Goal: Transaction & Acquisition: Download file/media

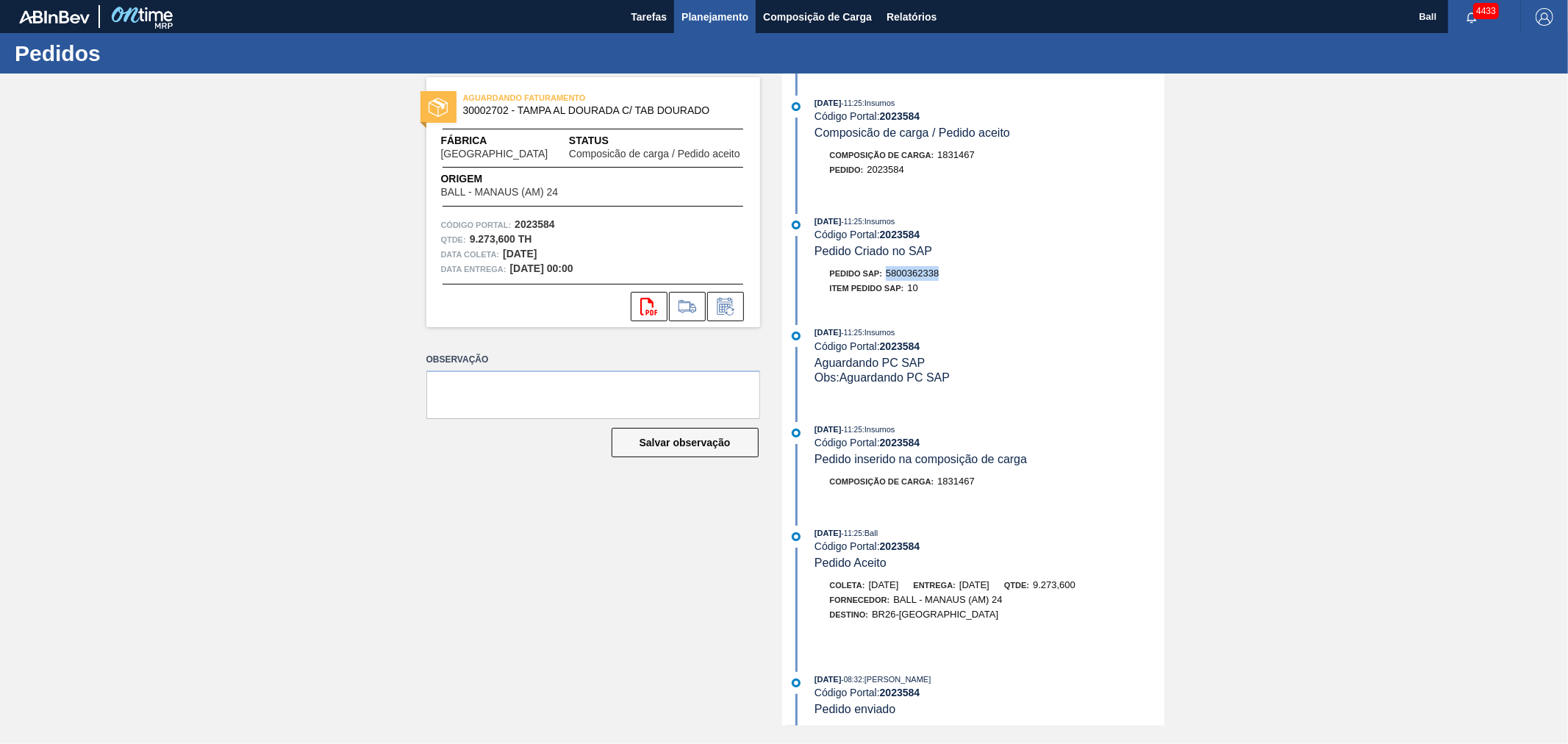
click at [707, 15] on span "Planejamento" at bounding box center [715, 17] width 67 height 18
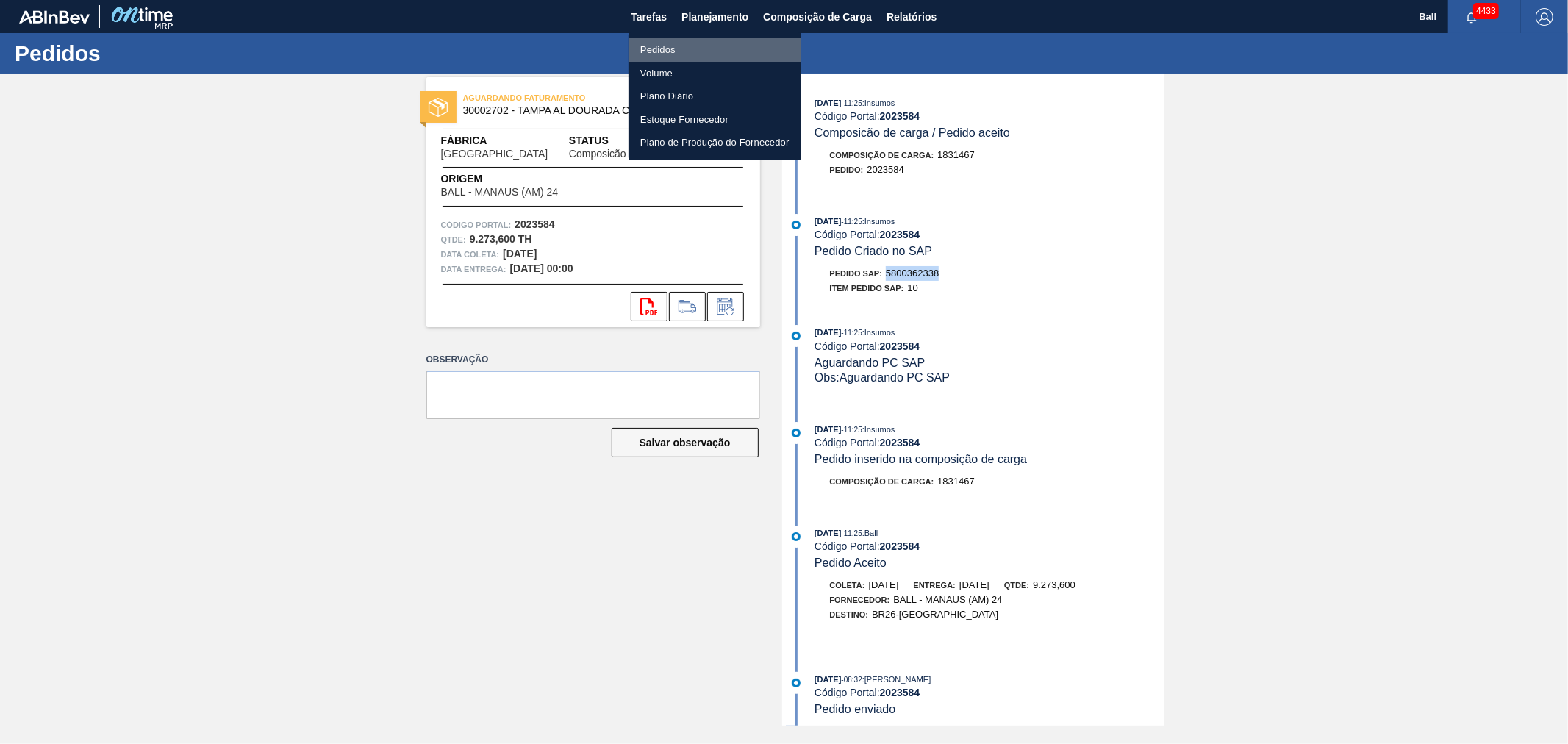
click at [647, 43] on li "Pedidos" at bounding box center [715, 49] width 173 height 24
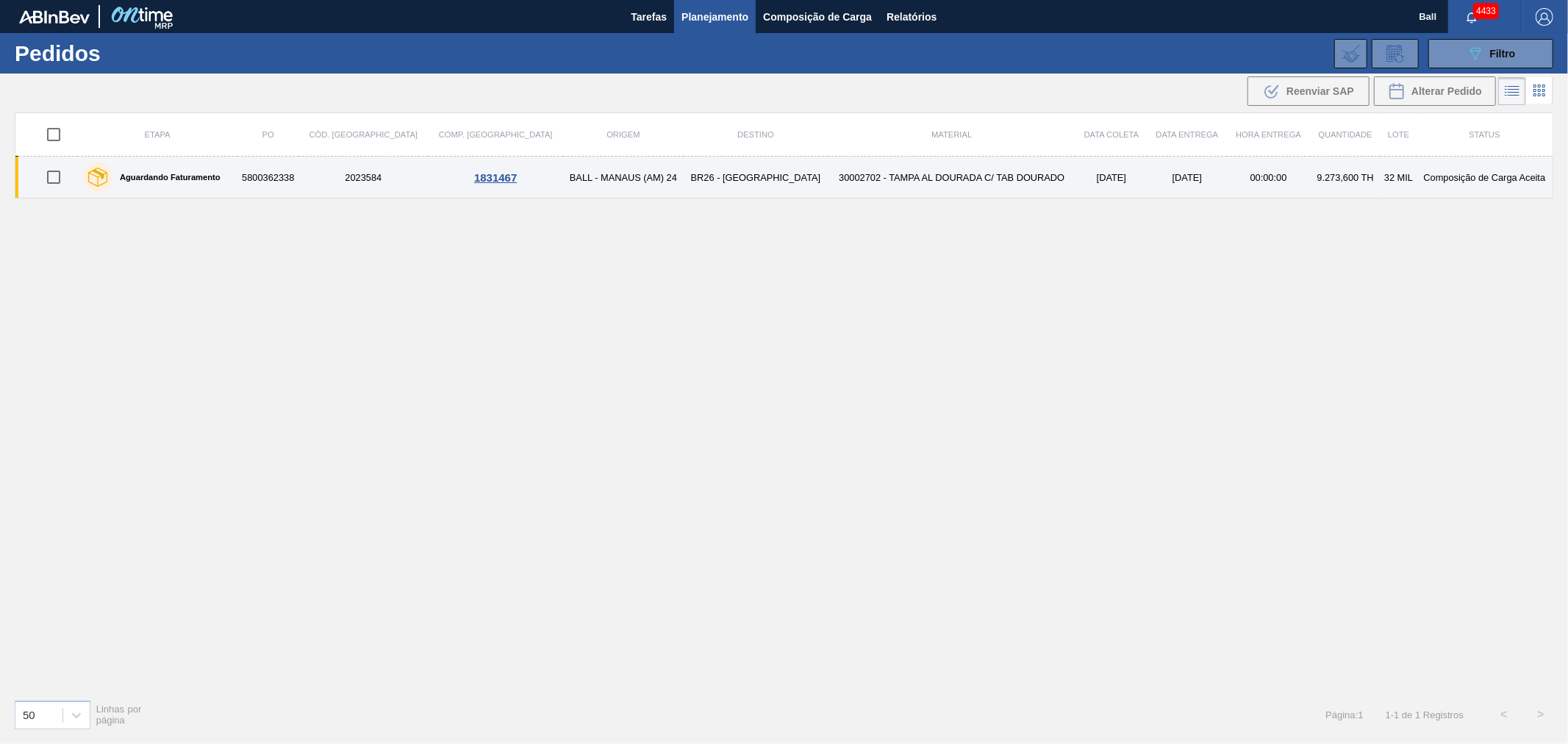
click at [907, 174] on td "30002702 - TAMPA AL DOURADA C/ TAB DOURADO" at bounding box center [951, 178] width 247 height 42
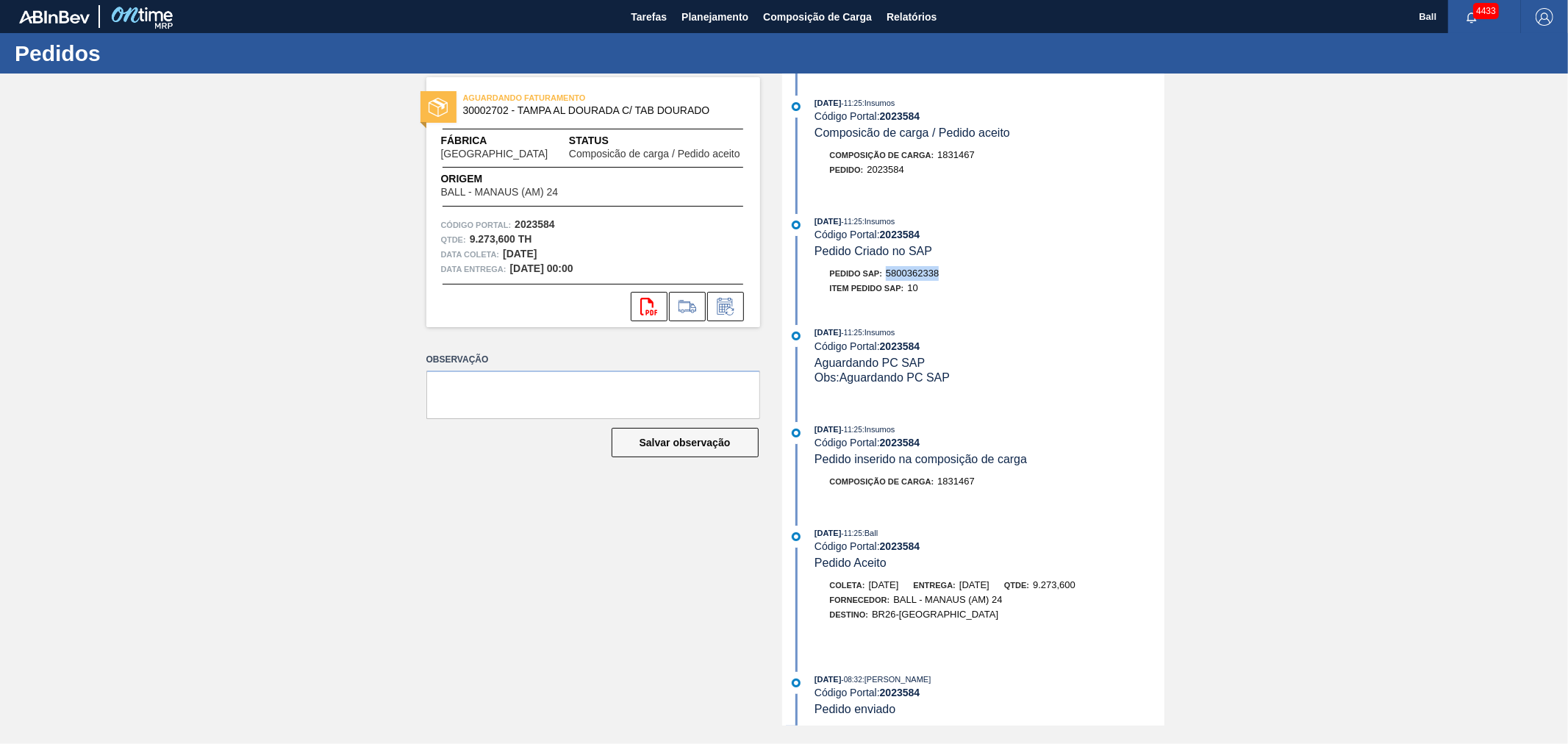
drag, startPoint x: 944, startPoint y: 279, endPoint x: 885, endPoint y: 283, distance: 59.1
click at [885, 281] on div "Pedido SAP: 5800362338" at bounding box center [990, 273] width 349 height 15
copy span "5800362338"
click at [883, 12] on button "Relatórios" at bounding box center [912, 16] width 65 height 33
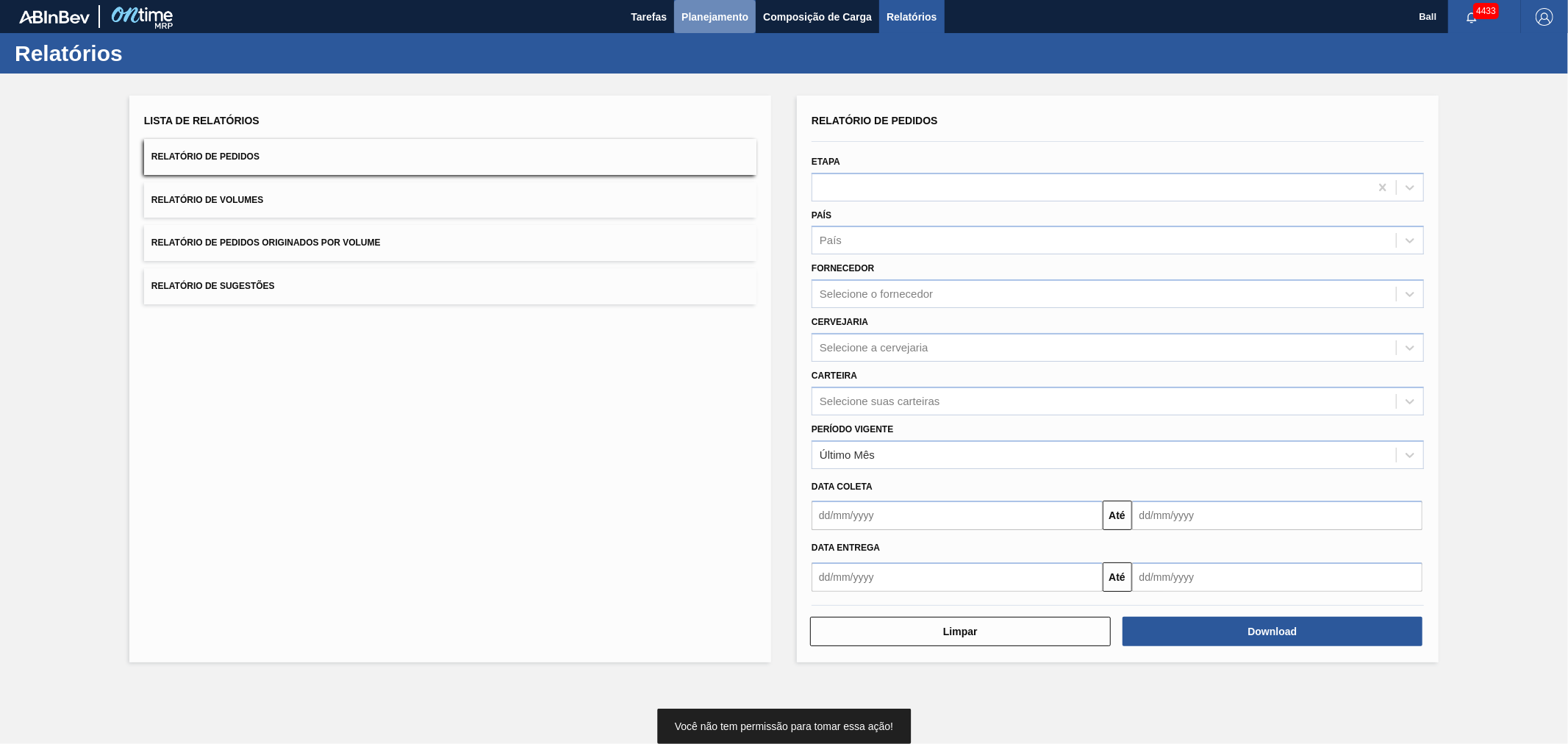
click at [682, 16] on span "Planejamento" at bounding box center [715, 17] width 67 height 18
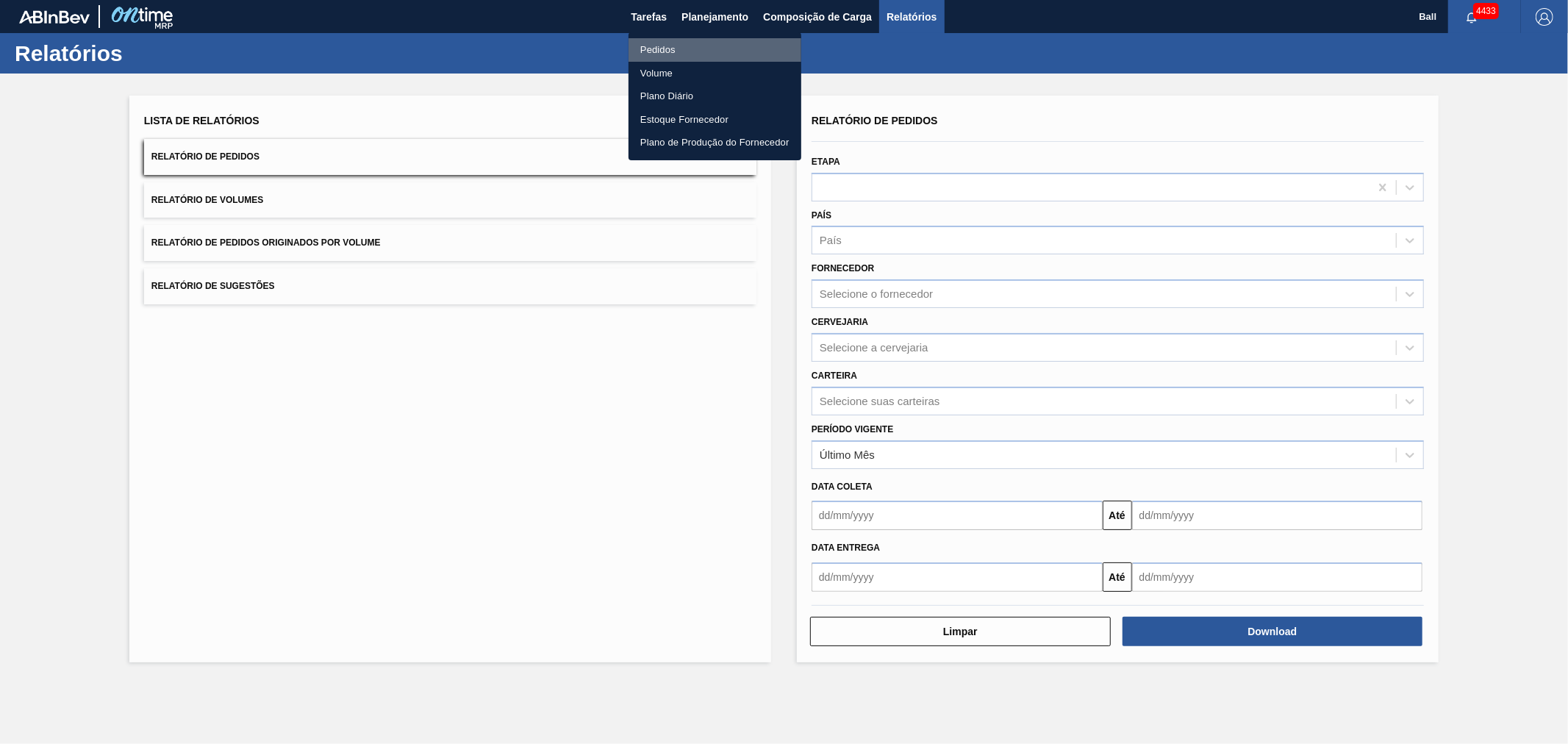
click at [666, 48] on li "Pedidos" at bounding box center [715, 49] width 173 height 24
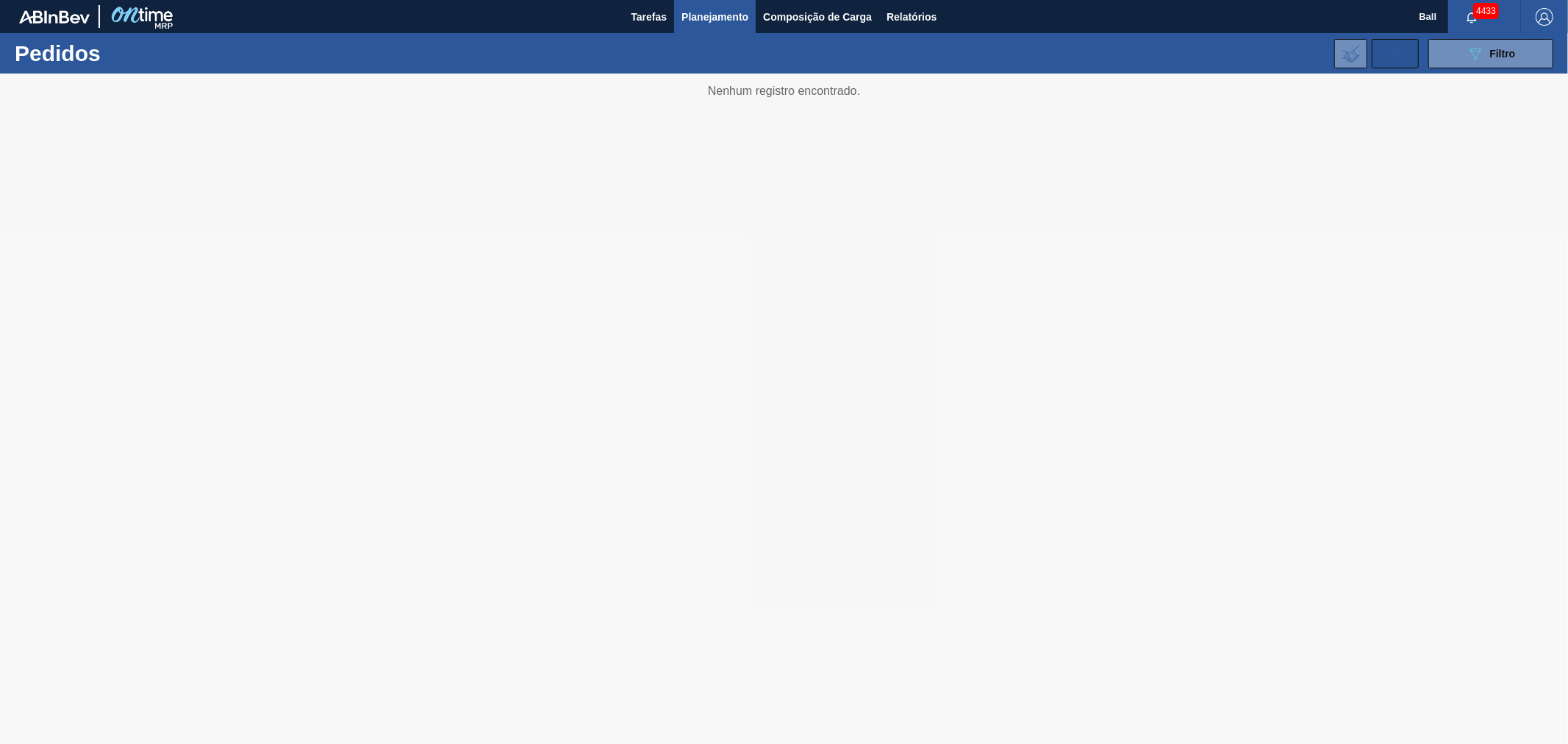
click at [1390, 53] on icon at bounding box center [1395, 54] width 24 height 18
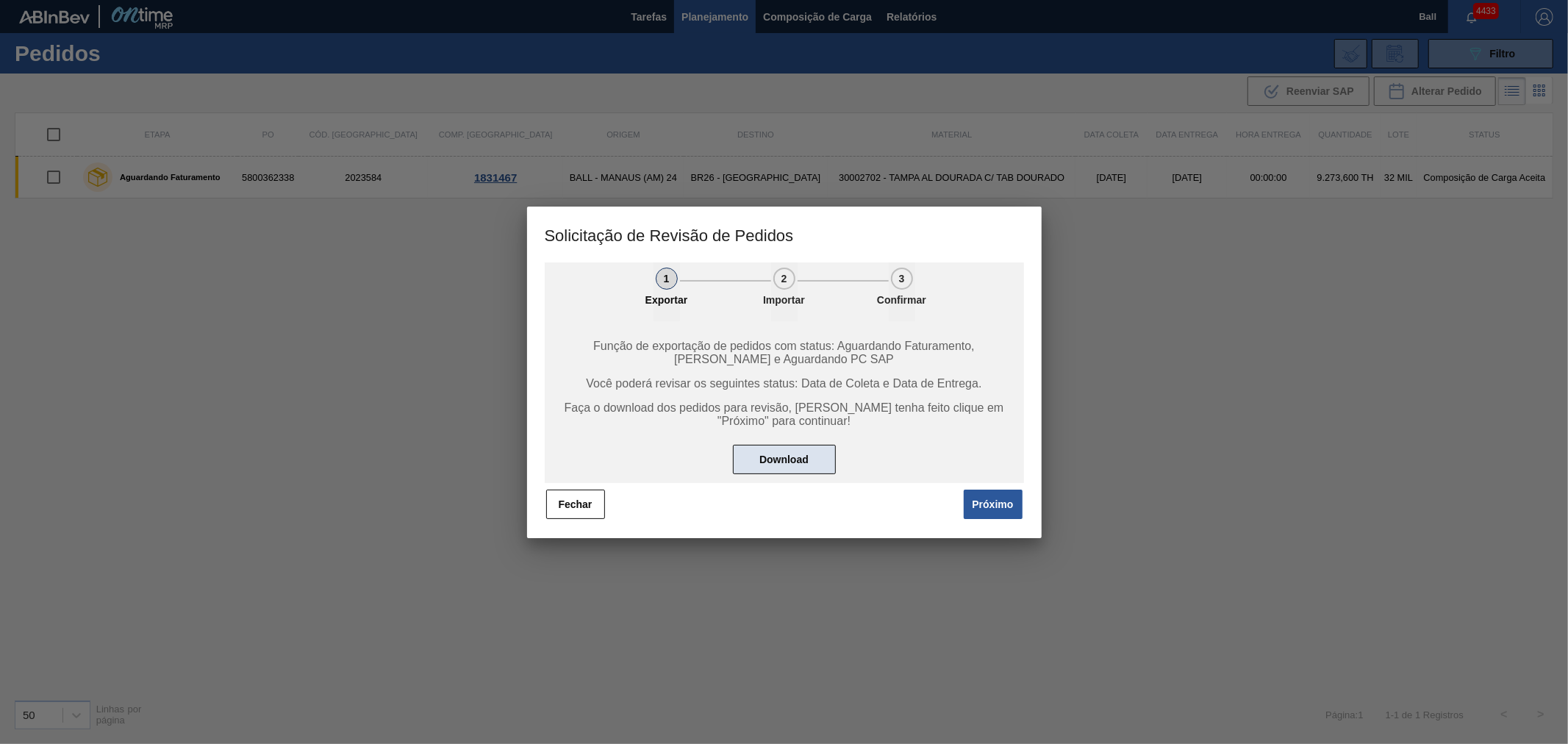
click at [778, 459] on button "Download" at bounding box center [784, 459] width 103 height 29
click at [996, 506] on button "Próximo" at bounding box center [993, 505] width 59 height 29
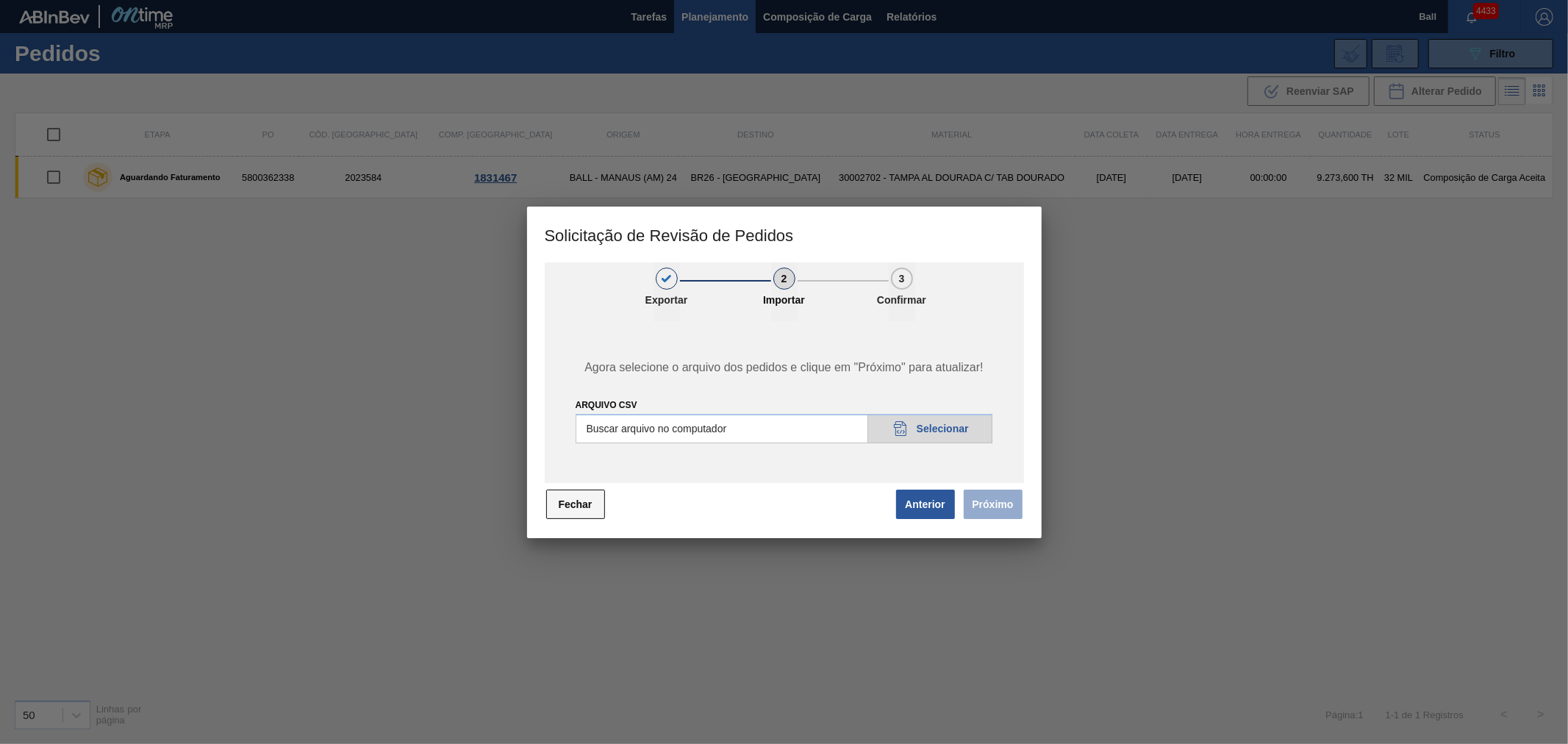
click at [571, 497] on button "Fechar" at bounding box center [575, 505] width 59 height 29
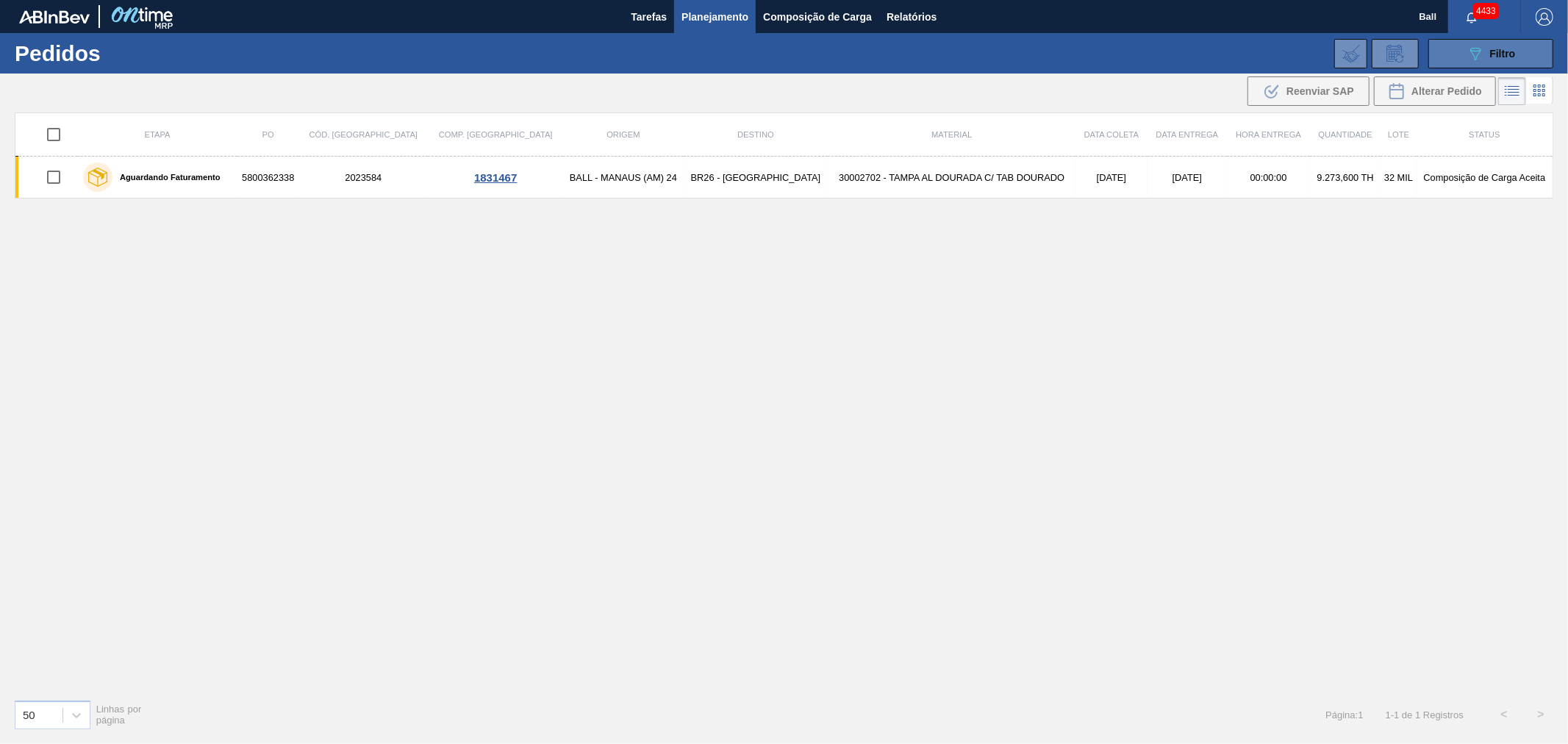
click at [1498, 48] on span "Filtro" at bounding box center [1503, 54] width 26 height 12
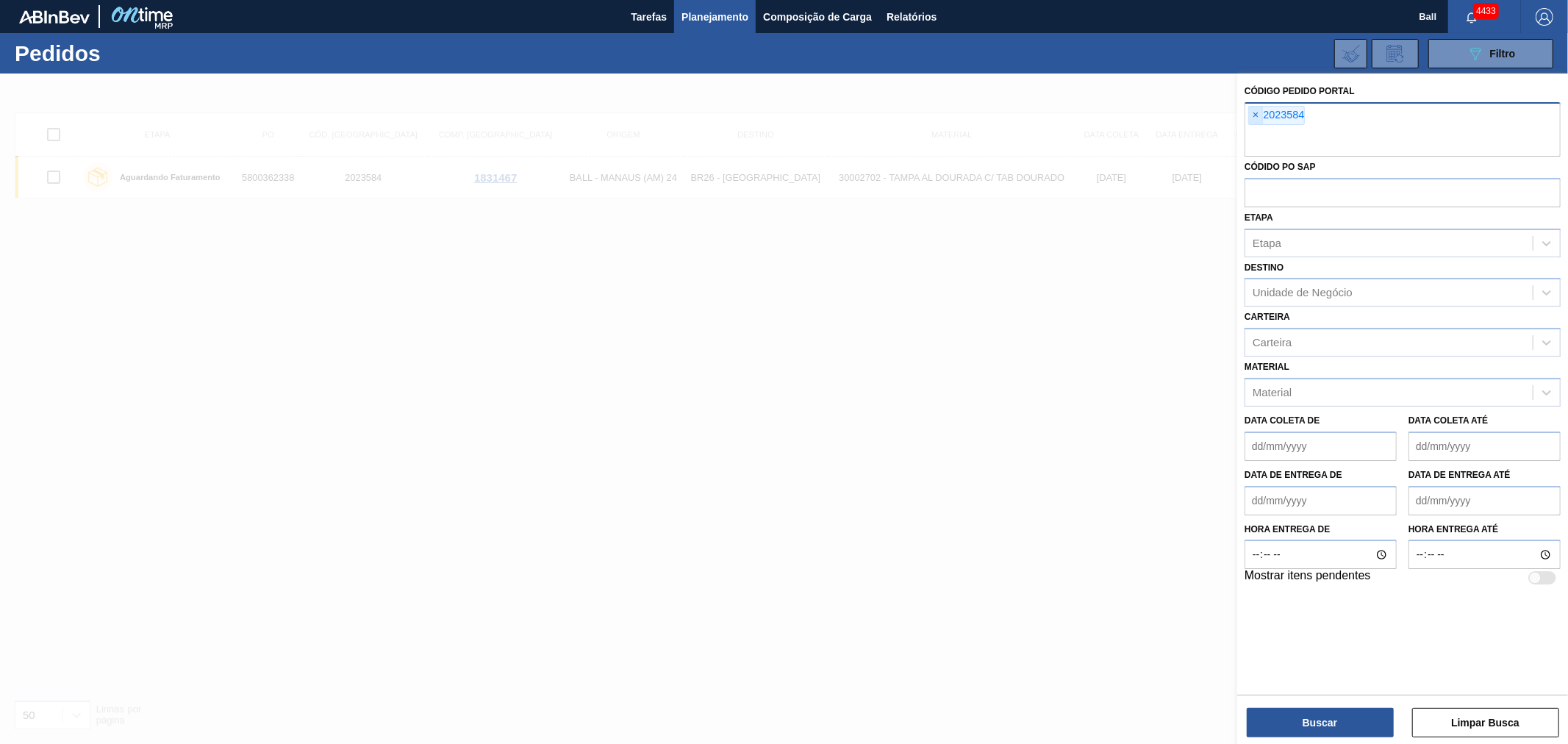
click at [1254, 107] on span "×" at bounding box center [1256, 115] width 14 height 18
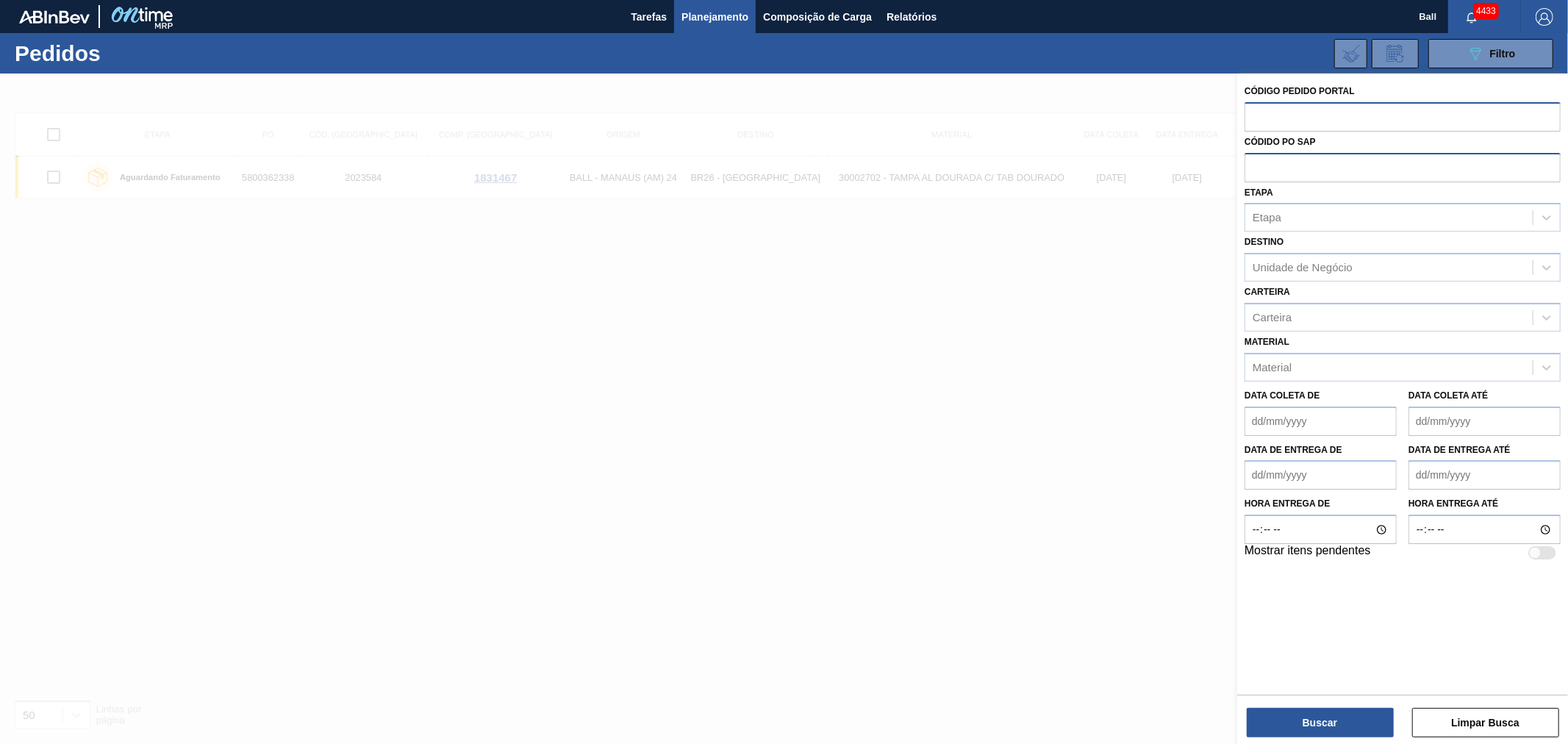
click at [1269, 171] on input "text" at bounding box center [1403, 167] width 316 height 28
paste input "text"
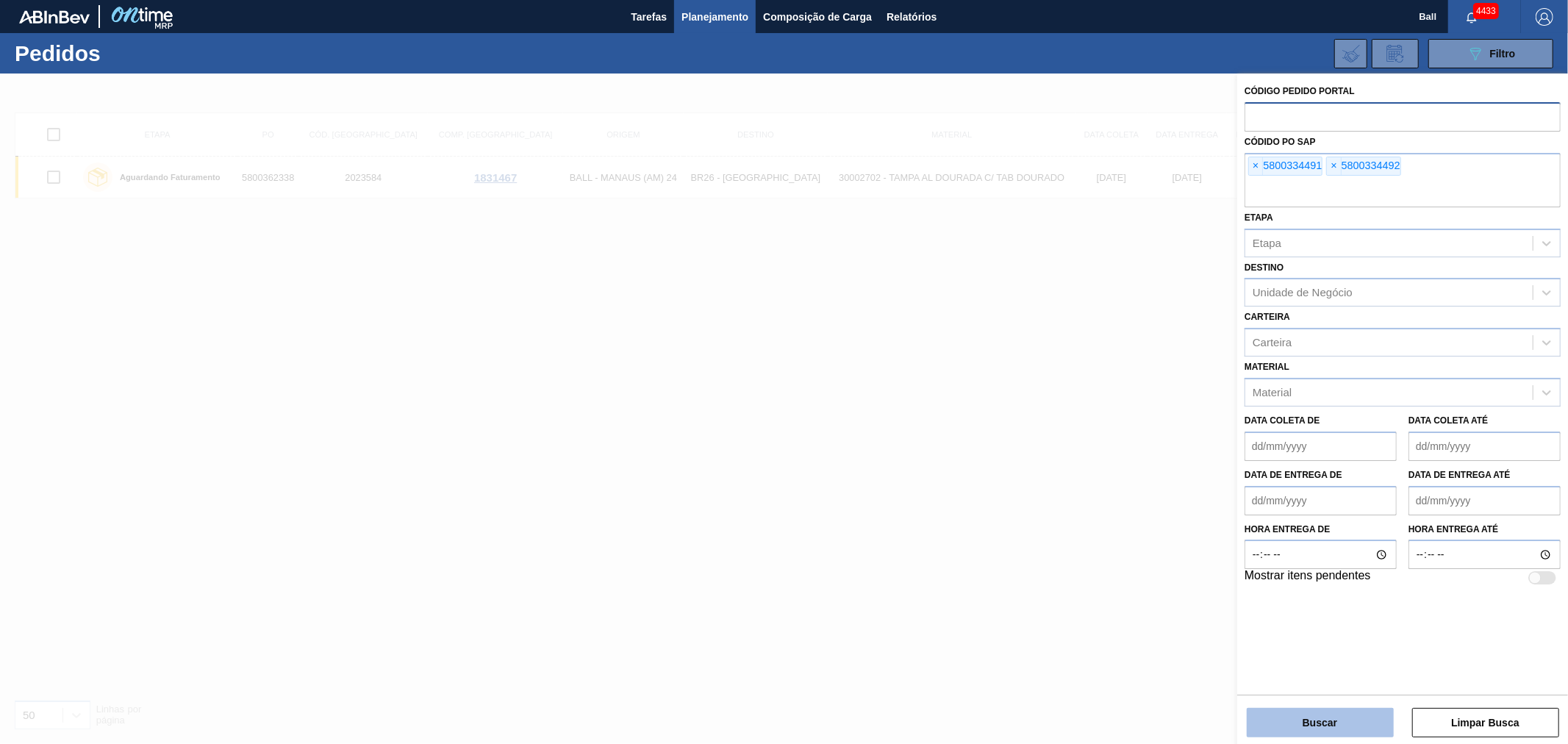
click at [1290, 731] on button "Buscar" at bounding box center [1320, 723] width 147 height 29
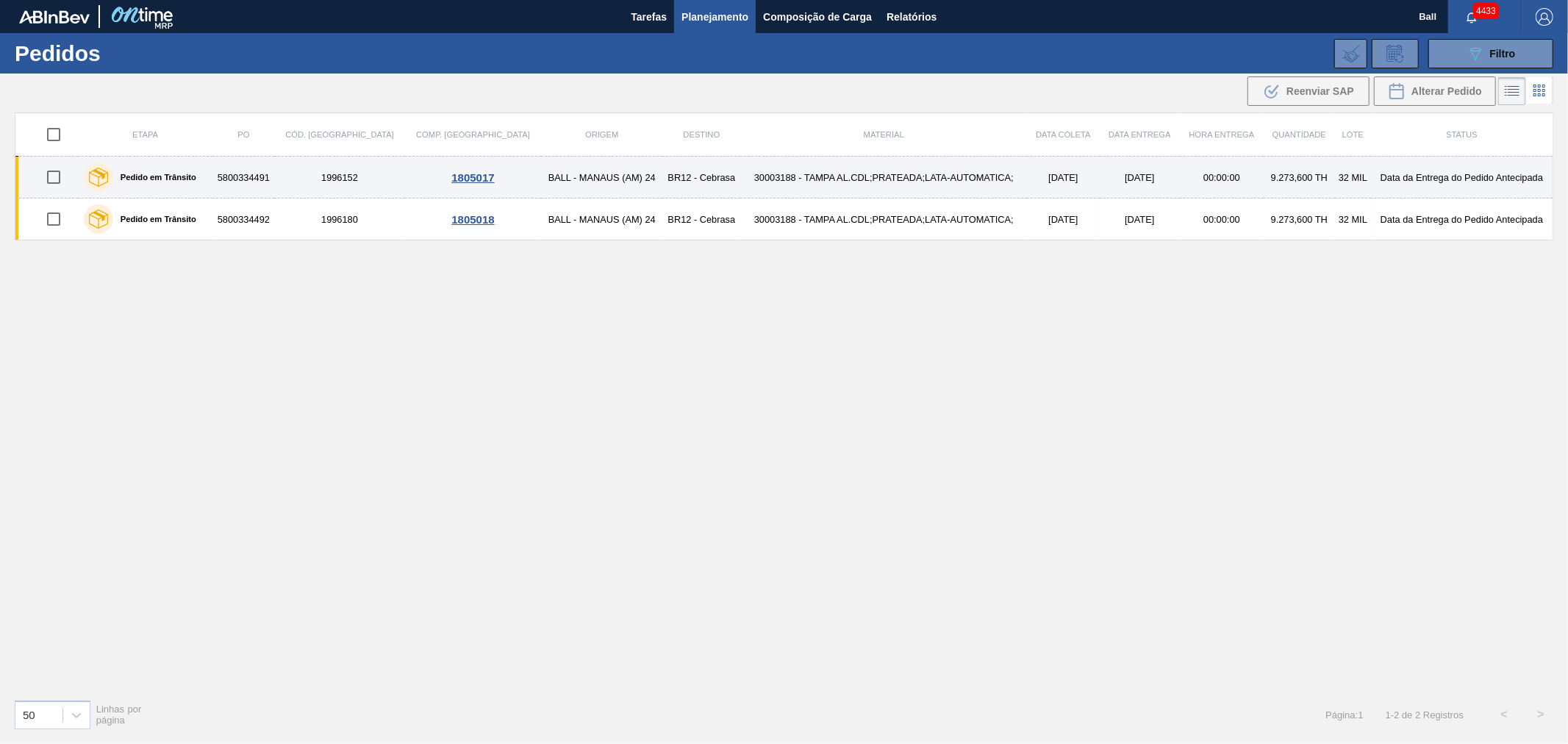
click at [838, 186] on td "30003188 - TAMPA AL.CDL;PRATEADA;LATA-AUTOMATICA;" at bounding box center [883, 178] width 286 height 42
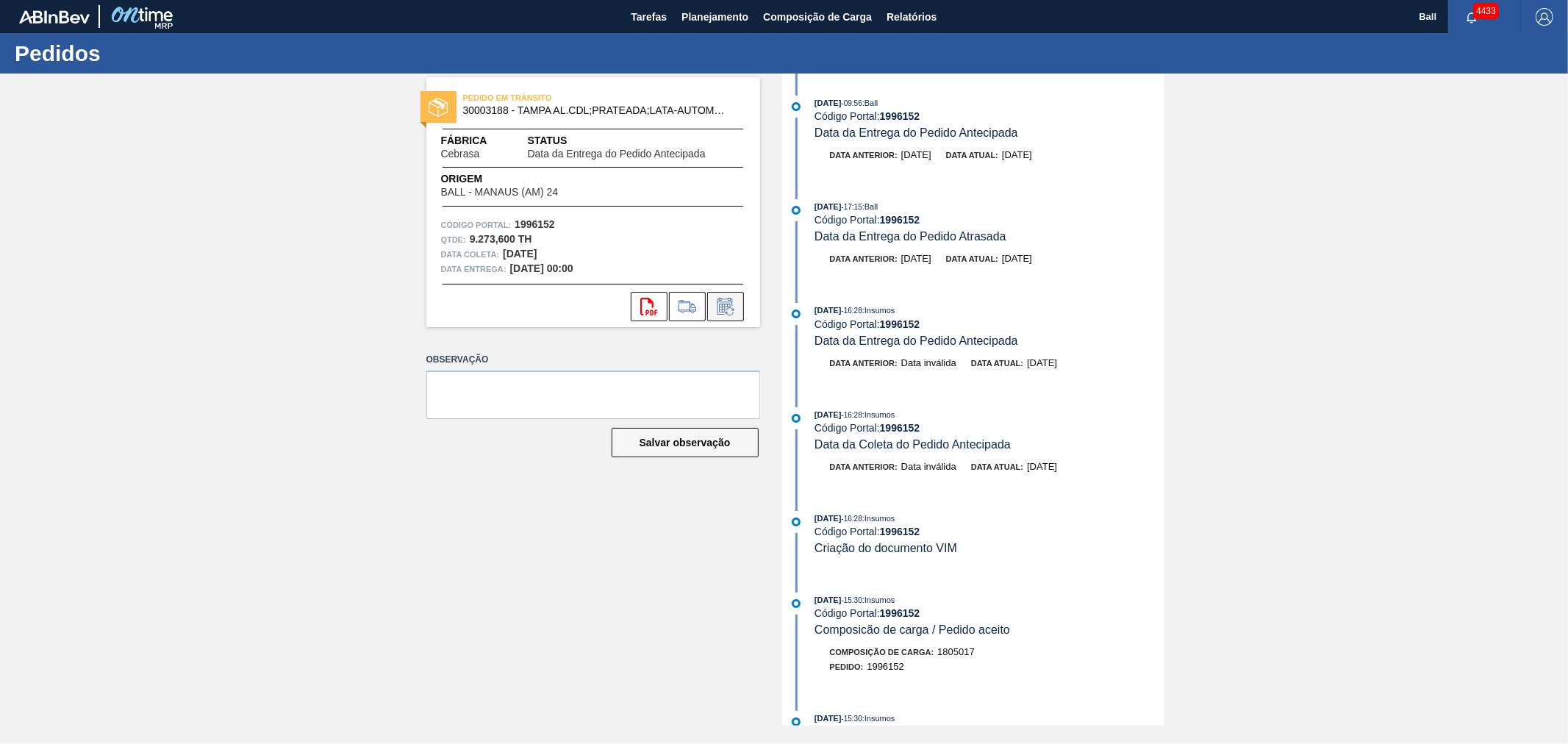
click at [722, 299] on icon at bounding box center [725, 307] width 24 height 18
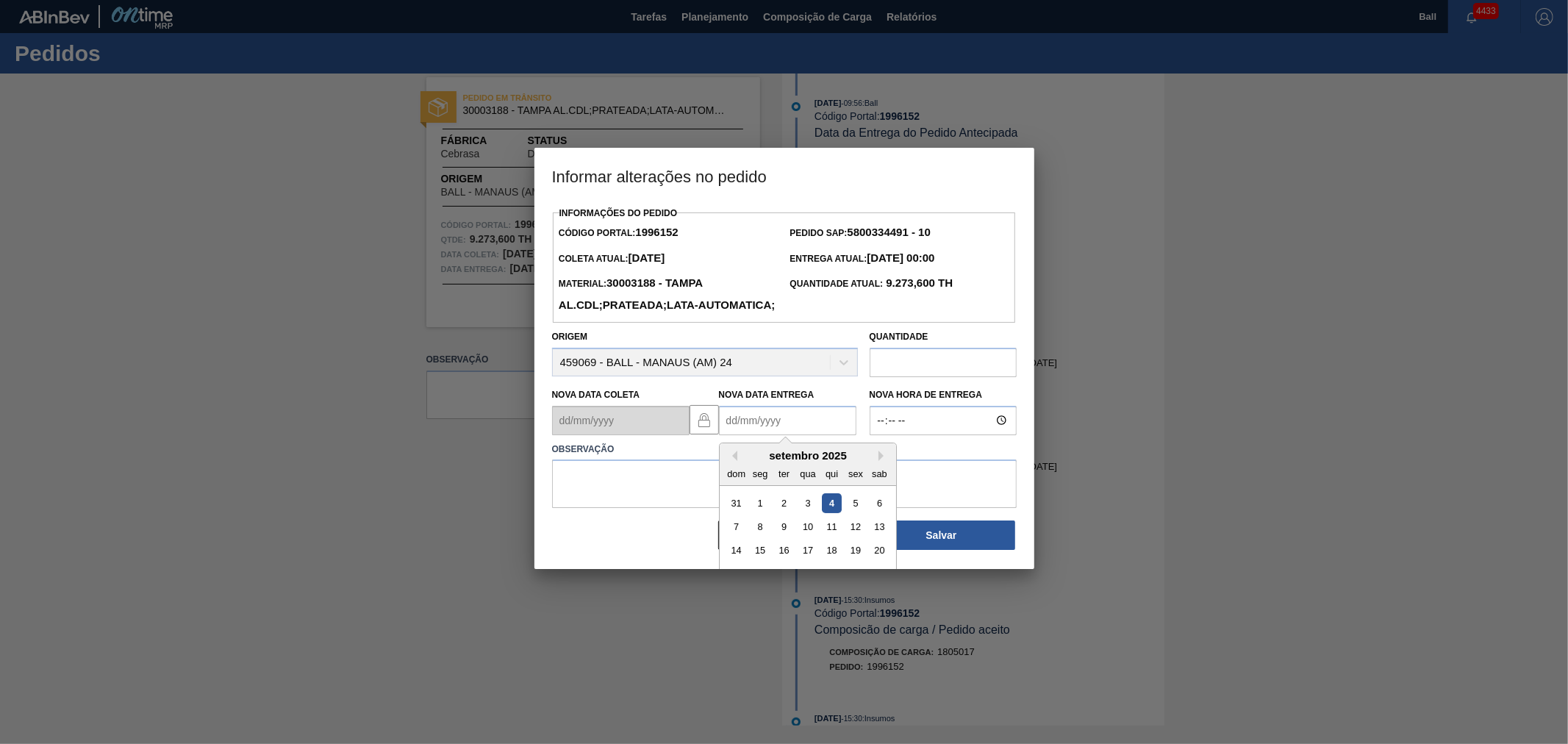
click at [758, 436] on Entrega1996152 "Nova Data Entrega" at bounding box center [787, 420] width 137 height 29
click at [805, 537] on div "10" at bounding box center [807, 527] width 19 height 19
click at [729, 436] on Entrega1996152 "[DATE]" at bounding box center [787, 420] width 137 height 29
type Entrega1996152 "[DATE]"
click at [854, 513] on div "5" at bounding box center [855, 502] width 19 height 19
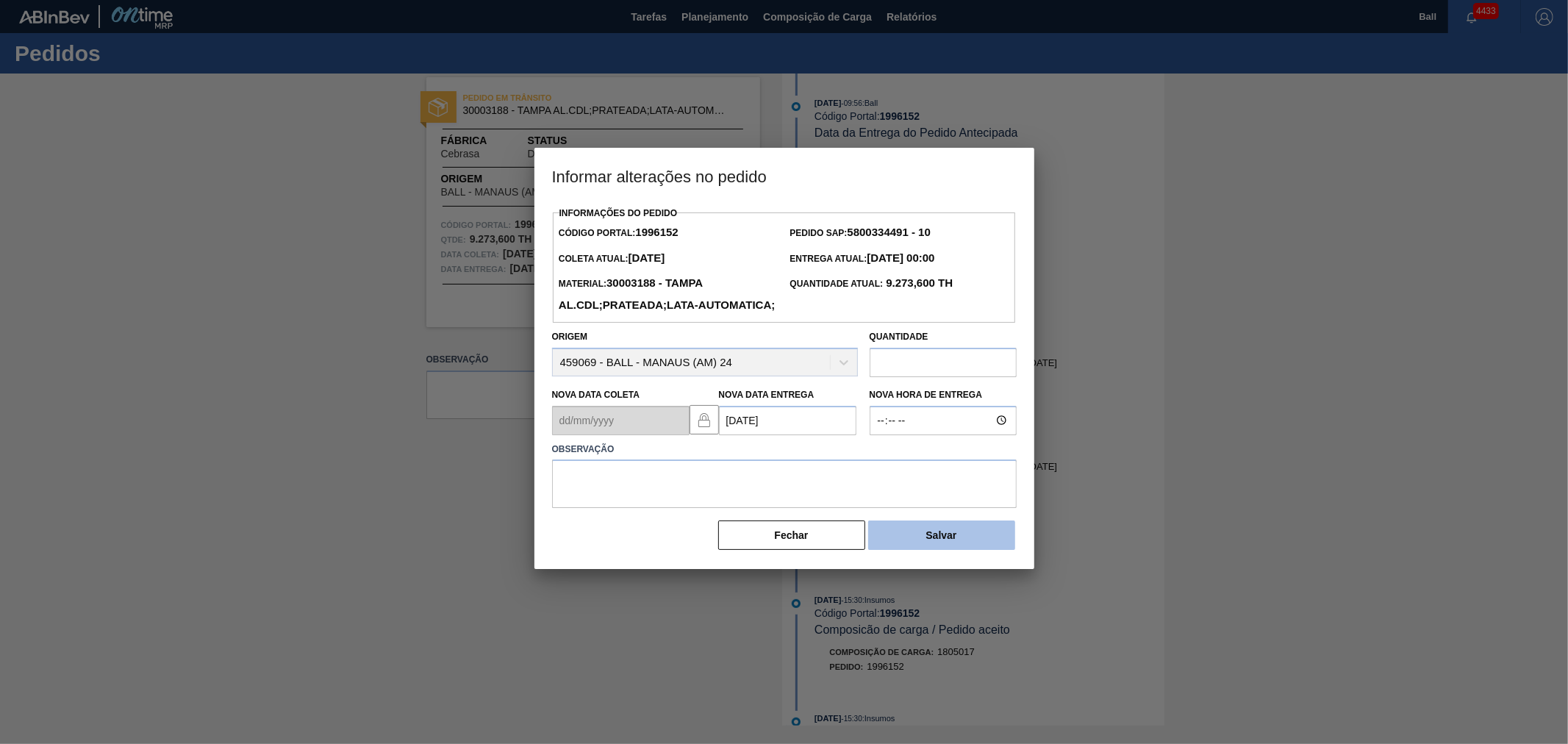
click at [990, 550] on button "Salvar" at bounding box center [941, 535] width 147 height 29
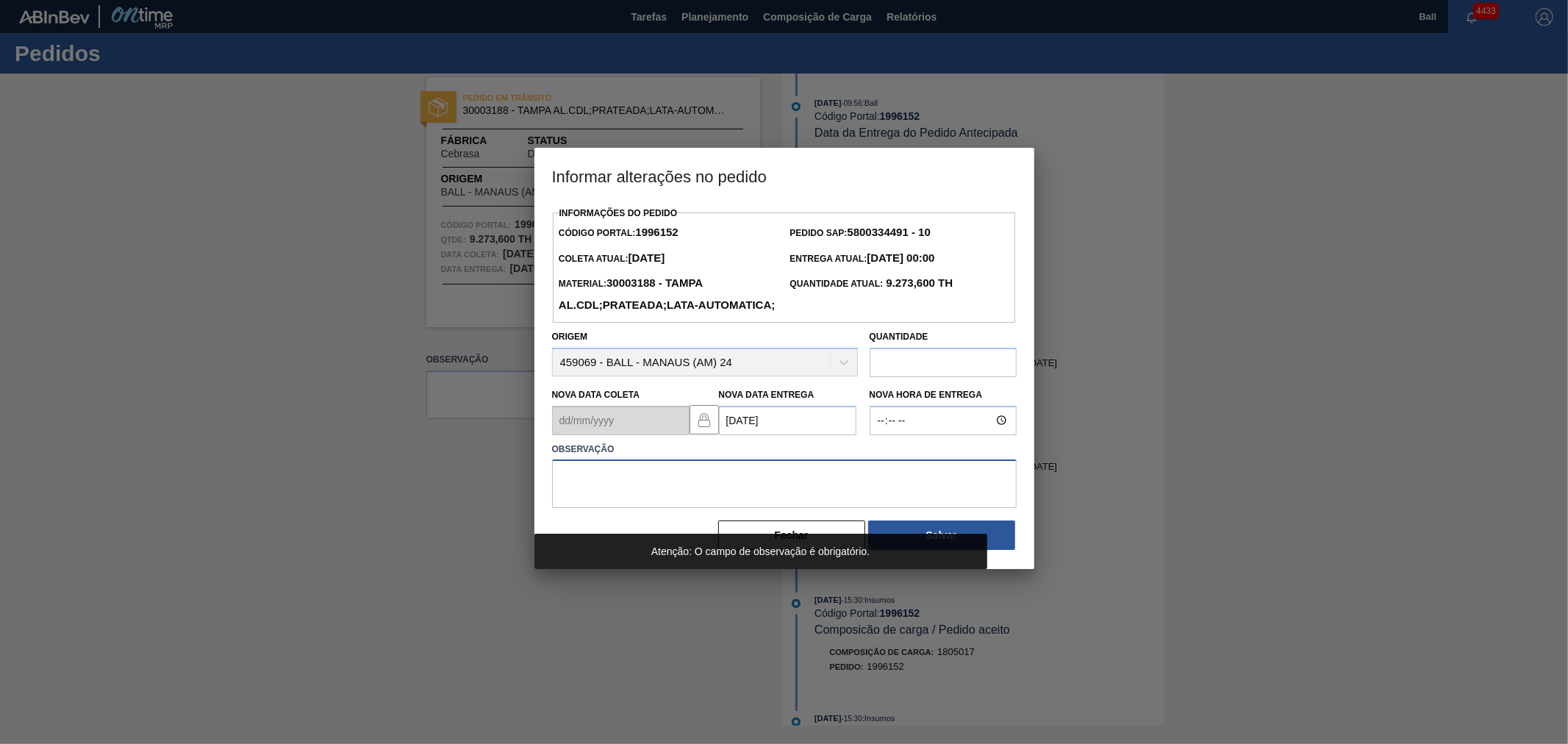
click at [748, 508] on textarea at bounding box center [784, 484] width 465 height 49
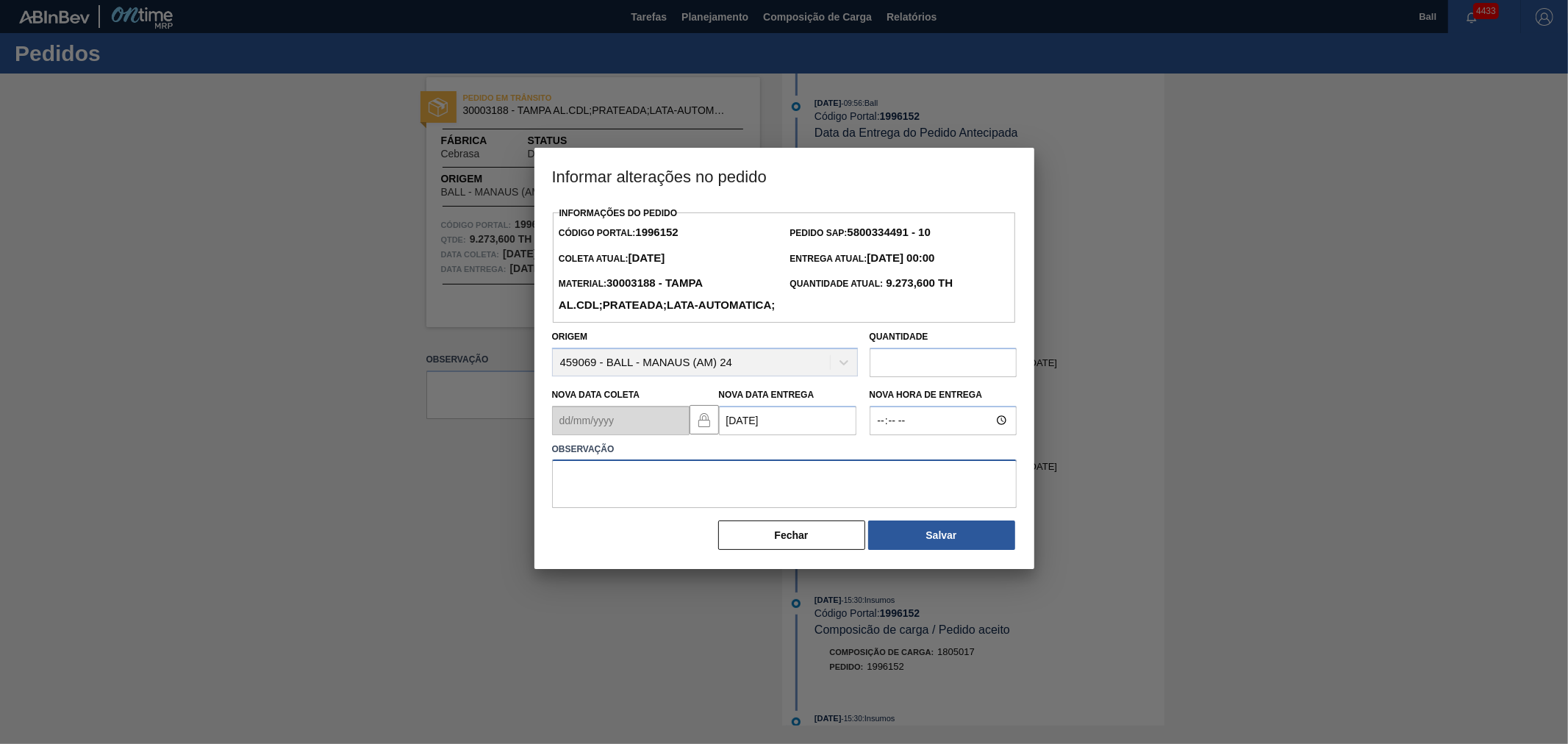
type textarea "."
type textarea "FUP 03/09"
click at [964, 548] on button "Salvar" at bounding box center [941, 535] width 147 height 29
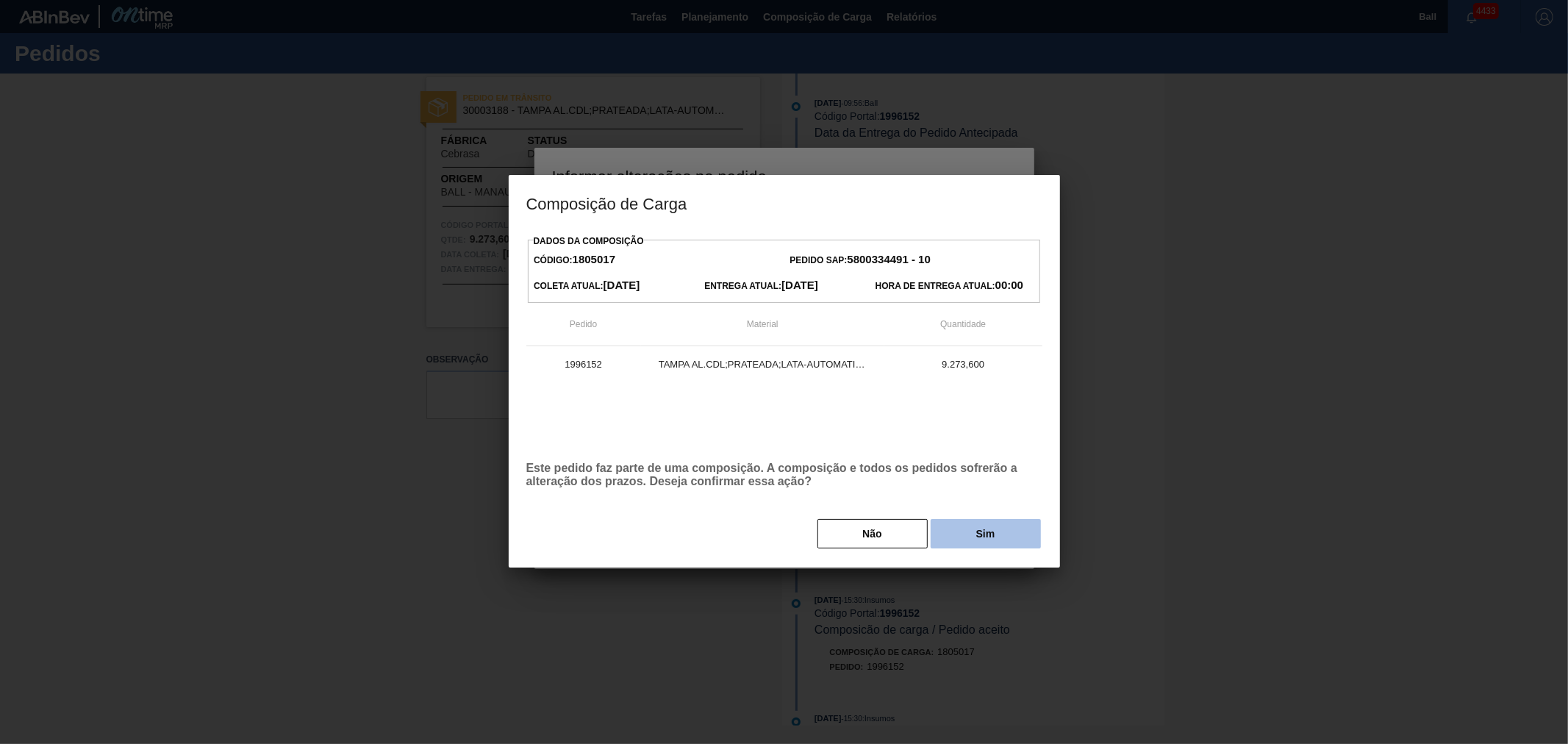
click at [1000, 541] on button "Sim" at bounding box center [986, 534] width 110 height 29
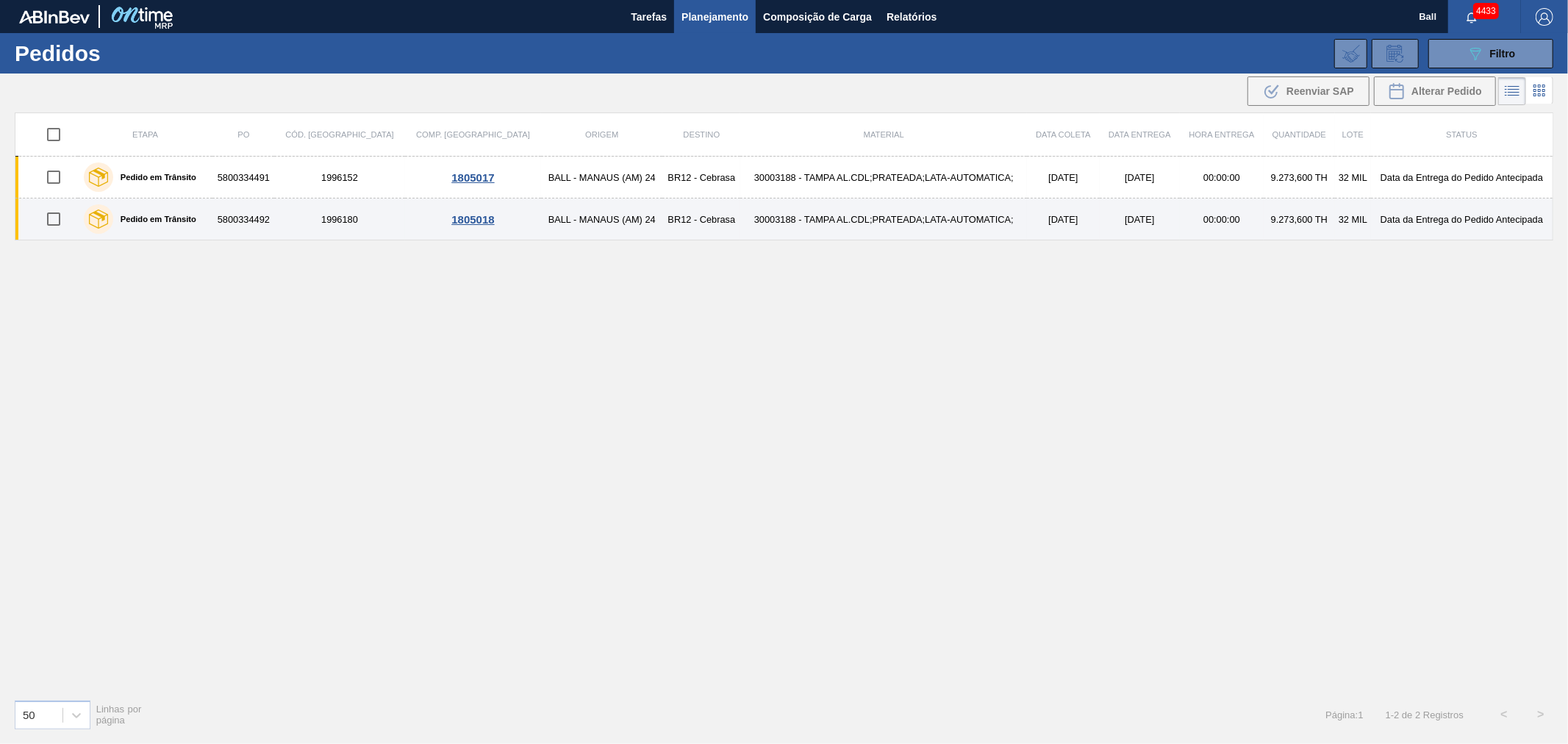
click at [909, 217] on td "30003188 - TAMPA AL.CDL;PRATEADA;LATA-AUTOMATICA;" at bounding box center [883, 220] width 286 height 42
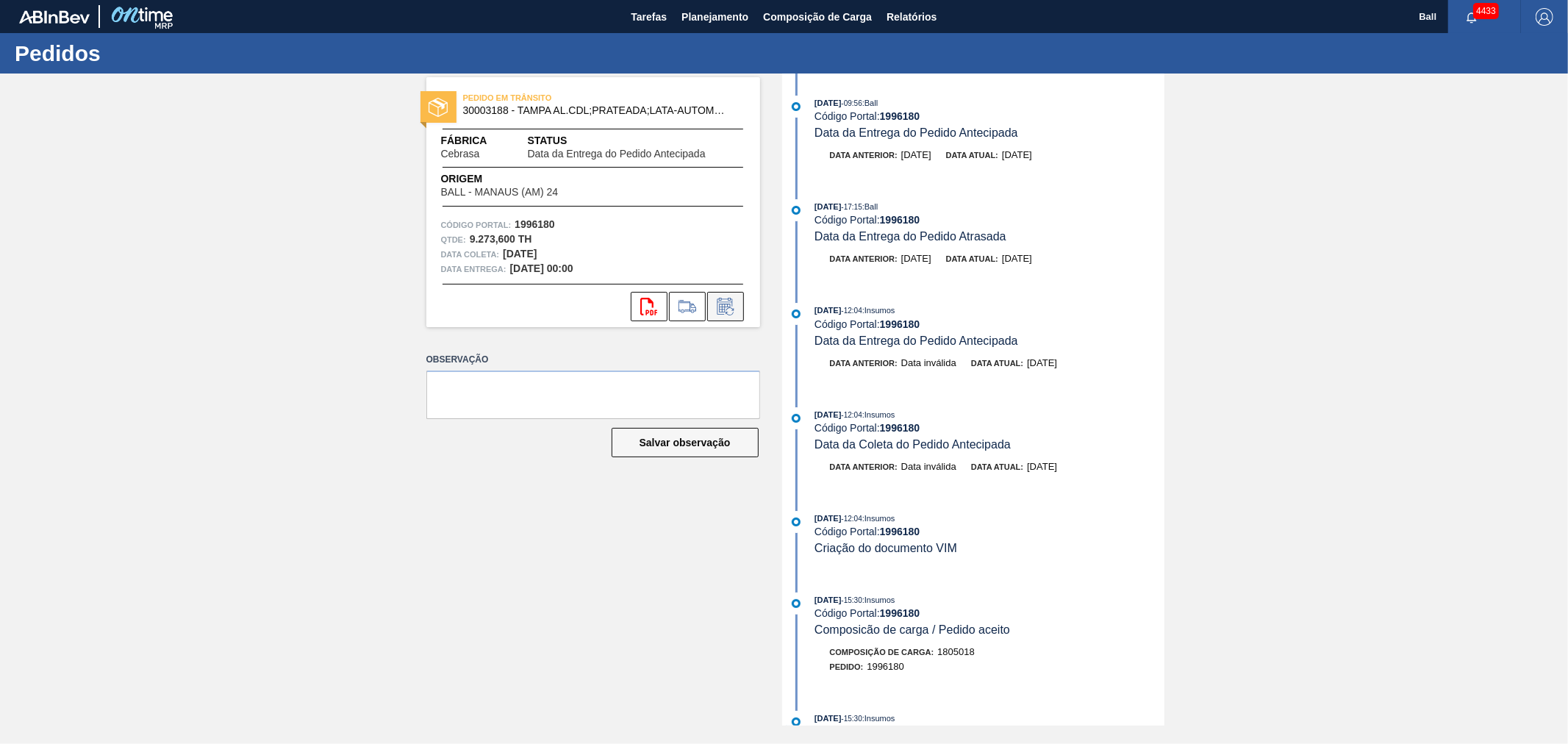
click at [731, 320] on button at bounding box center [725, 307] width 37 height 29
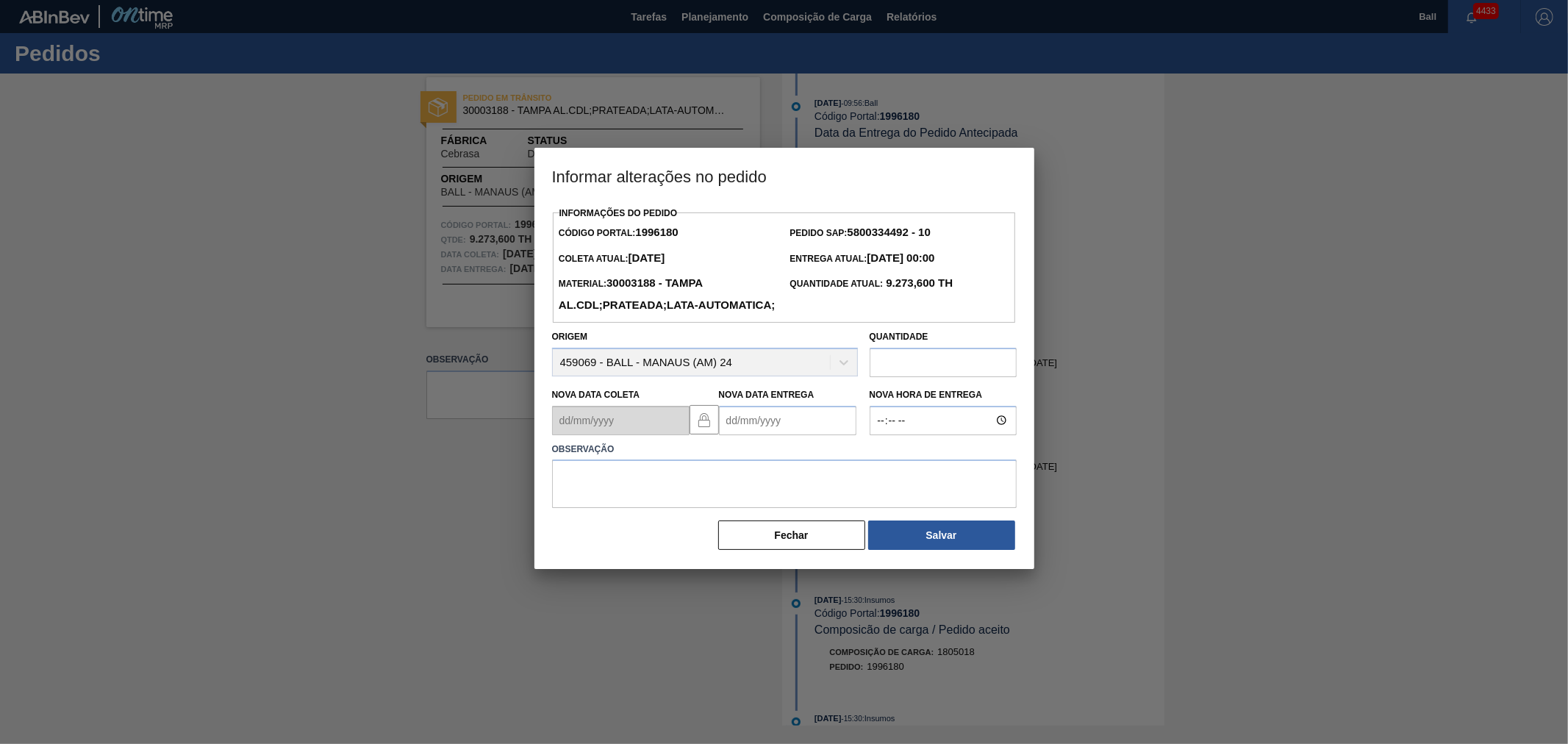
click at [756, 436] on Entrega1996180 "Nova Data Entrega" at bounding box center [787, 420] width 137 height 29
click at [875, 513] on div "6" at bounding box center [879, 502] width 19 height 19
type Entrega1996180 "[DATE]"
click at [811, 506] on textarea at bounding box center [784, 484] width 465 height 49
type textarea "FUP 03/09"
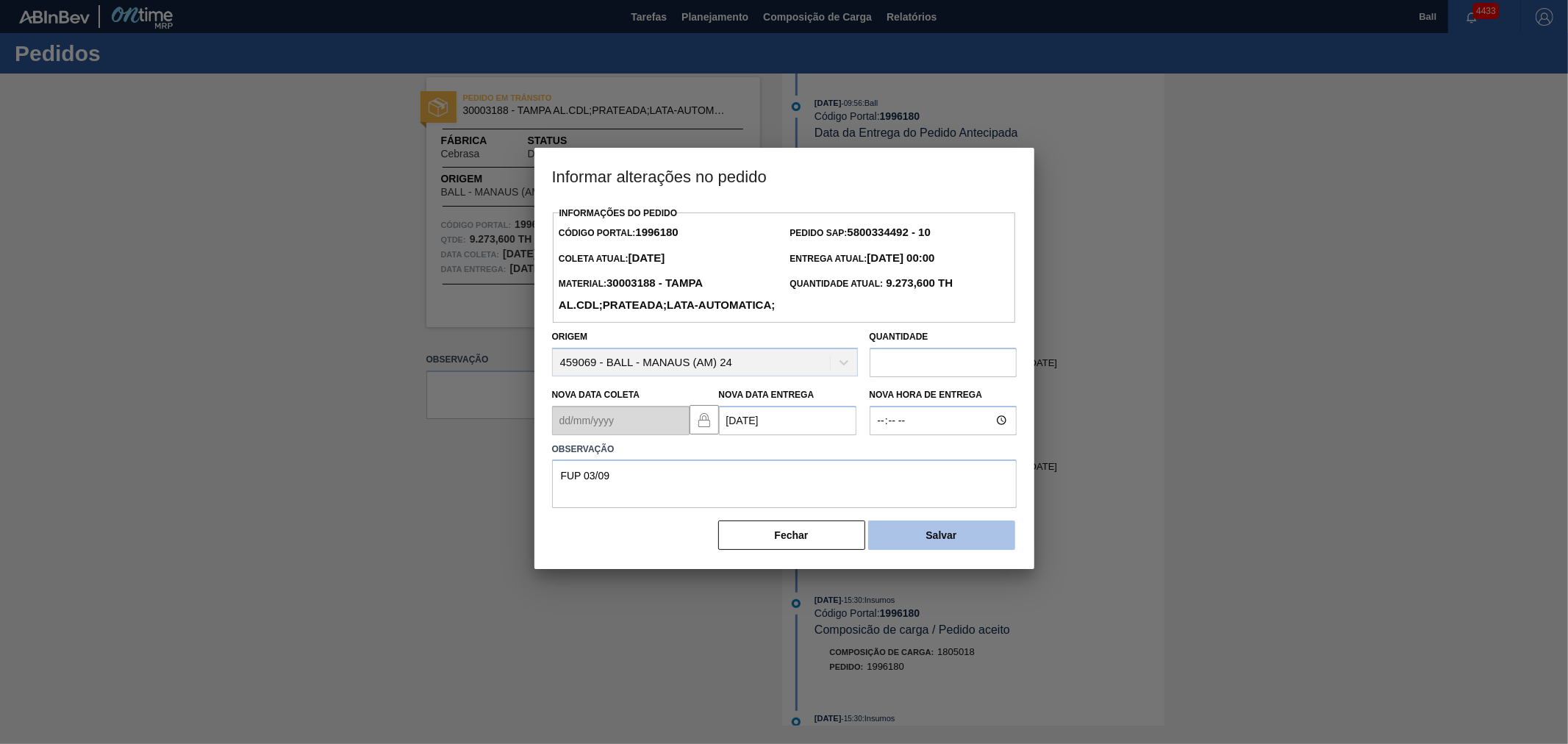
click at [936, 550] on button "Salvar" at bounding box center [941, 535] width 147 height 29
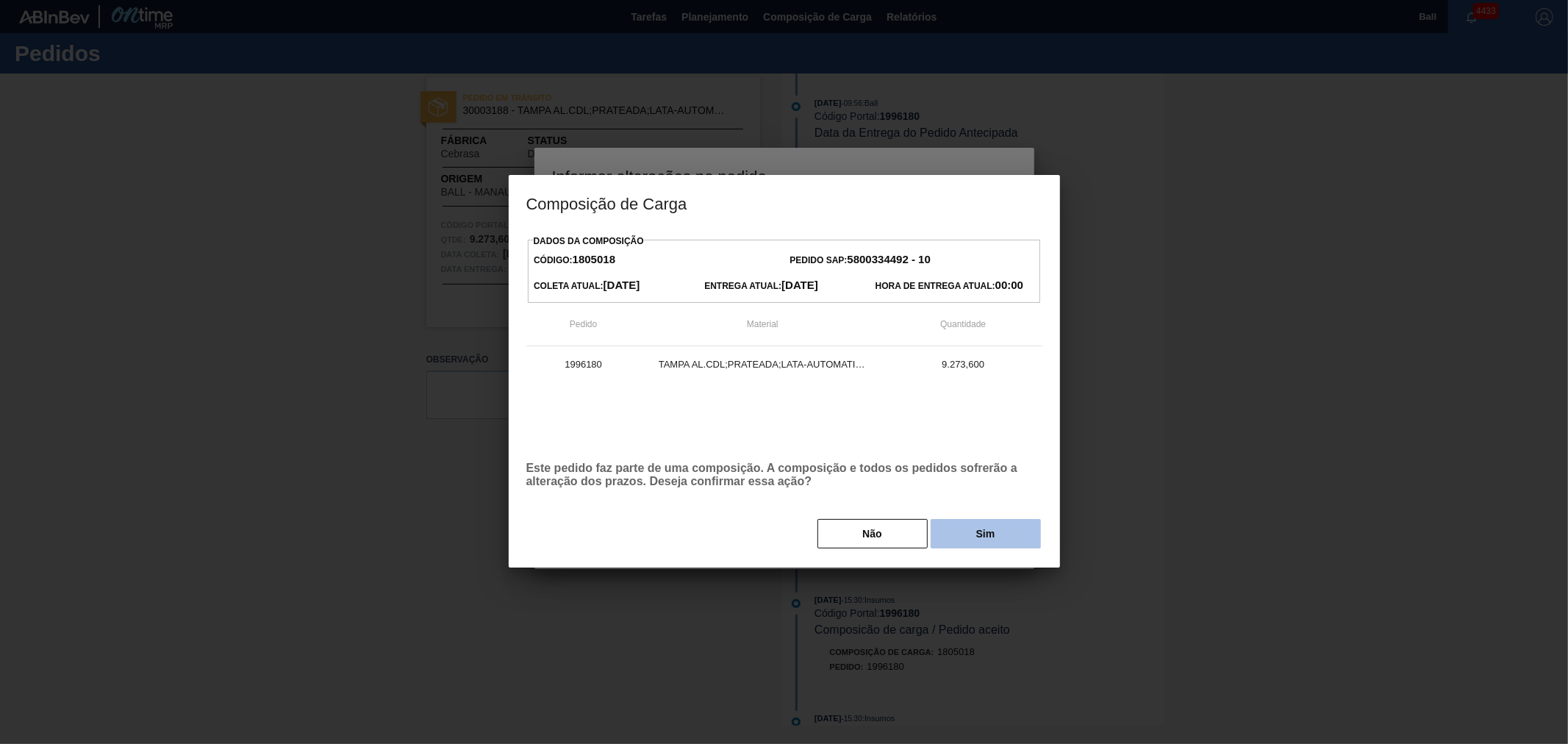
click at [961, 533] on button "Sim" at bounding box center [986, 534] width 110 height 29
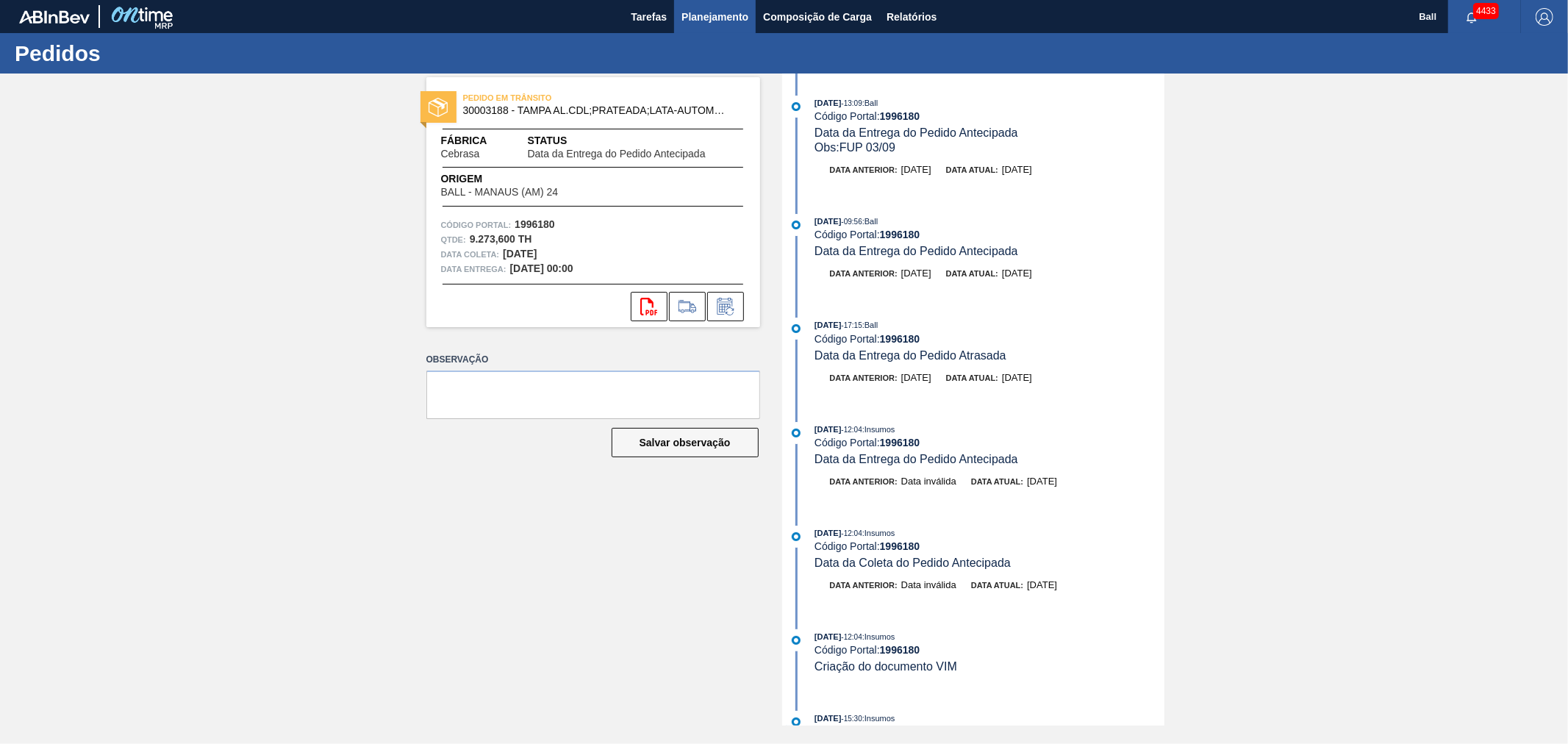
click at [707, 12] on span "Planejamento" at bounding box center [715, 17] width 67 height 18
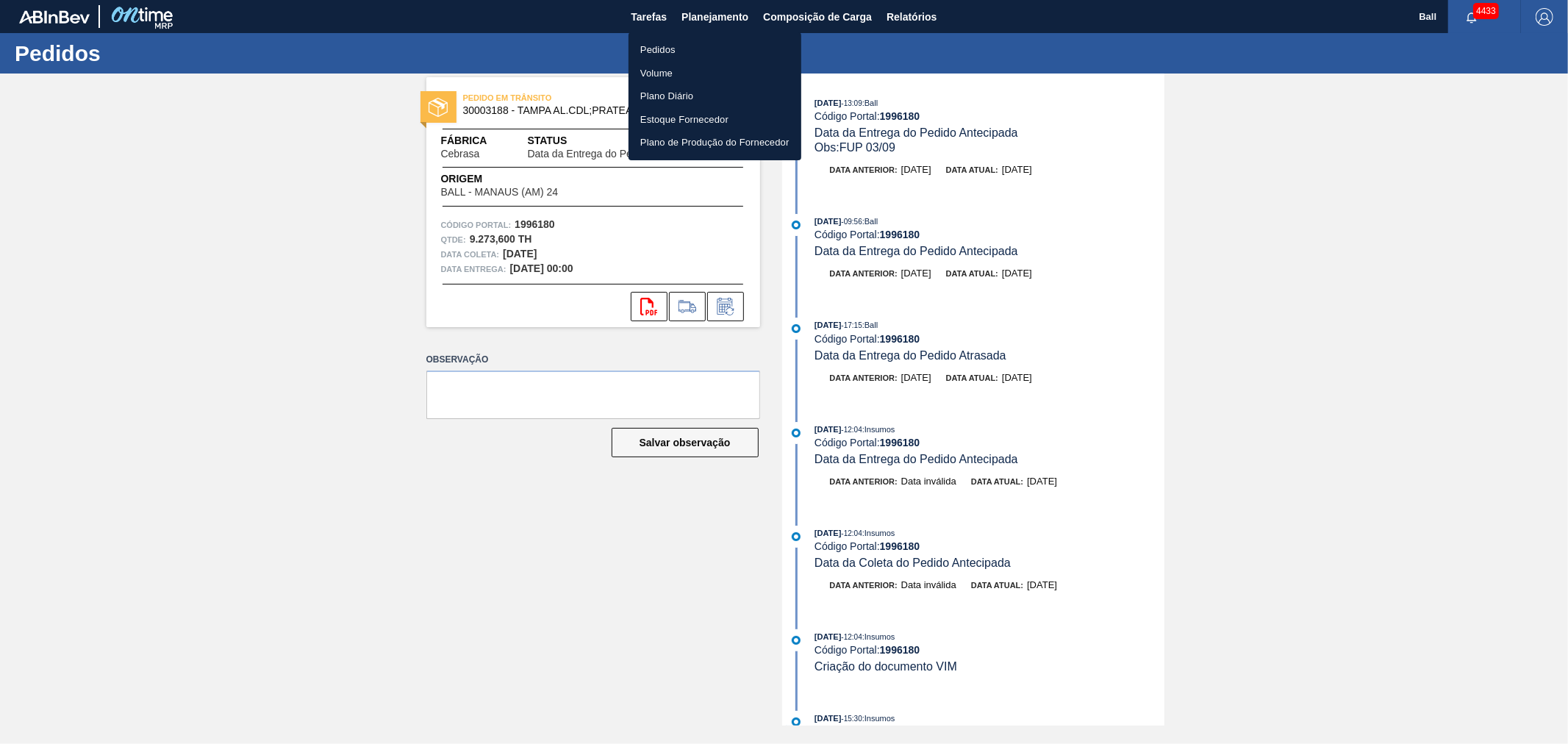
click at [688, 41] on li "Pedidos" at bounding box center [715, 49] width 173 height 24
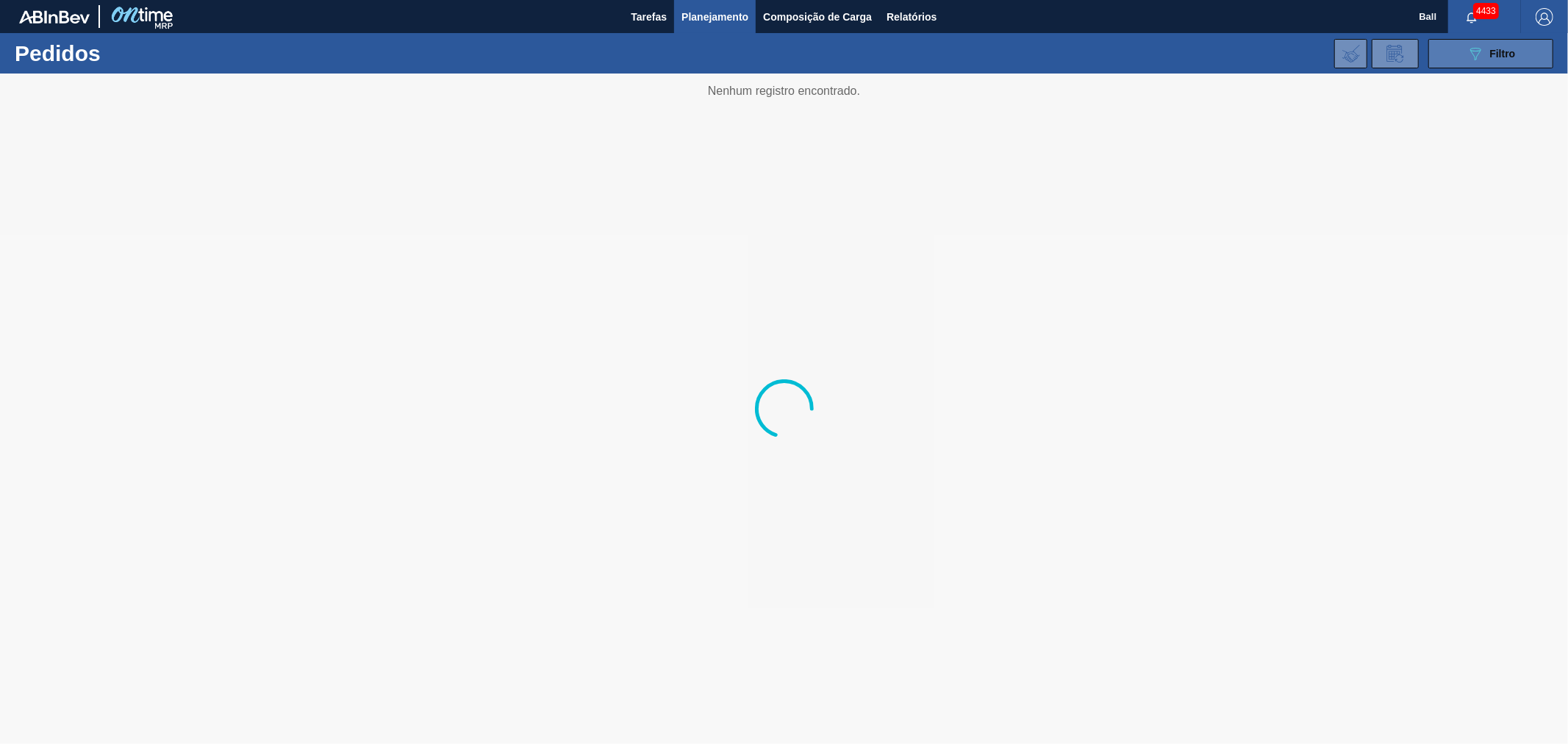
click at [1494, 46] on div "089F7B8B-B2A5-4AFE-B5C0-19BA573D28AC Filtro" at bounding box center [1491, 54] width 49 height 18
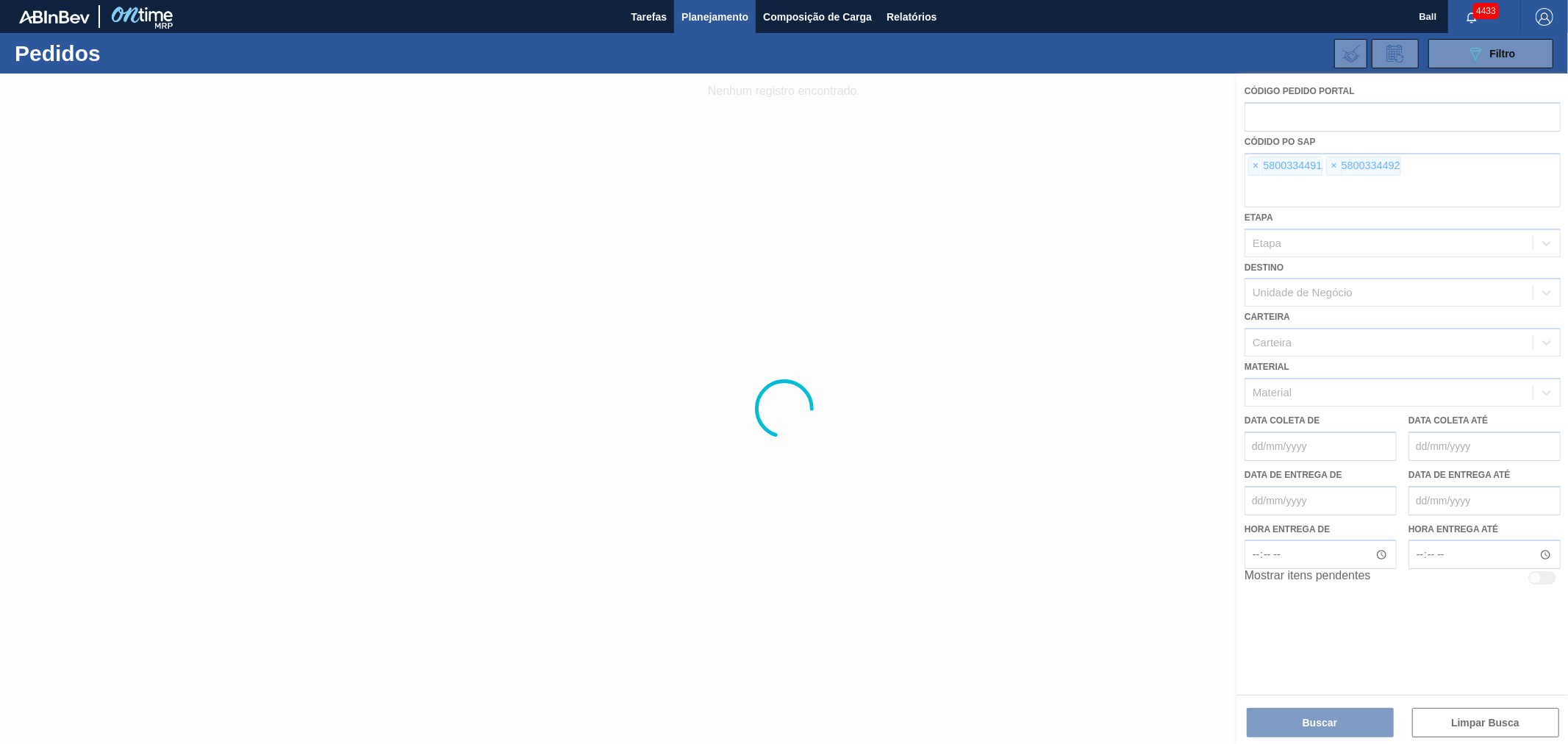
click at [1254, 166] on div at bounding box center [784, 409] width 1568 height 671
click at [1259, 164] on div at bounding box center [784, 409] width 1568 height 671
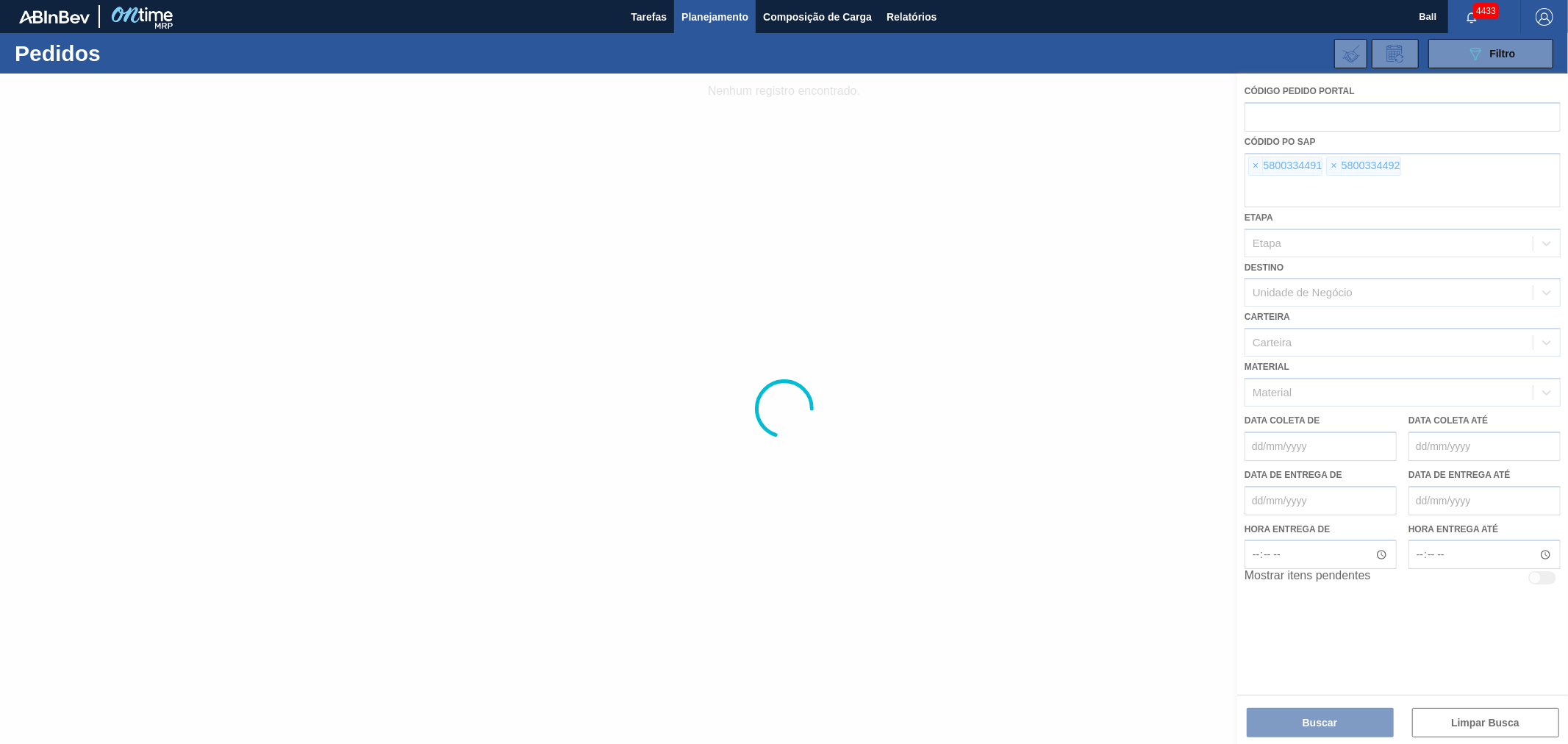
click at [1259, 164] on div at bounding box center [784, 409] width 1568 height 671
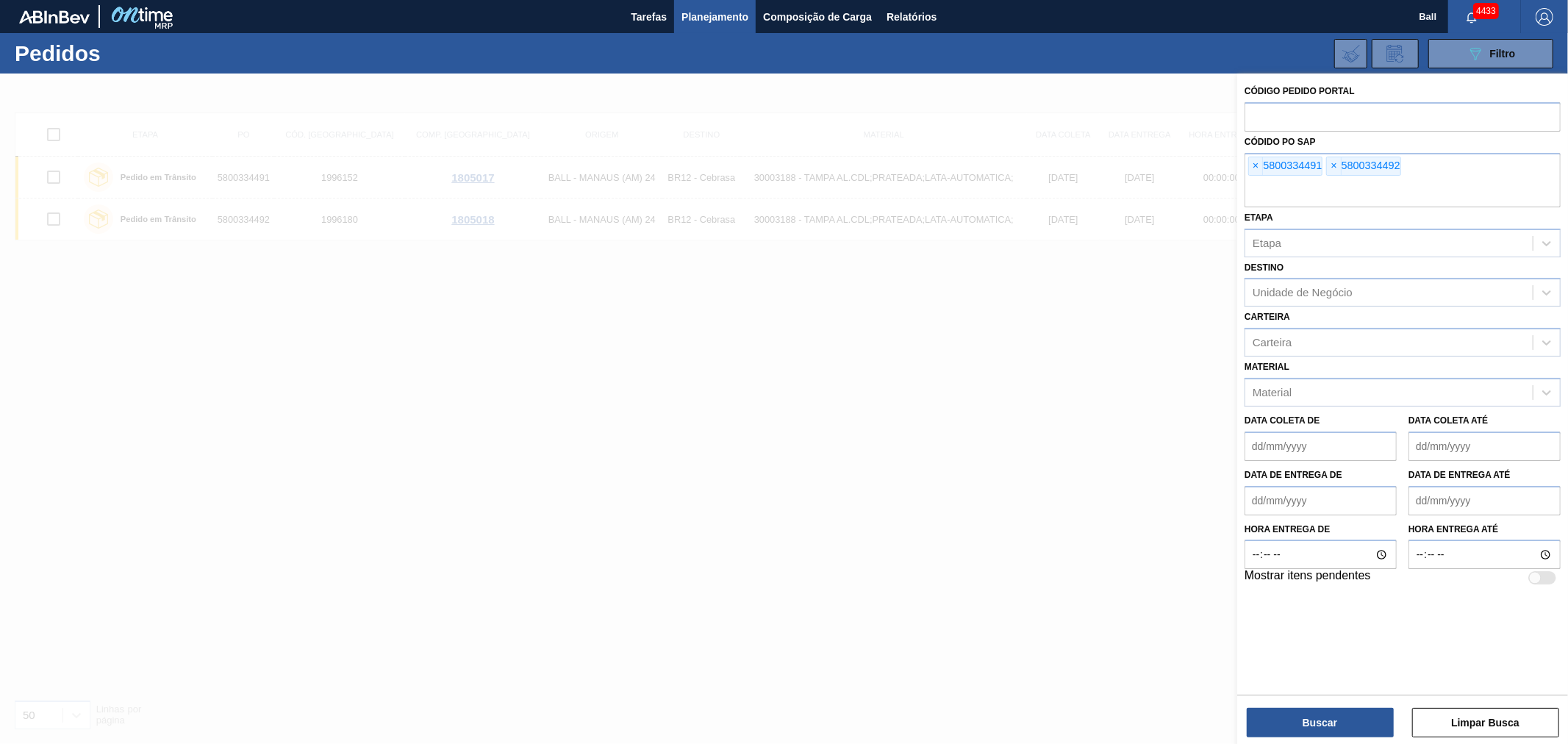
click at [1259, 164] on span "×" at bounding box center [1256, 166] width 14 height 18
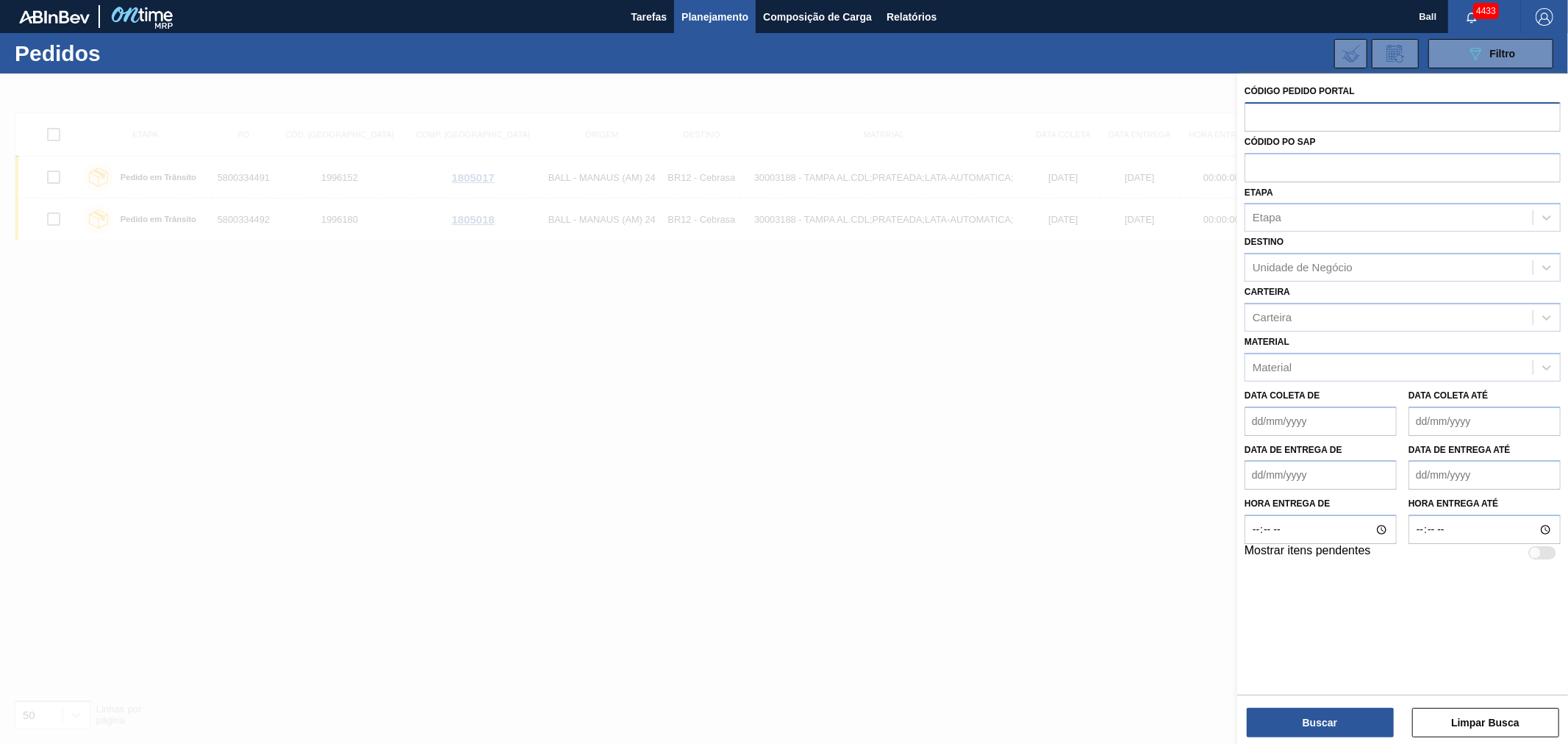
click at [1258, 123] on input "text" at bounding box center [1403, 116] width 316 height 28
paste input "2018964"
type input "2018964"
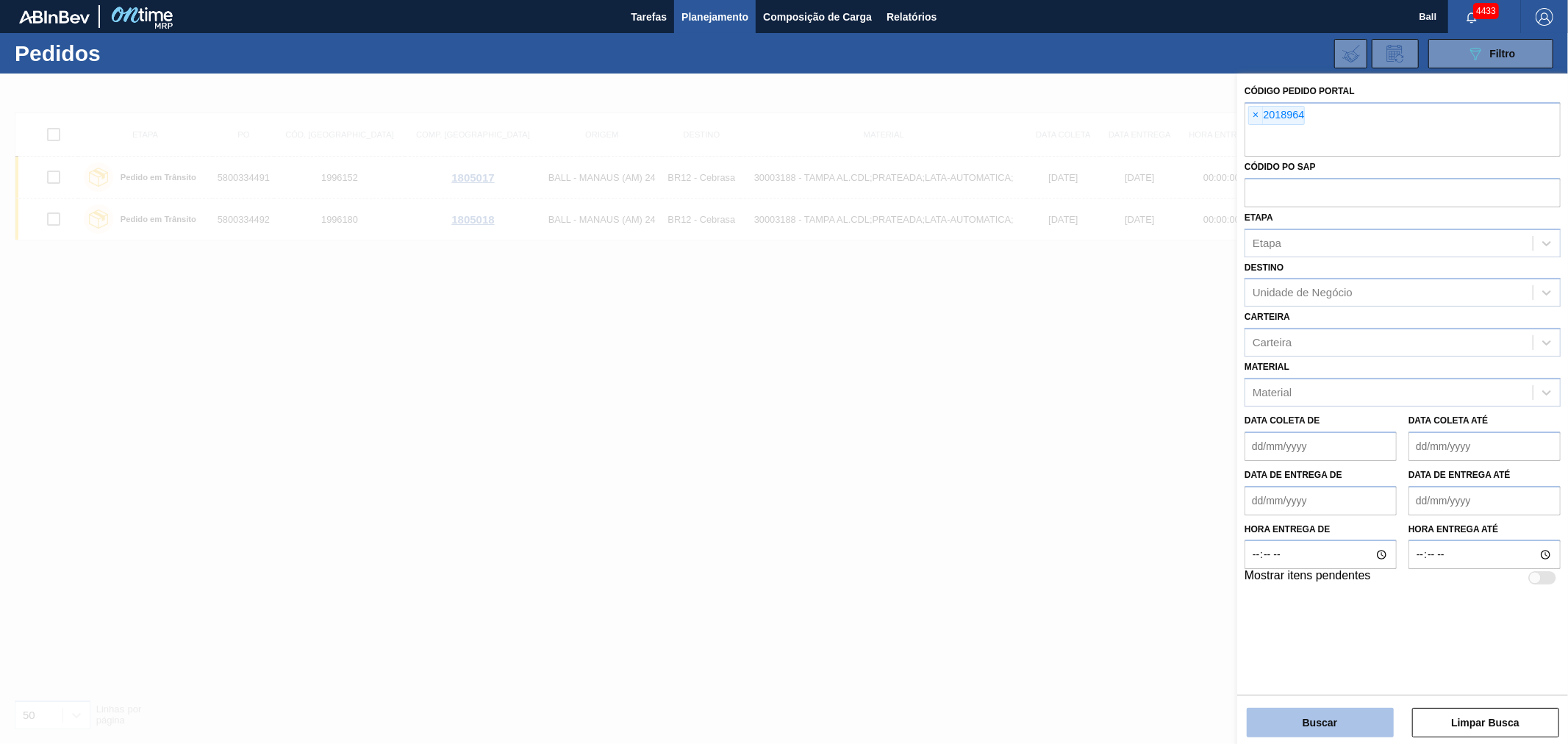
click at [1333, 712] on button "Buscar" at bounding box center [1320, 723] width 147 height 29
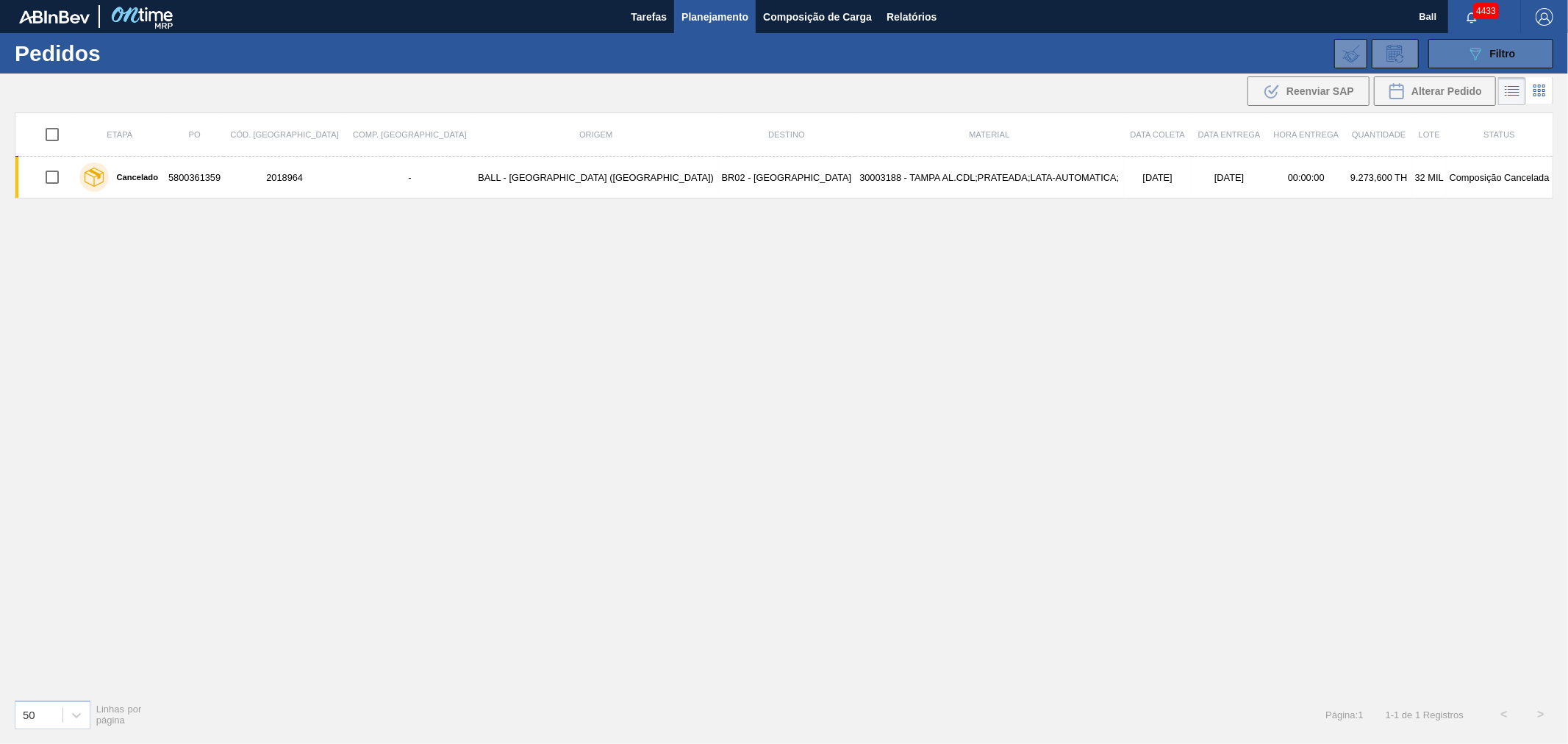
click at [1491, 64] on button "089F7B8B-B2A5-4AFE-B5C0-19BA573D28AC Filtro" at bounding box center [1491, 54] width 125 height 29
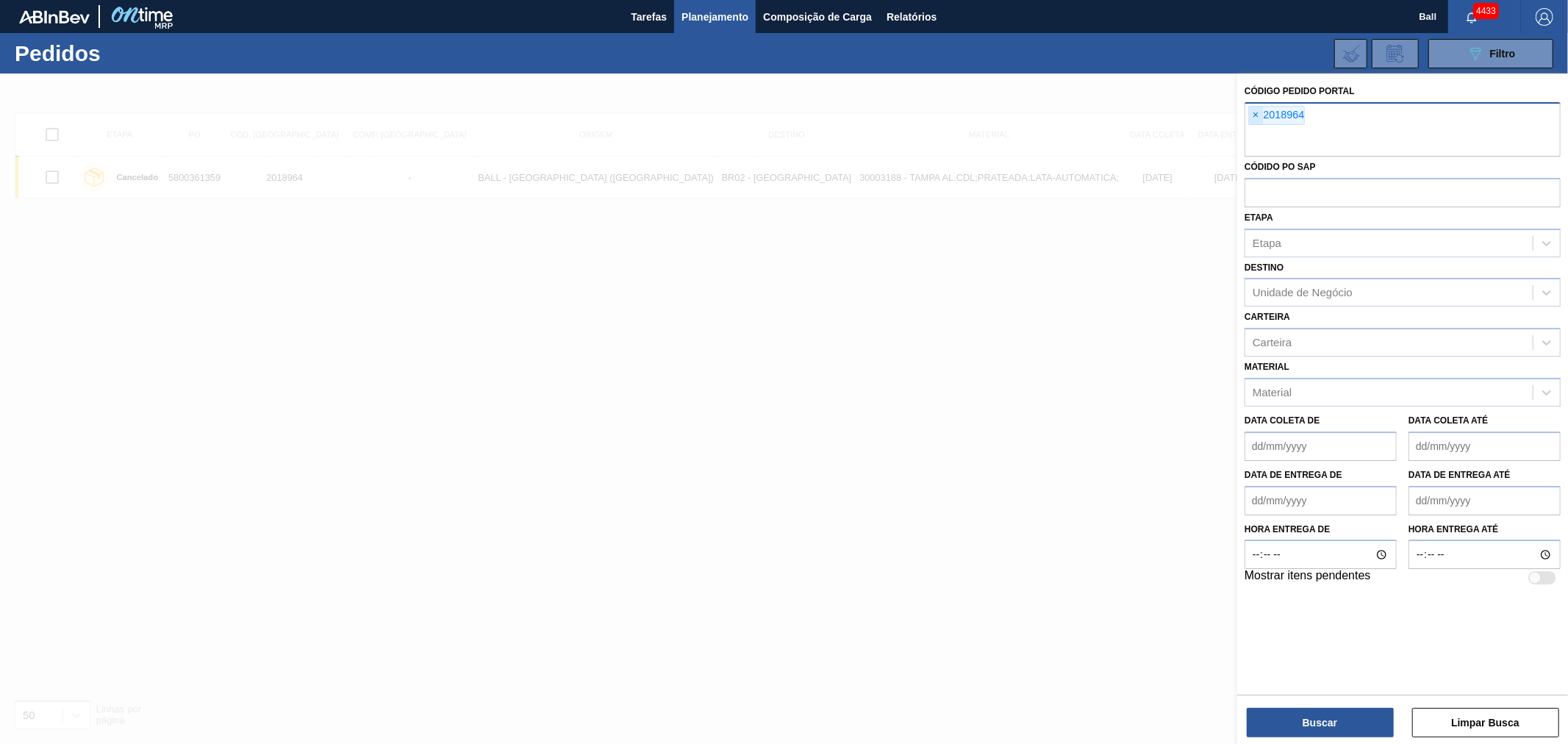
click at [1251, 115] on span "×" at bounding box center [1256, 115] width 14 height 18
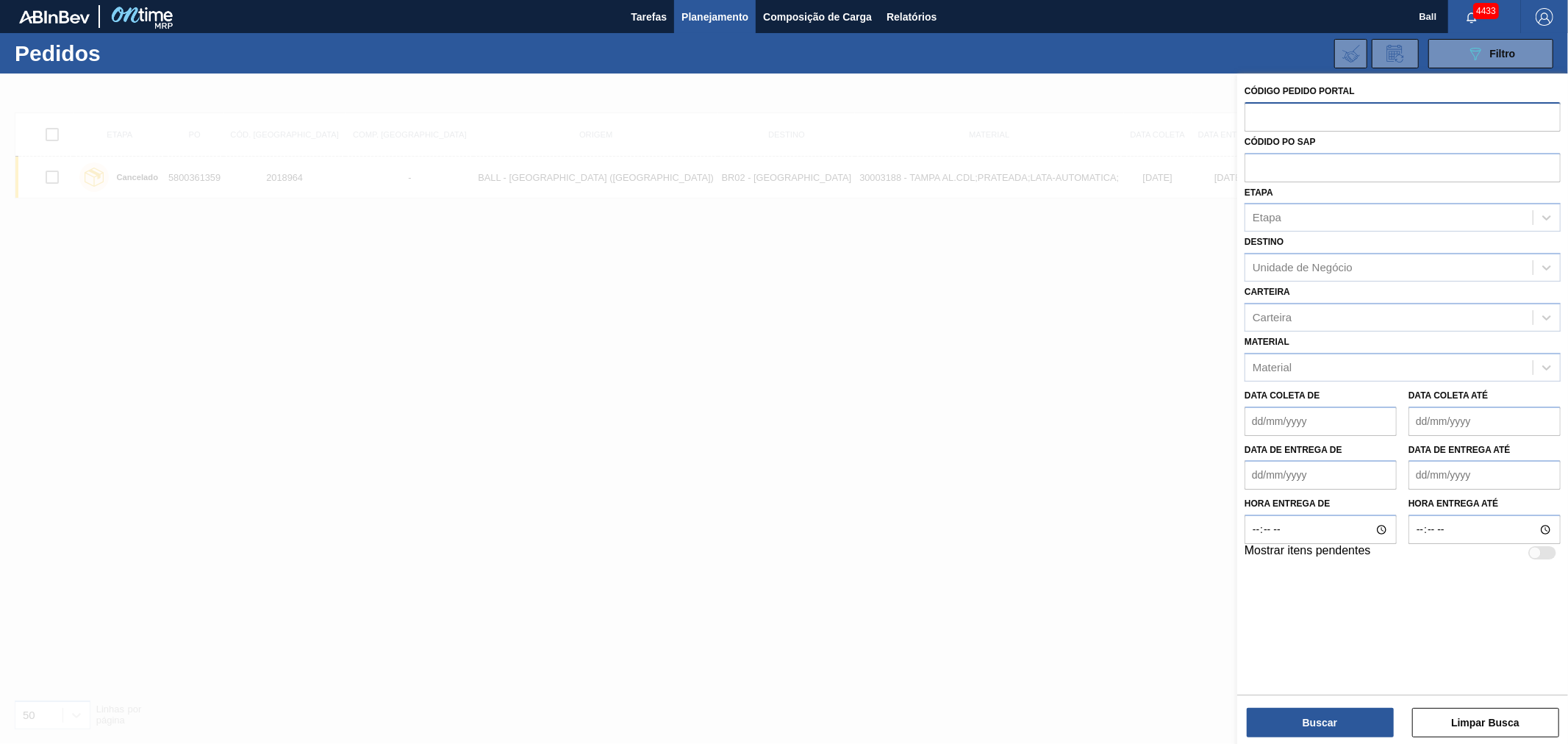
paste input "text"
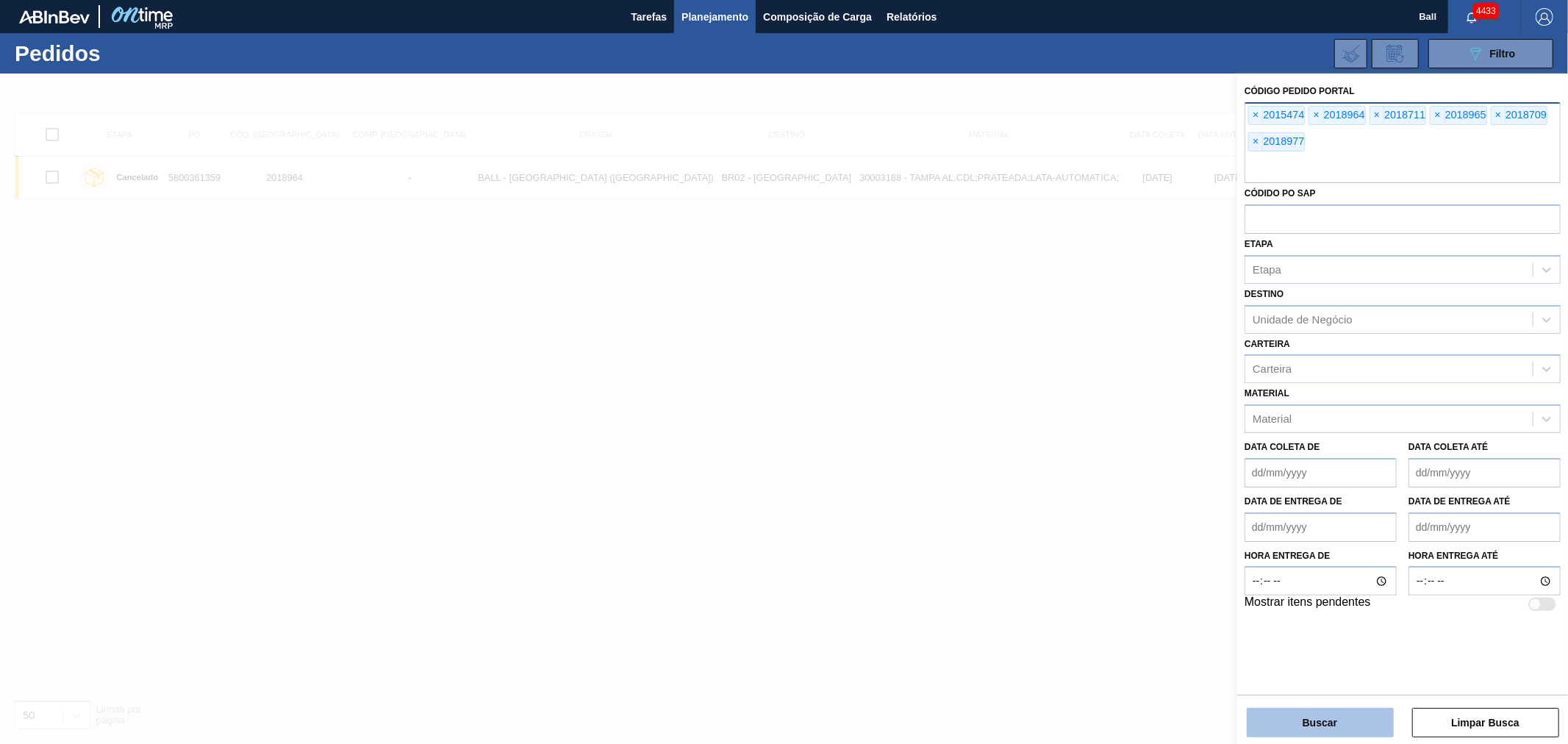
click at [1354, 730] on button "Buscar" at bounding box center [1320, 723] width 147 height 29
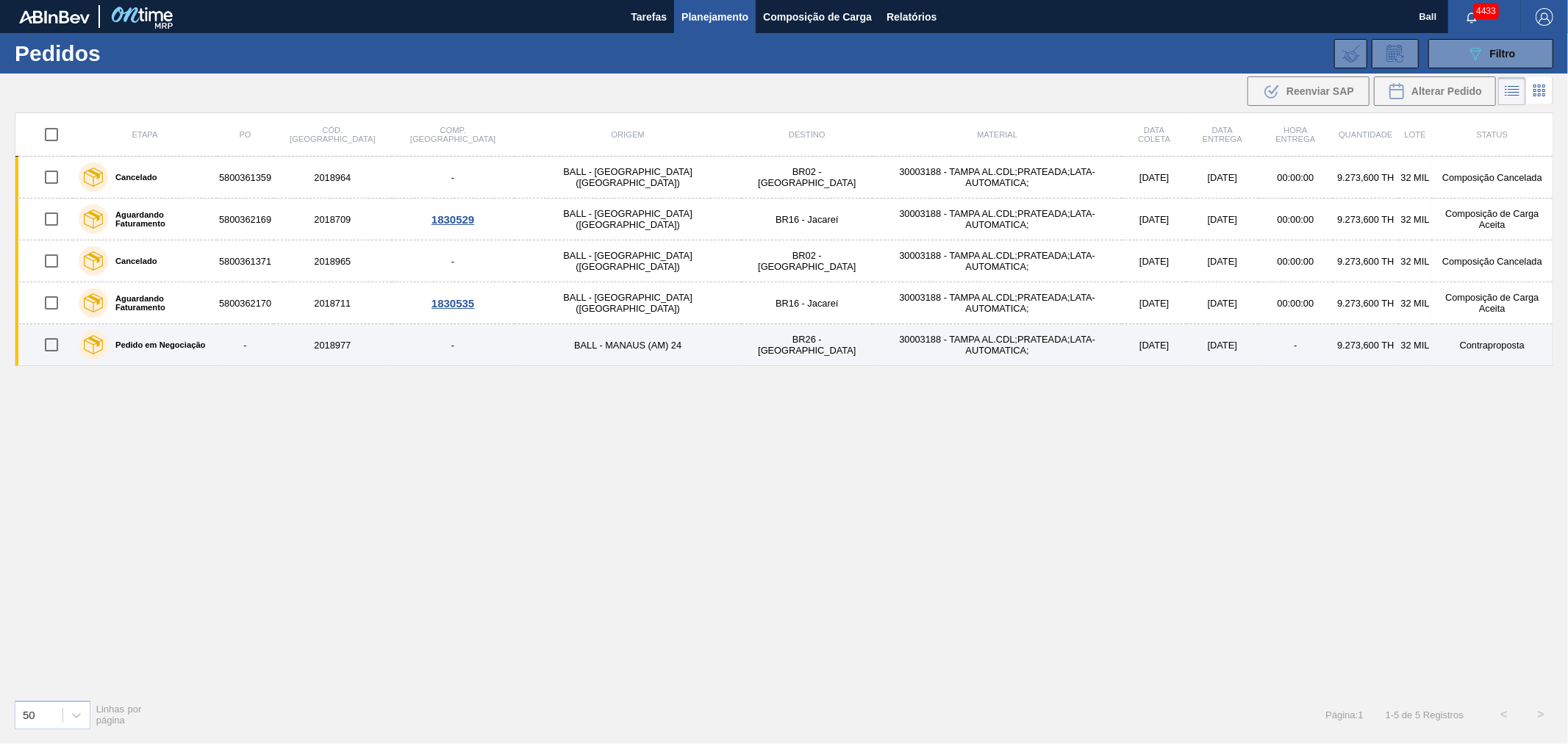
click at [909, 342] on td "30003188 - TAMPA AL.CDL;PRATEADA;LATA-AUTOMATICA;" at bounding box center [997, 346] width 249 height 42
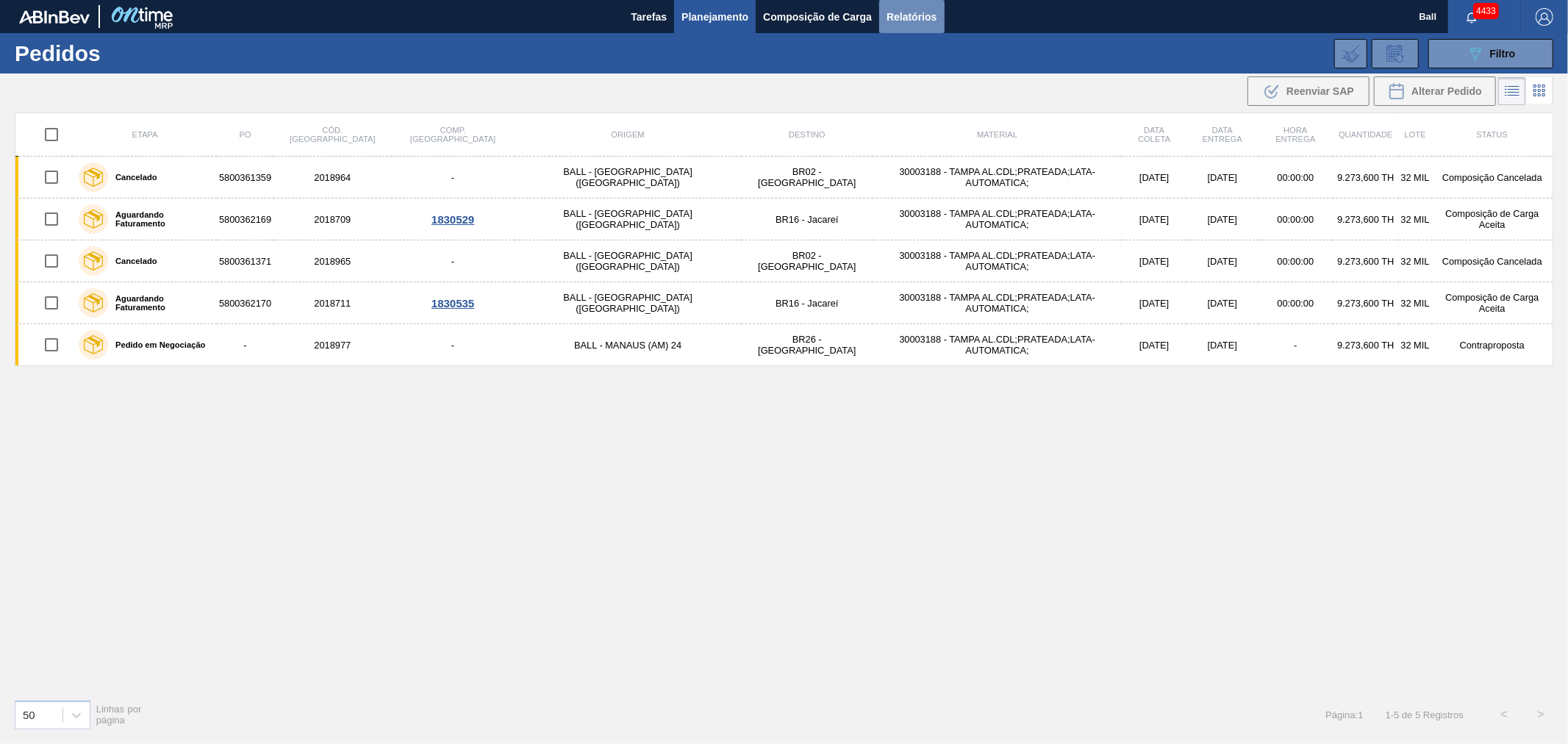
click at [908, 16] on span "Relatórios" at bounding box center [912, 17] width 50 height 18
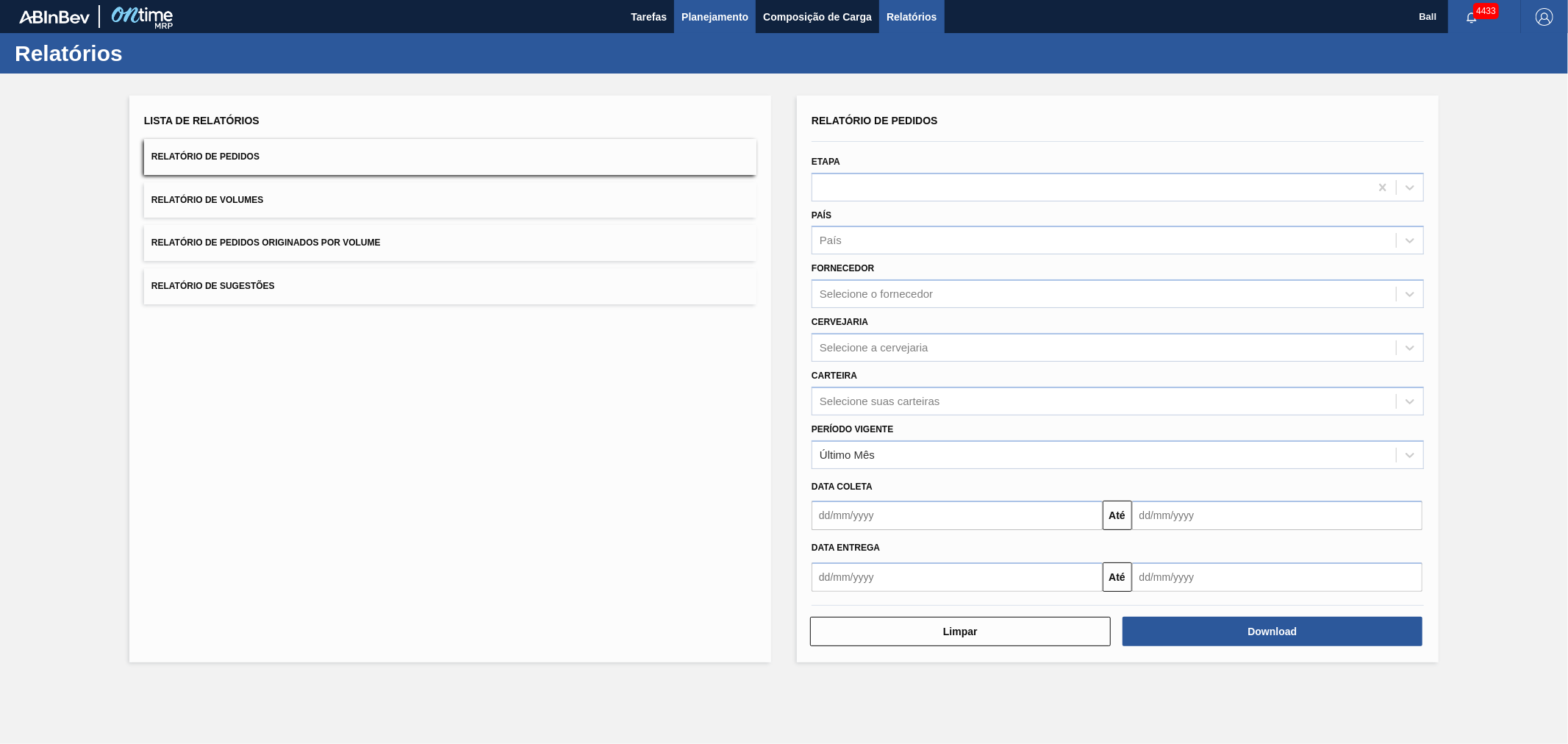
click at [715, 11] on span "Planejamento" at bounding box center [715, 17] width 67 height 18
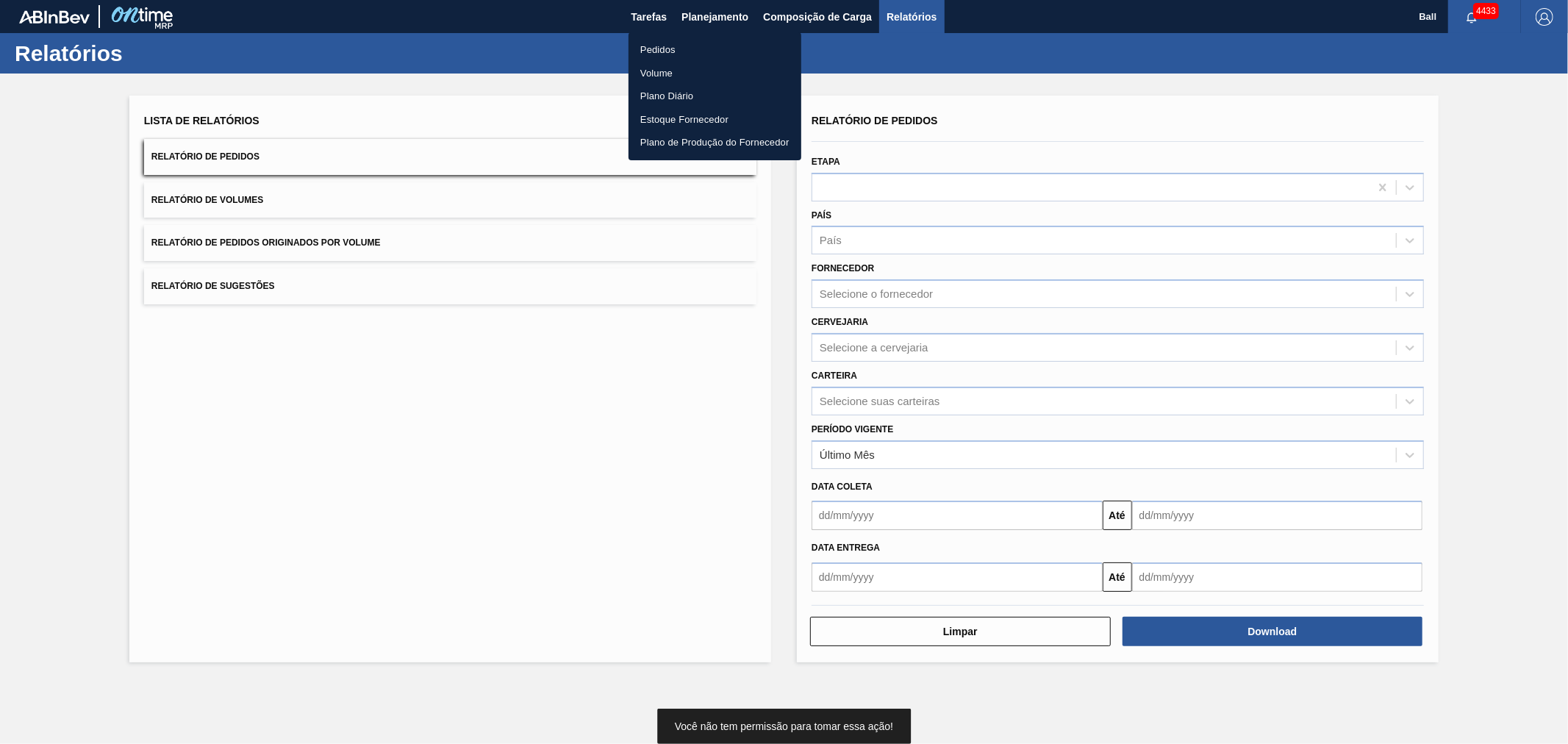
click at [700, 45] on li "Pedidos" at bounding box center [715, 49] width 173 height 24
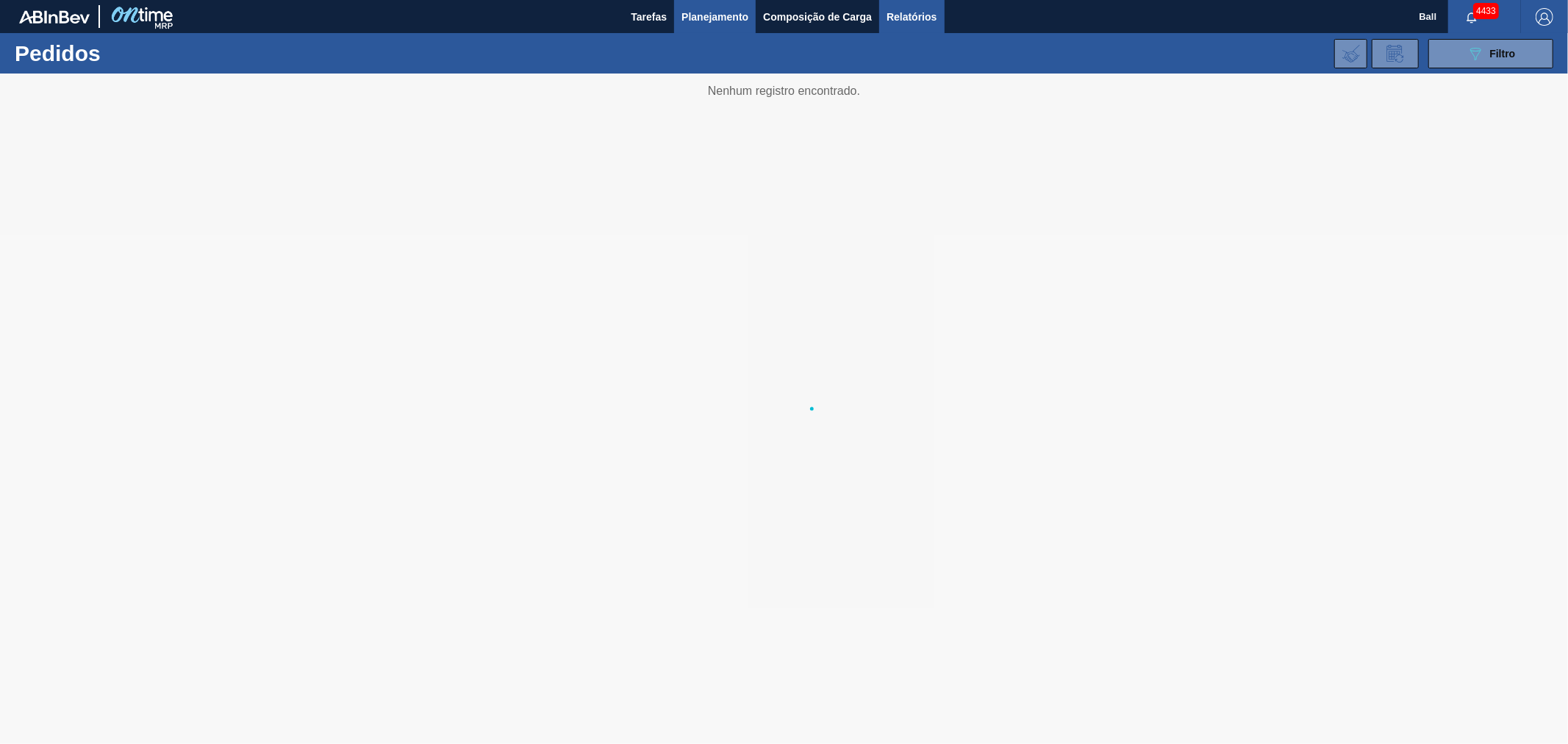
click at [910, 19] on span "Relatórios" at bounding box center [912, 17] width 50 height 18
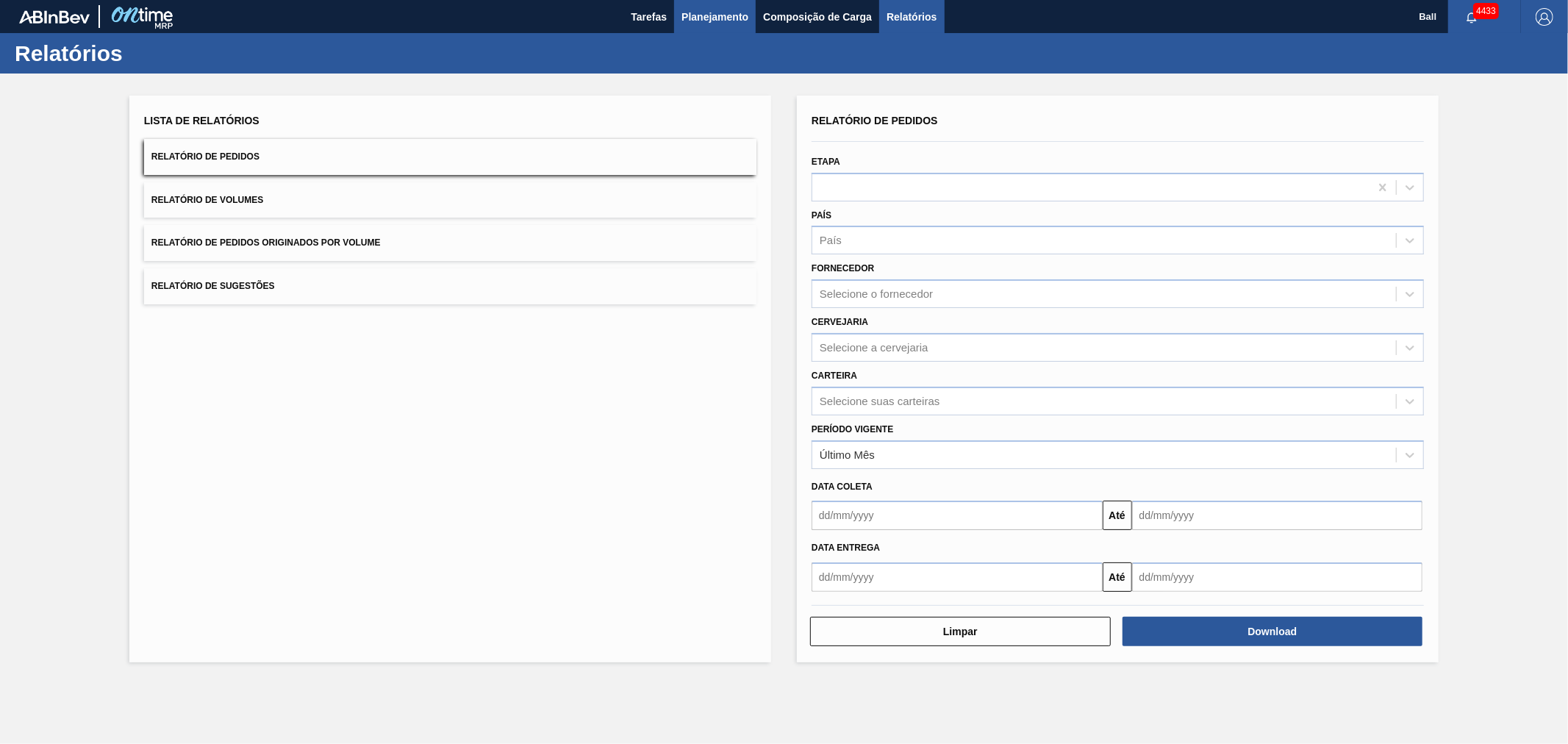
click at [710, 19] on span "Planejamento" at bounding box center [715, 17] width 67 height 18
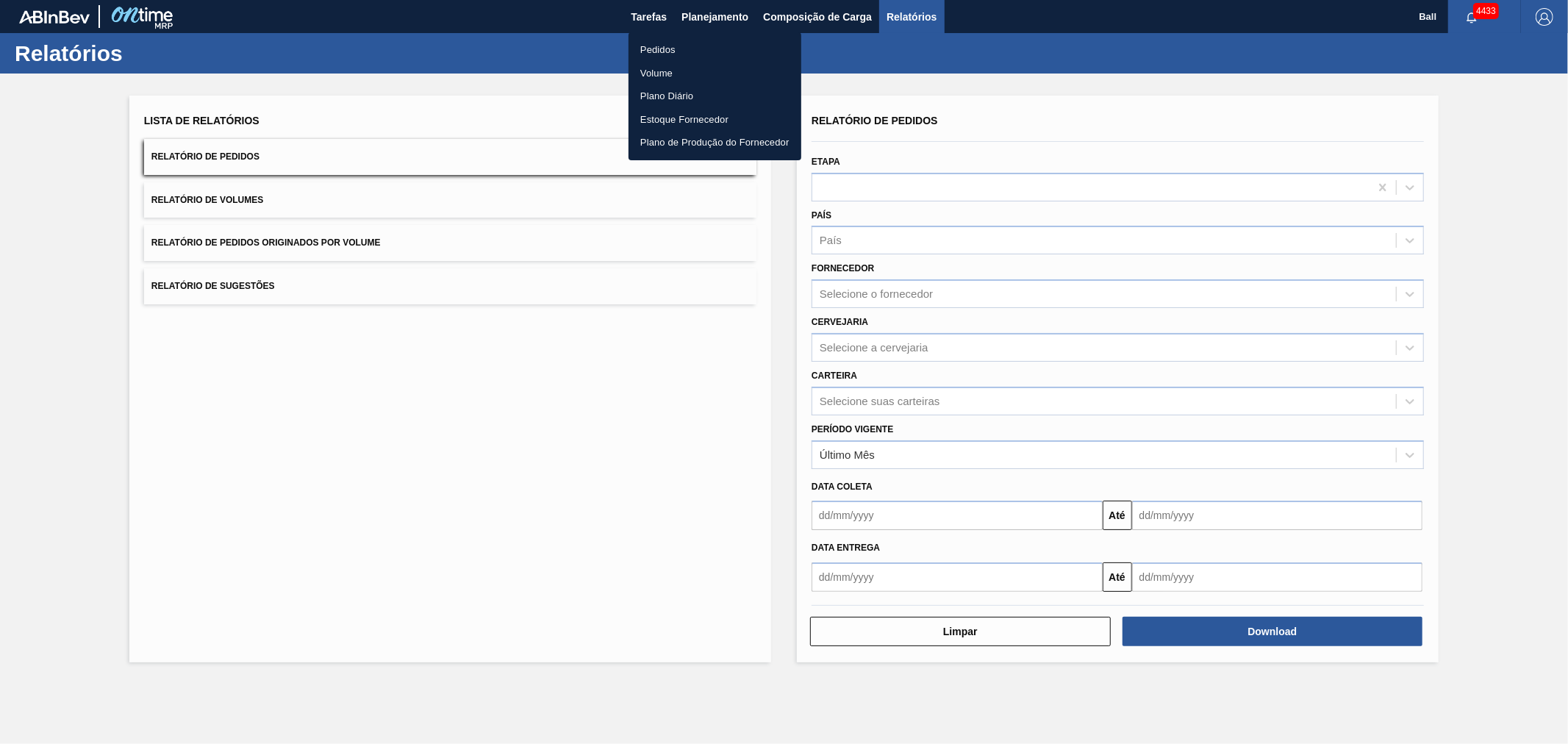
click at [663, 42] on li "Pedidos" at bounding box center [715, 49] width 173 height 24
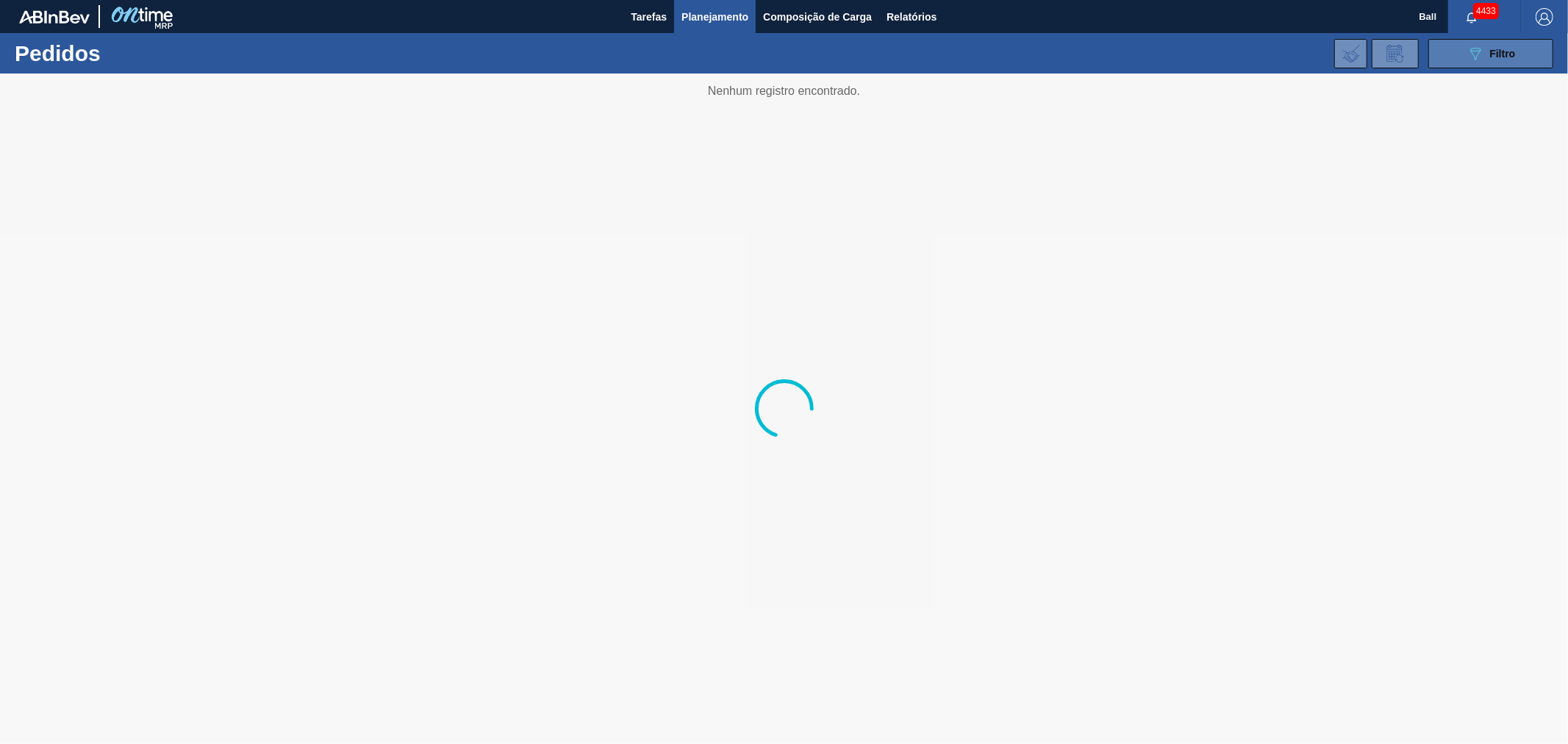
click at [1474, 51] on icon "089F7B8B-B2A5-4AFE-B5C0-19BA573D28AC" at bounding box center [1476, 54] width 18 height 18
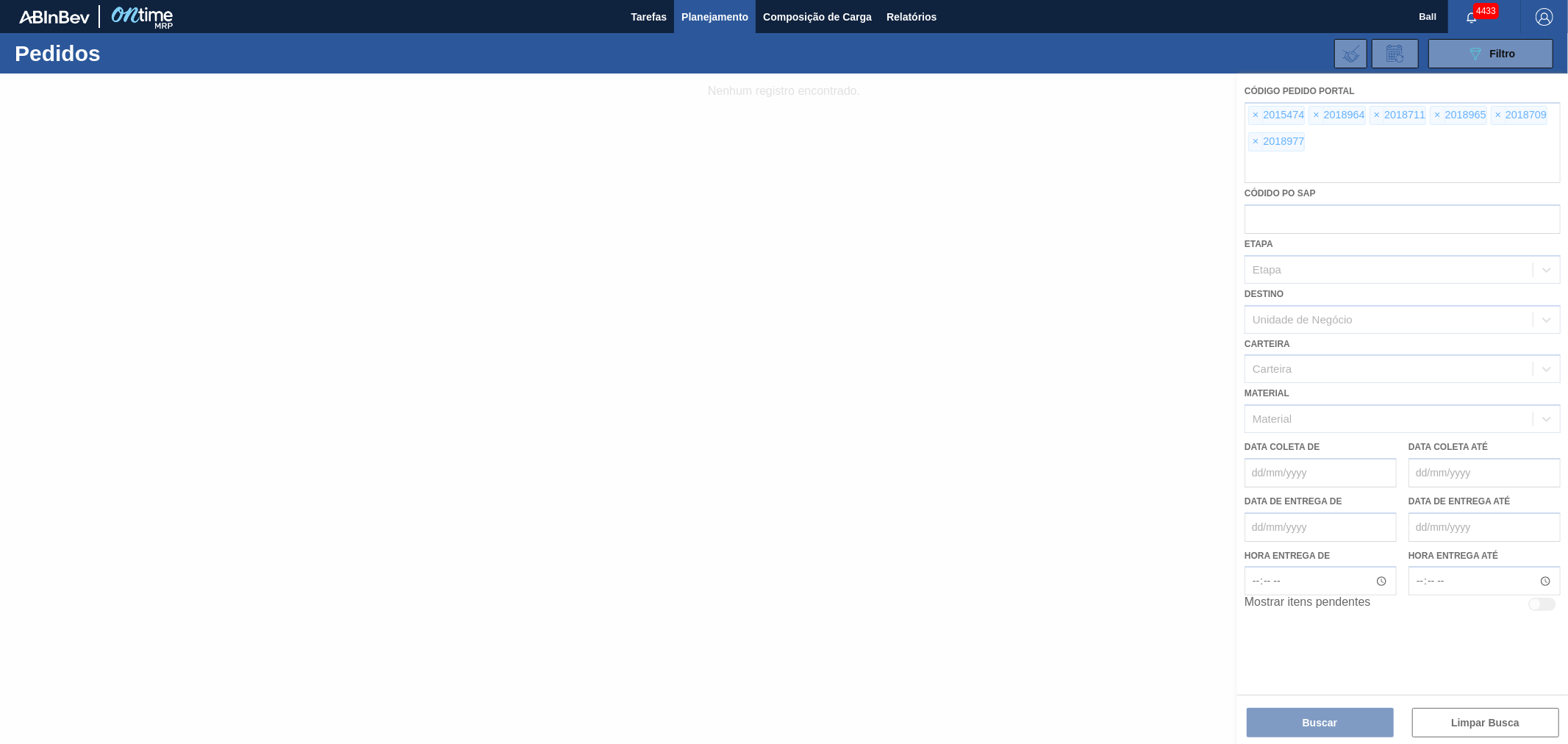
click at [1253, 116] on div at bounding box center [784, 409] width 1568 height 671
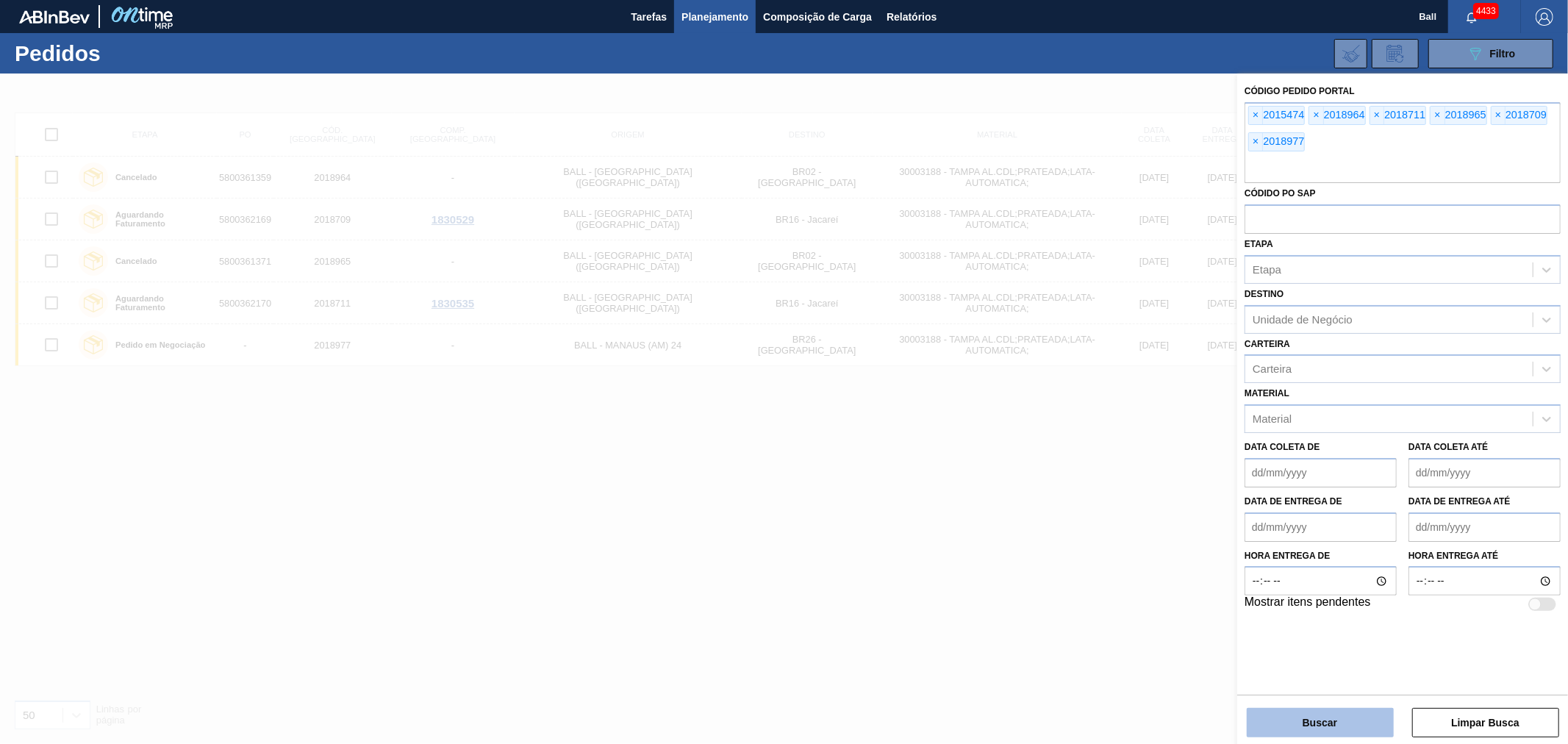
click at [1297, 720] on button "Buscar" at bounding box center [1320, 723] width 147 height 29
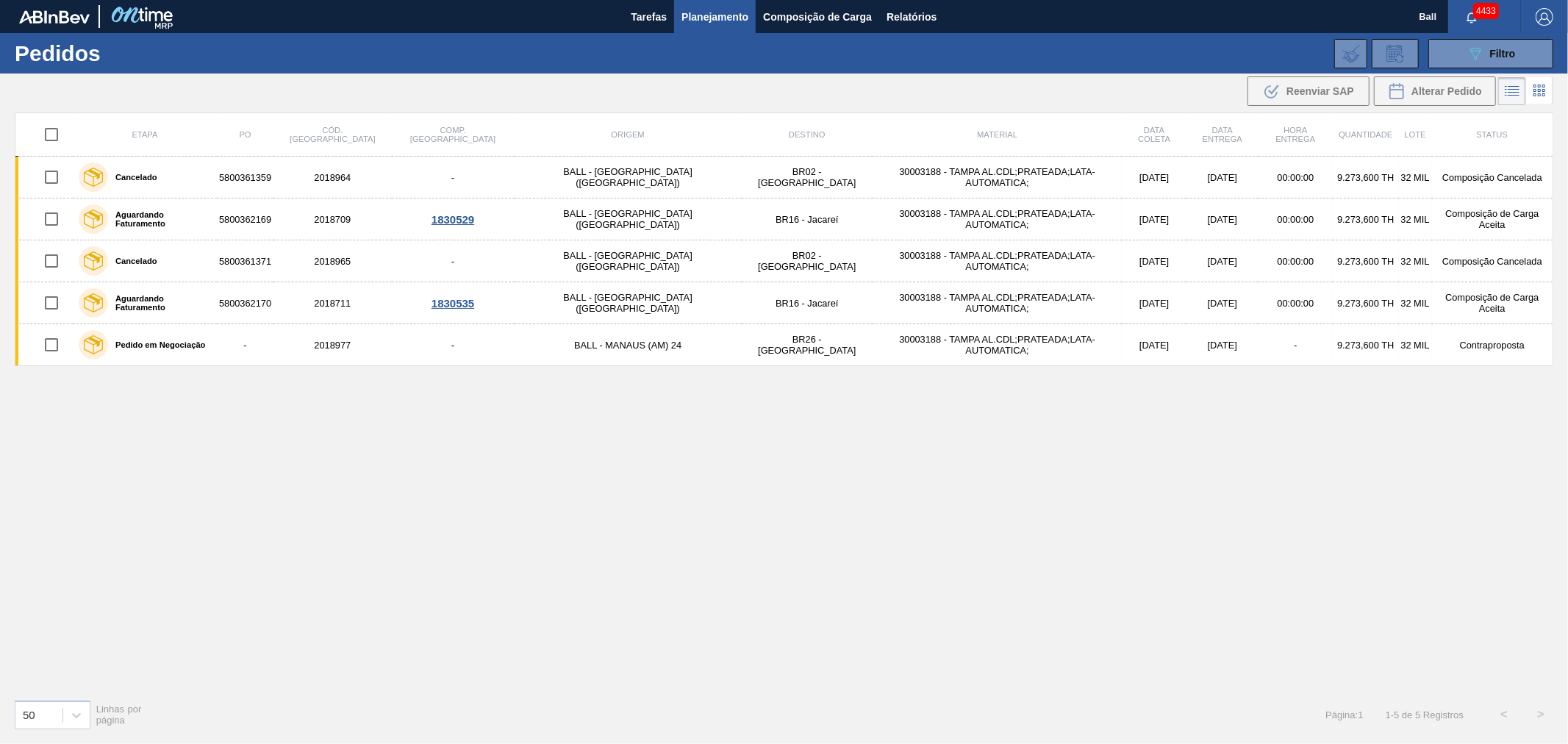
drag, startPoint x: 1467, startPoint y: 49, endPoint x: 1429, endPoint y: 78, distance: 47.8
click at [1467, 49] on icon "089F7B8B-B2A5-4AFE-B5C0-19BA573D28AC" at bounding box center [1476, 54] width 18 height 18
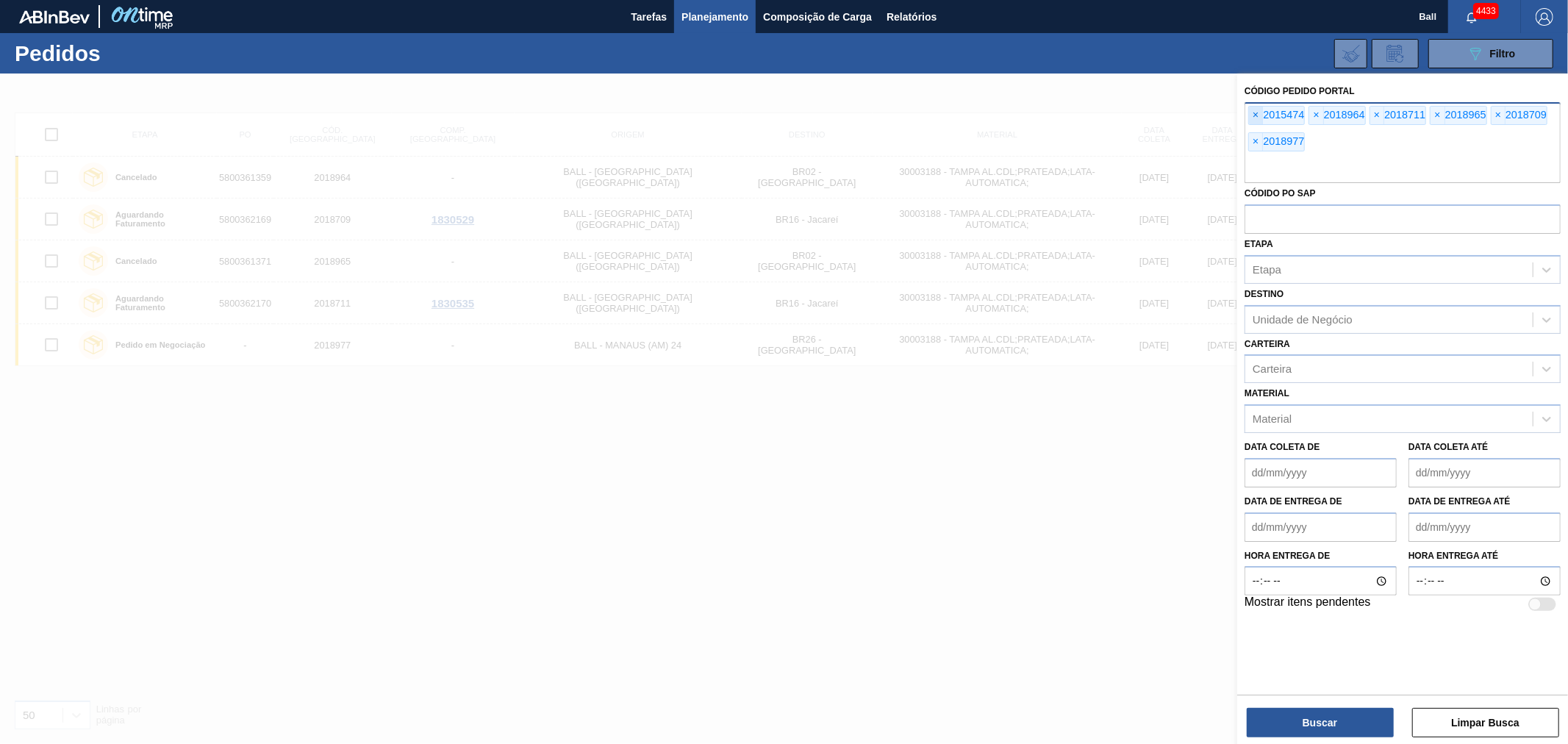
click at [1254, 115] on span "×" at bounding box center [1256, 115] width 14 height 18
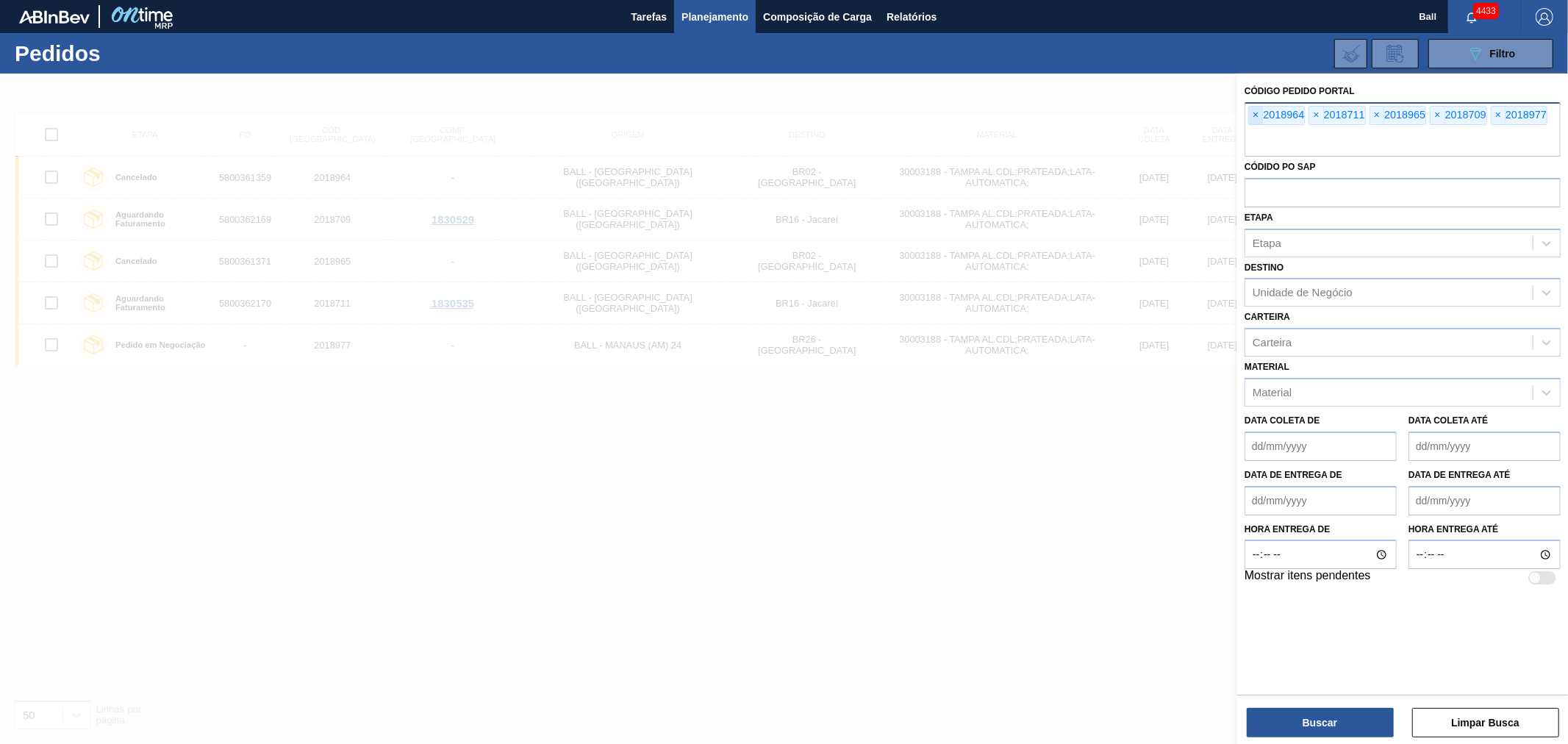
click at [1254, 115] on span "×" at bounding box center [1256, 115] width 14 height 18
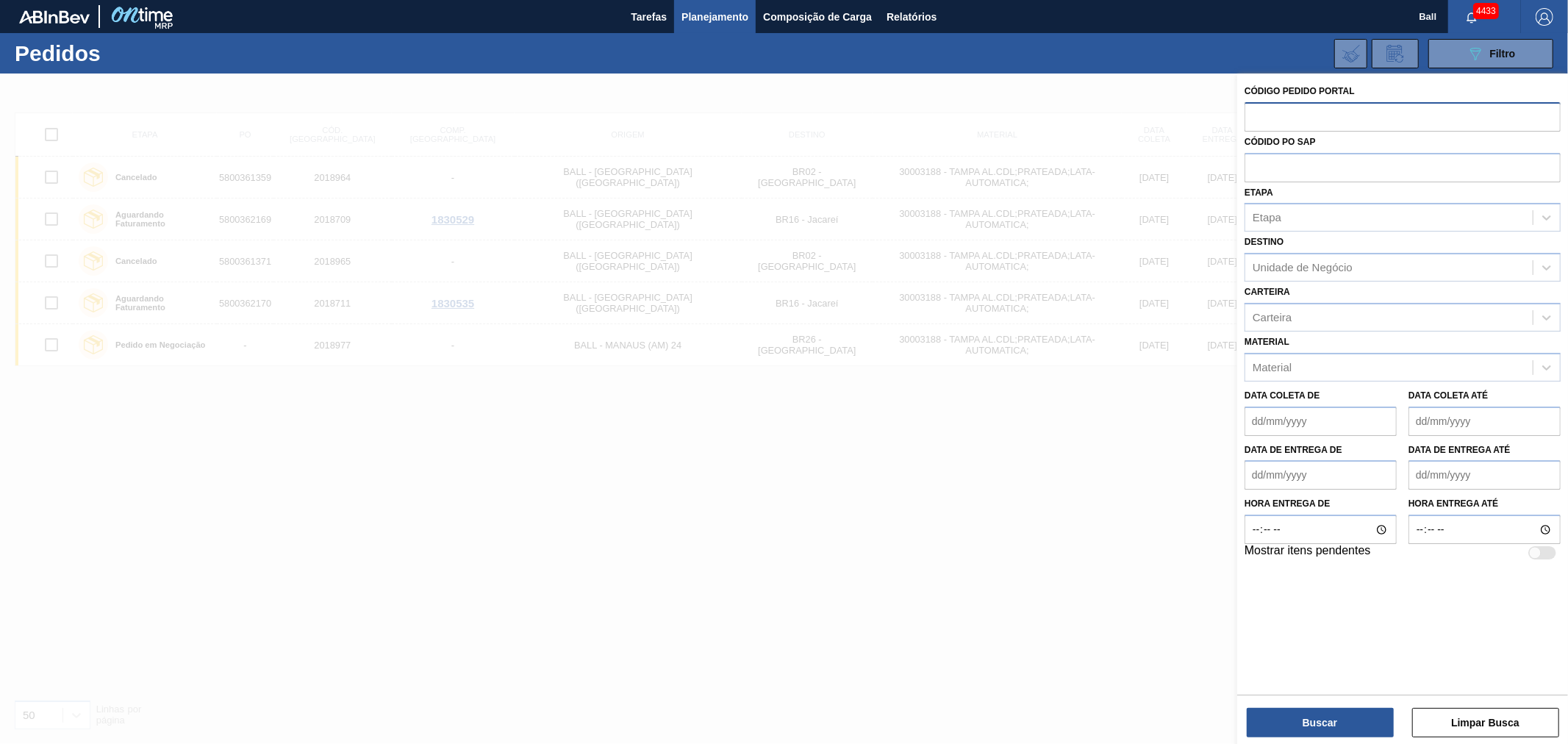
click at [1254, 115] on input "text" at bounding box center [1403, 116] width 316 height 28
paste input "text"
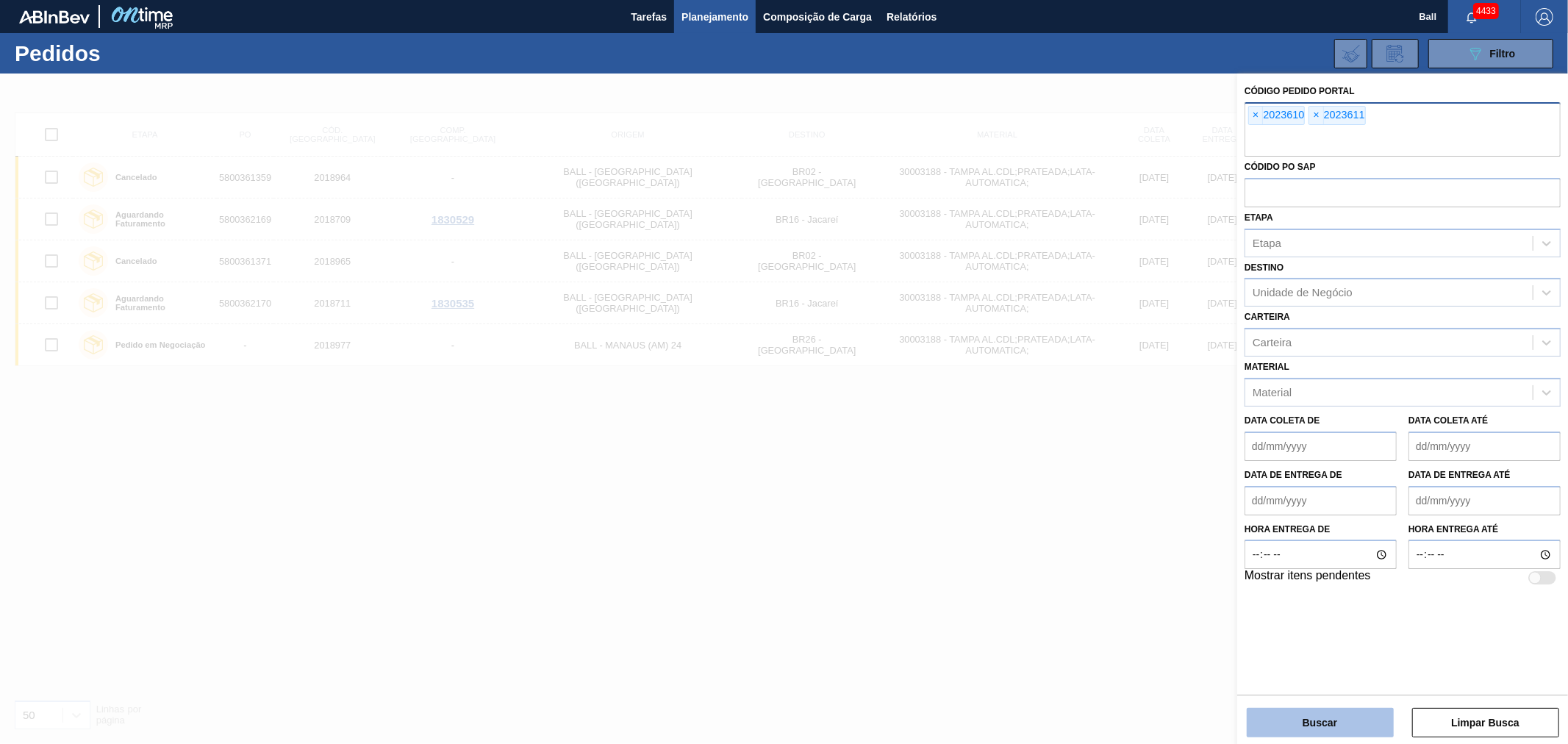
click at [1338, 731] on button "Buscar" at bounding box center [1320, 723] width 147 height 29
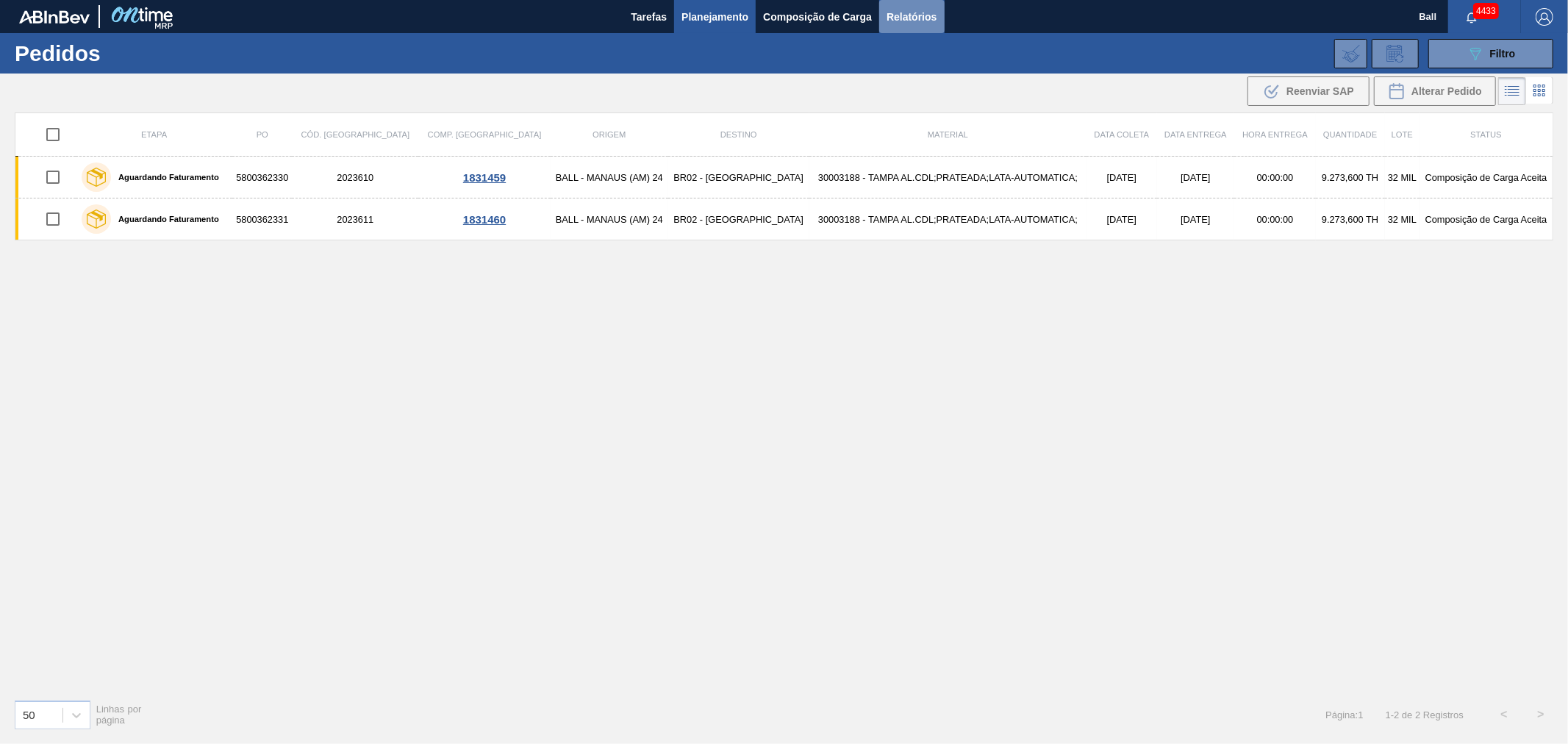
click at [914, 17] on span "Relatórios" at bounding box center [912, 17] width 50 height 18
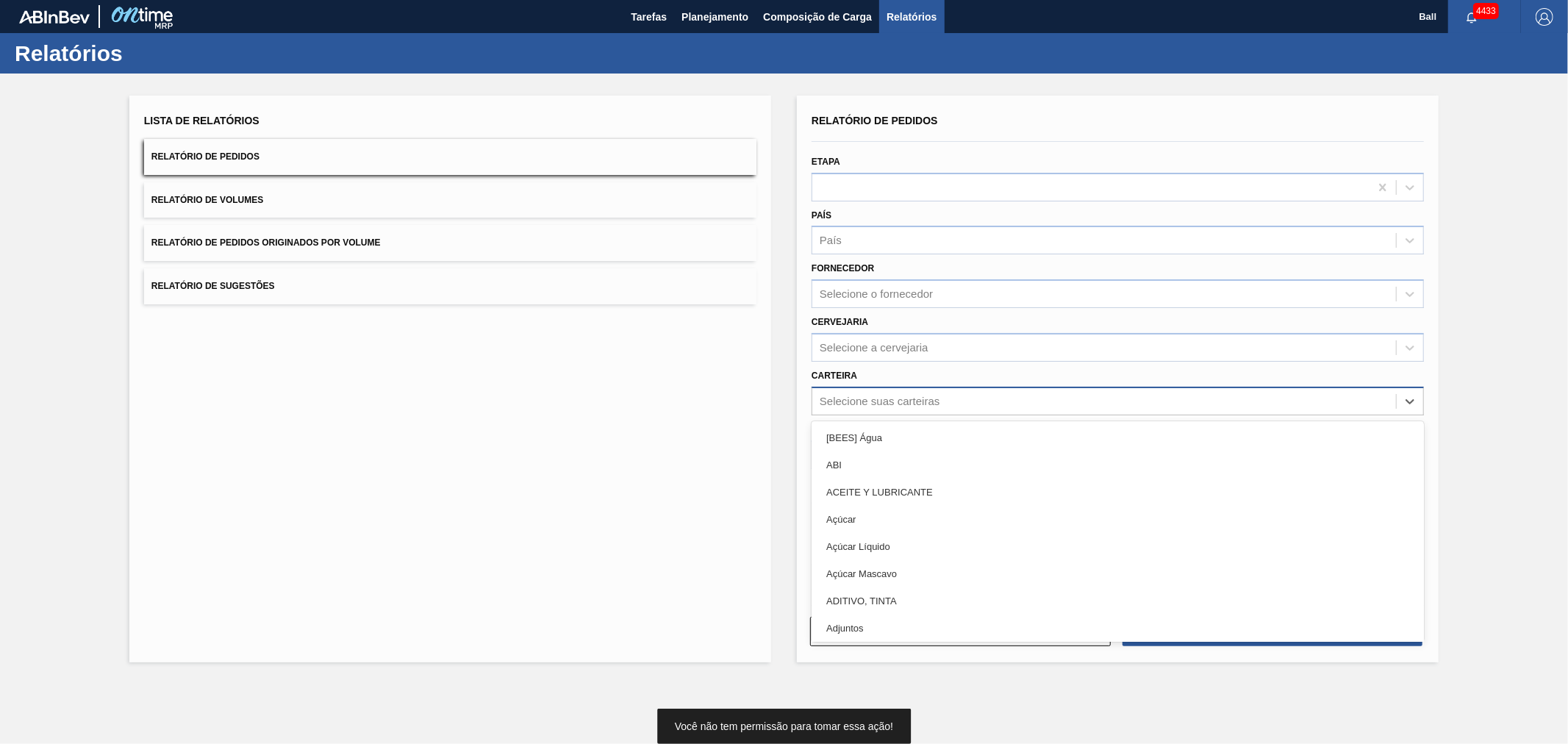
click at [851, 399] on div "Selecione suas carteiras" at bounding box center [879, 401] width 120 height 12
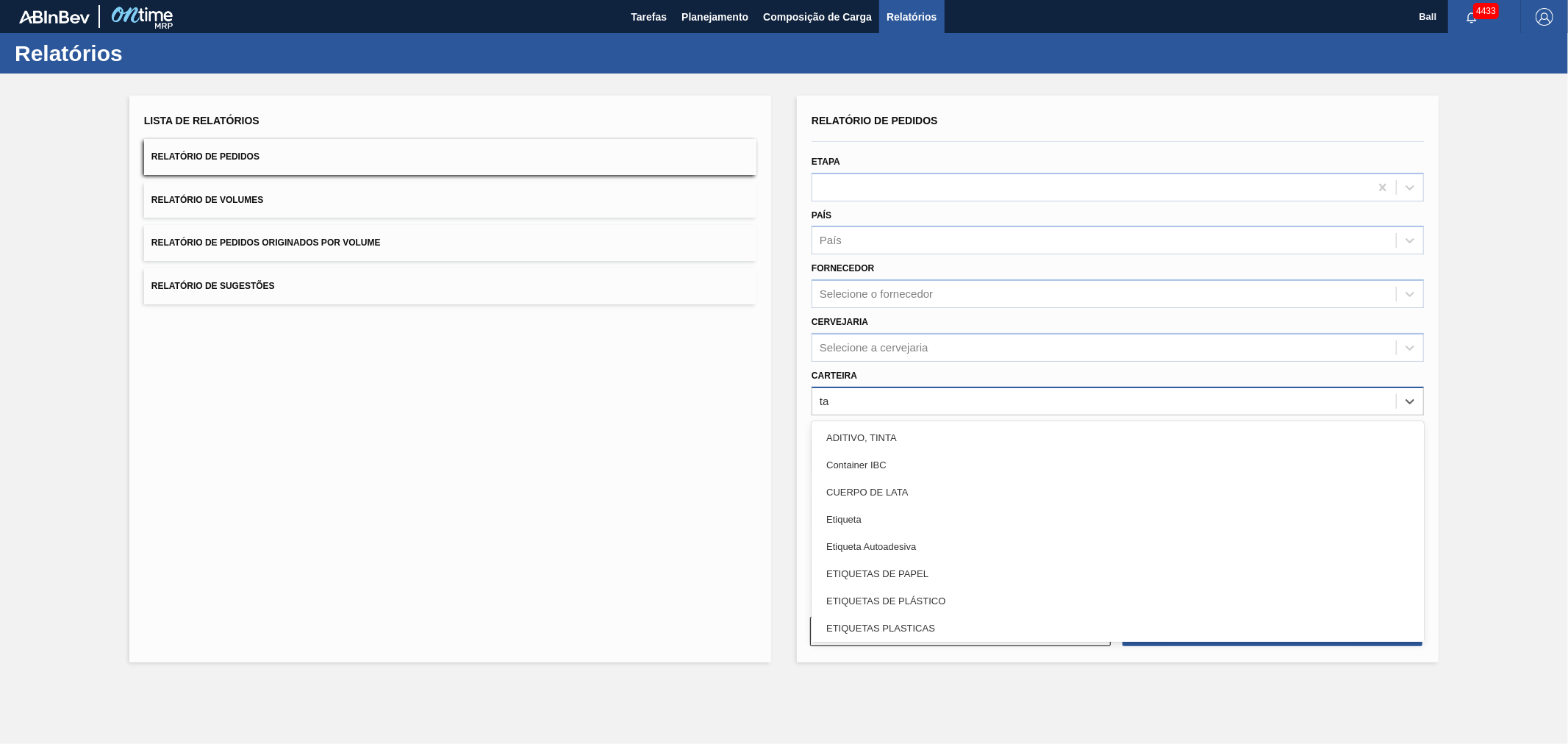
type input "tam"
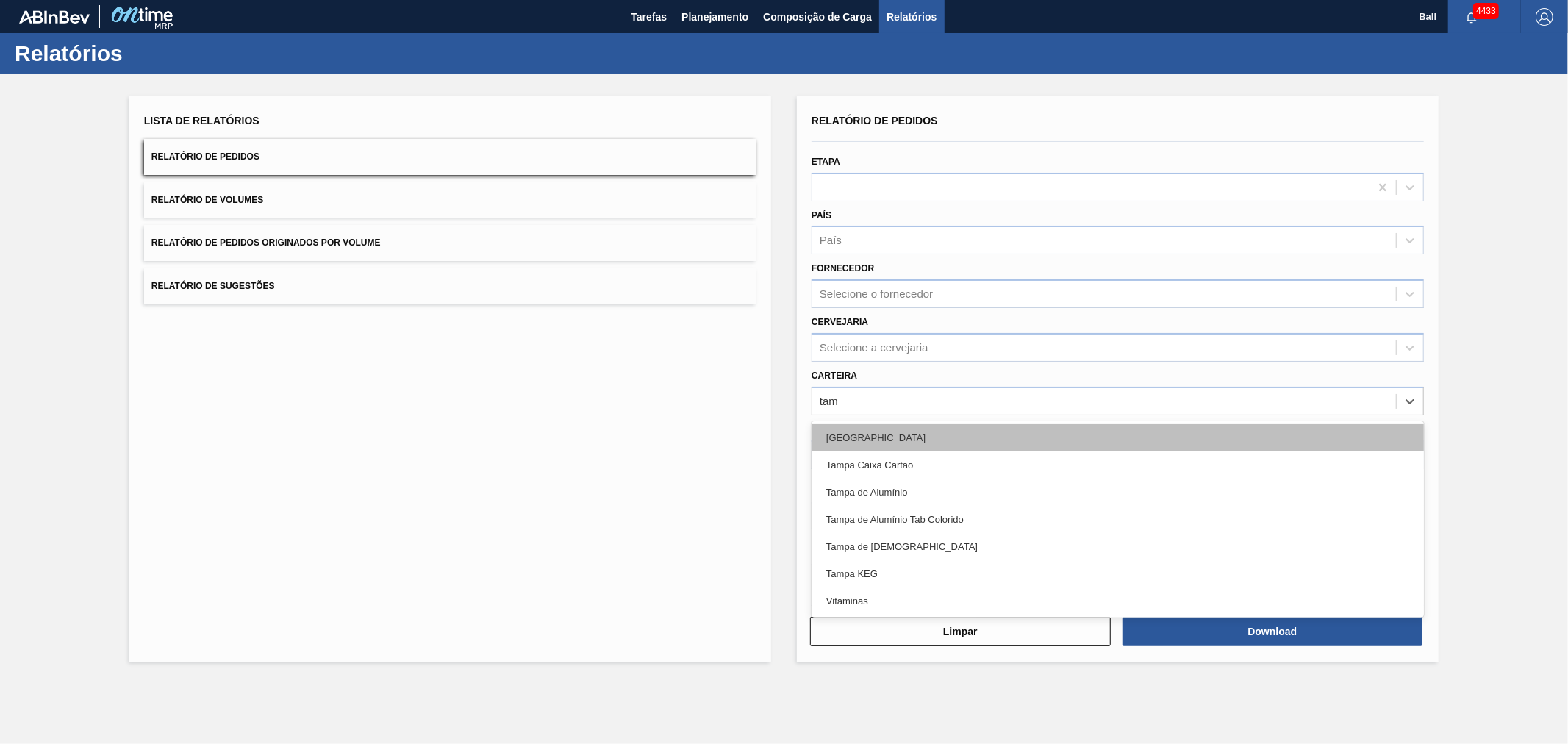
click at [870, 436] on div "[GEOGRAPHIC_DATA]" at bounding box center [1118, 438] width 612 height 28
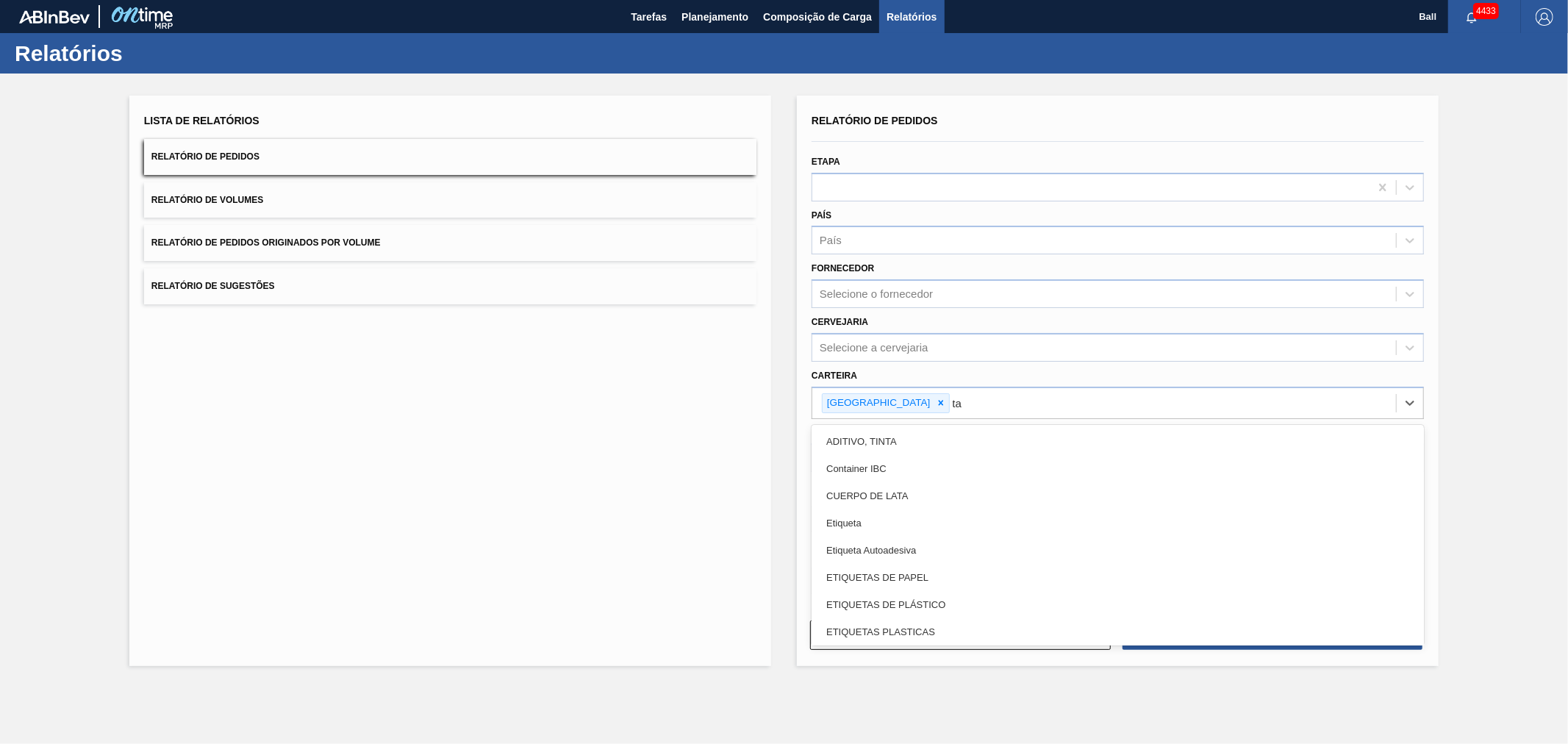
type input "tam"
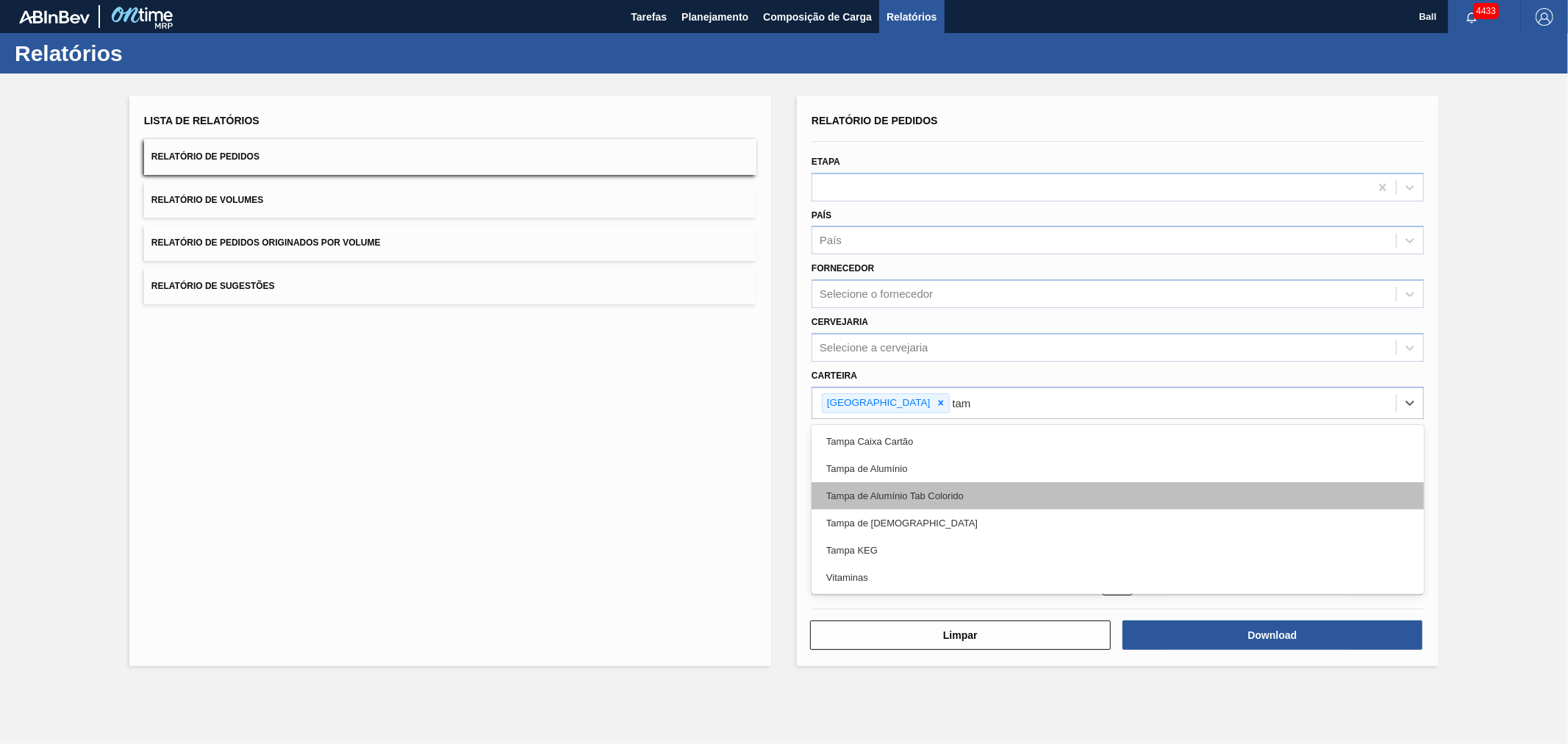
click at [866, 484] on div "Tampa de Alumínio Tab Colorido" at bounding box center [1118, 497] width 612 height 28
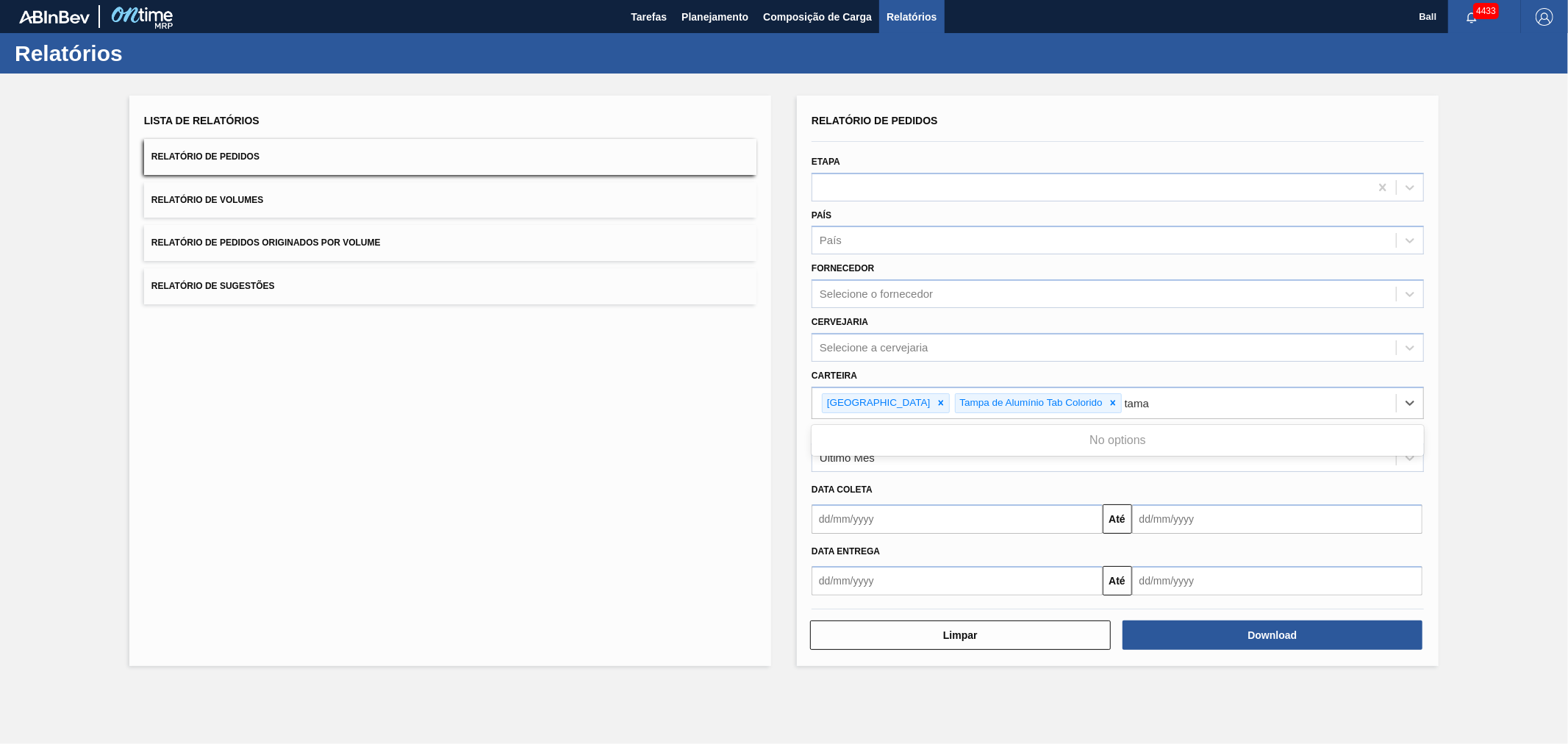
type input "tam"
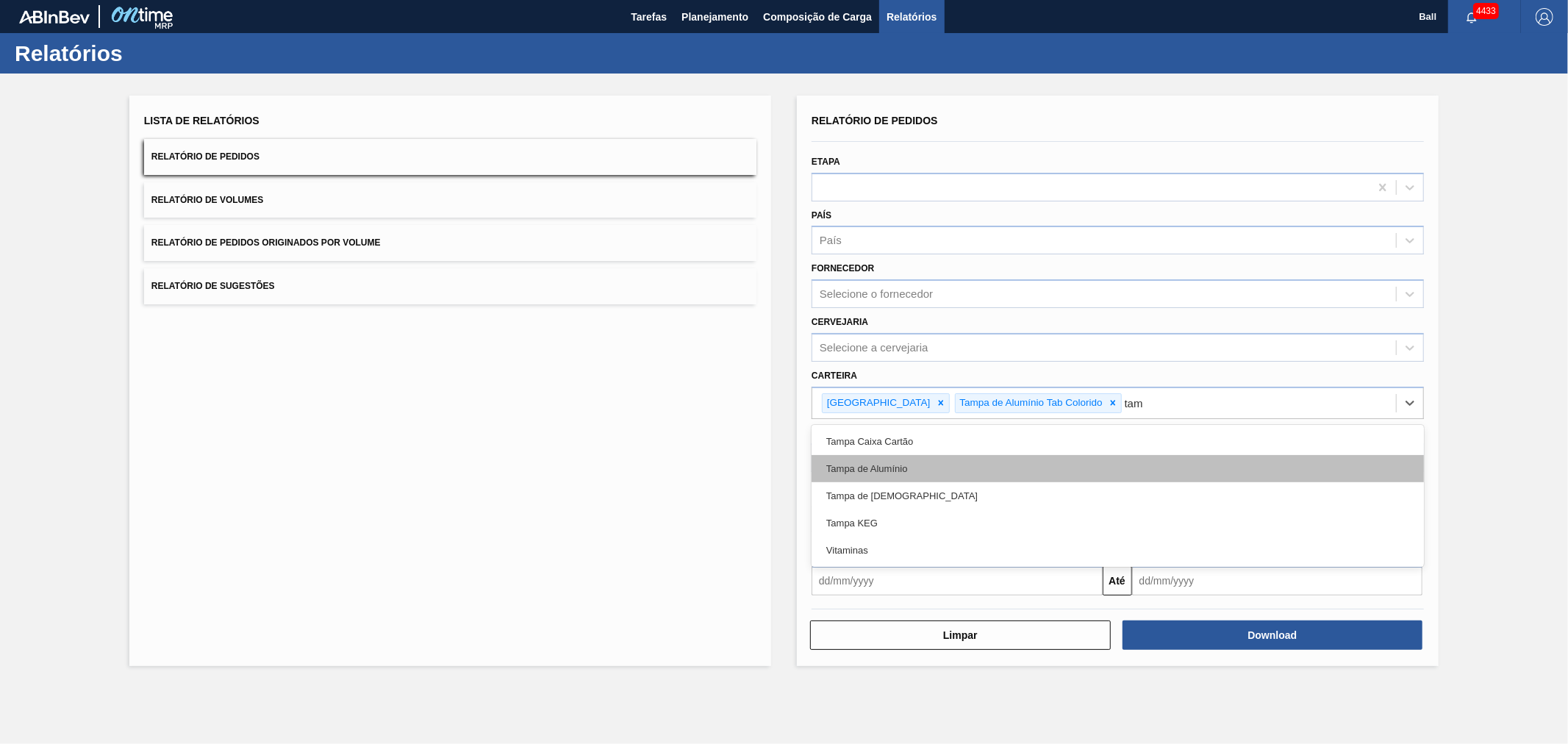
click at [948, 458] on div "Tampa de Alumínio" at bounding box center [1118, 469] width 612 height 28
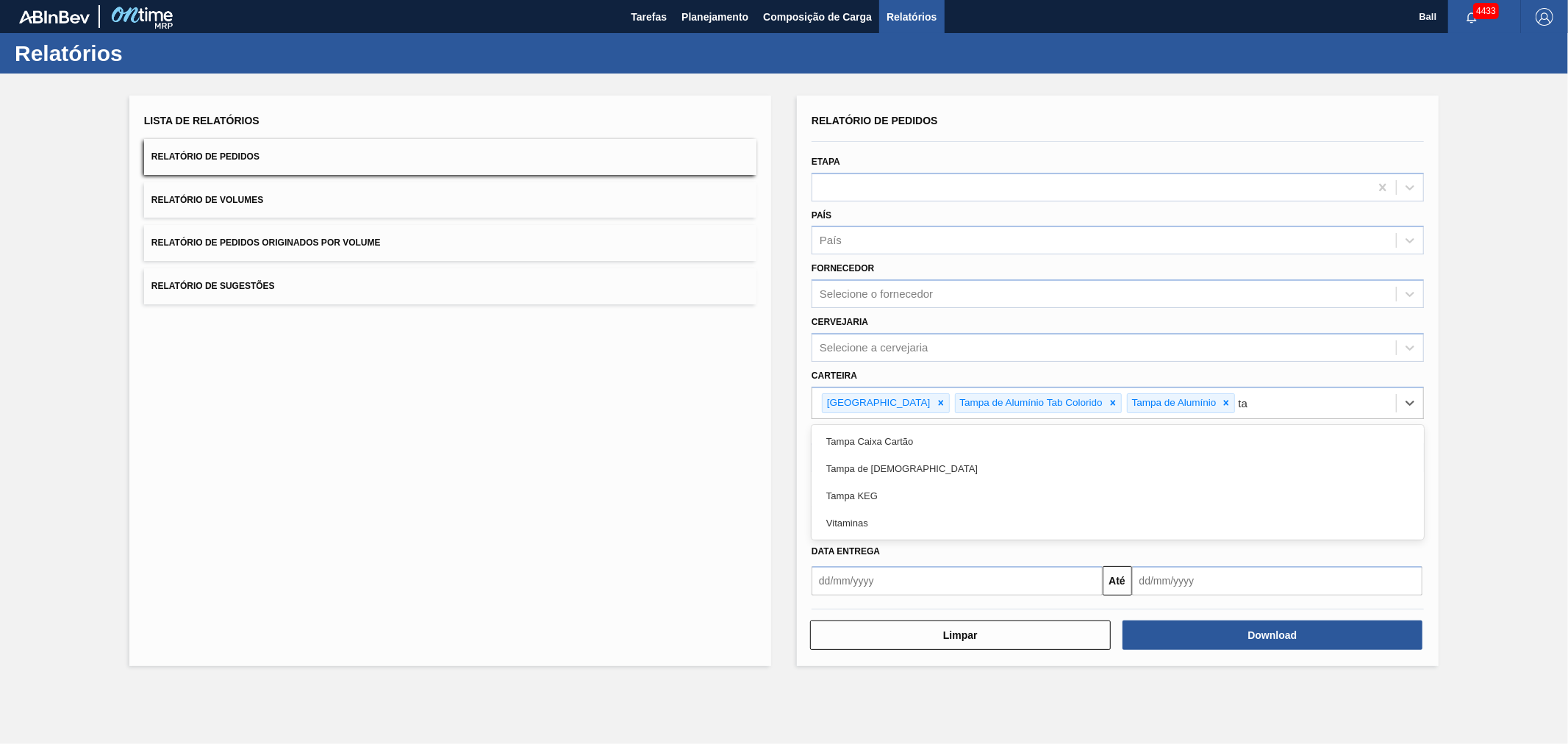
type input "tam"
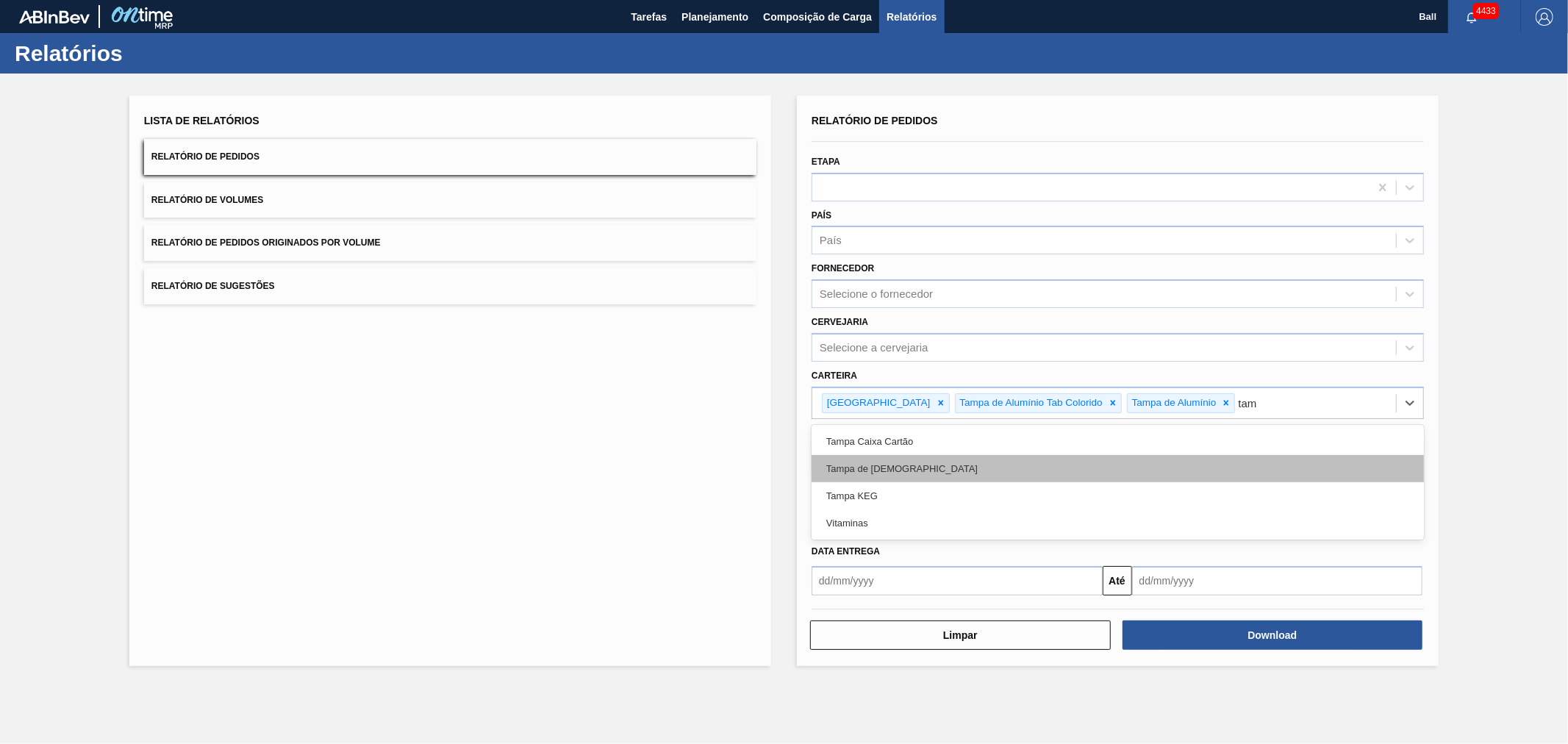
click at [903, 466] on div "Tampa de [DEMOGRAPHIC_DATA]" at bounding box center [1118, 469] width 612 height 28
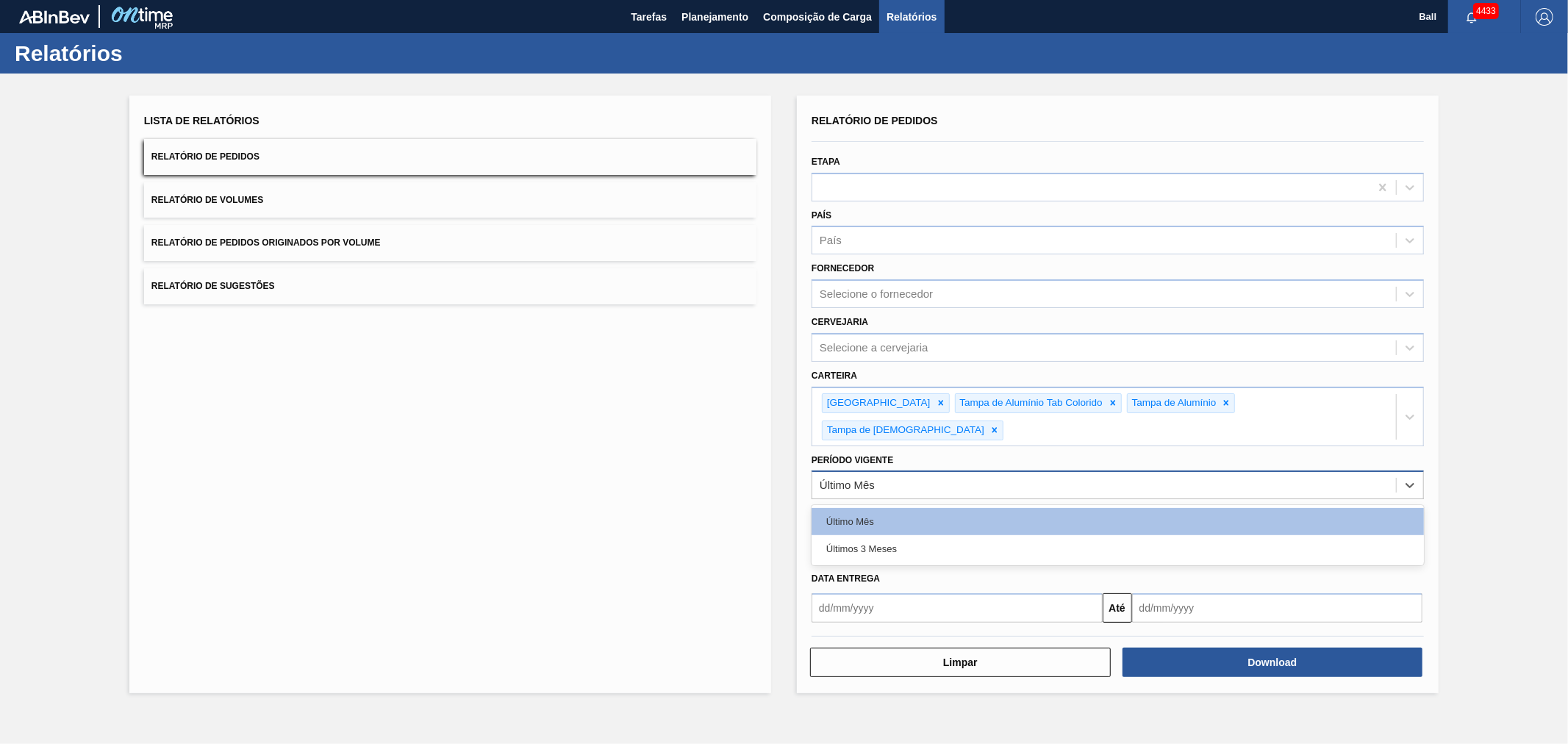
click at [870, 475] on div "Último Mês" at bounding box center [1104, 485] width 584 height 21
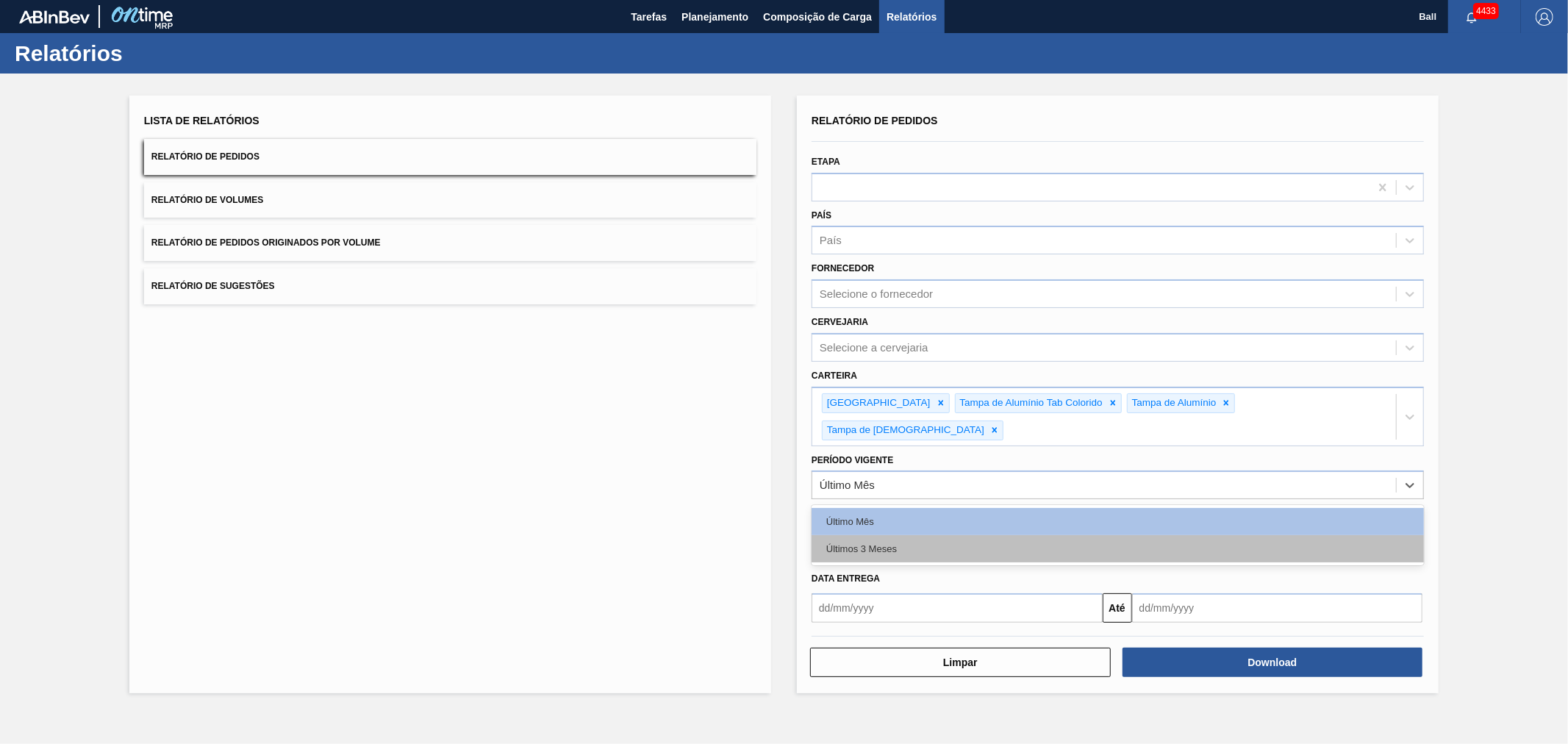
click at [847, 535] on div "Últimos 3 Meses" at bounding box center [1118, 549] width 612 height 28
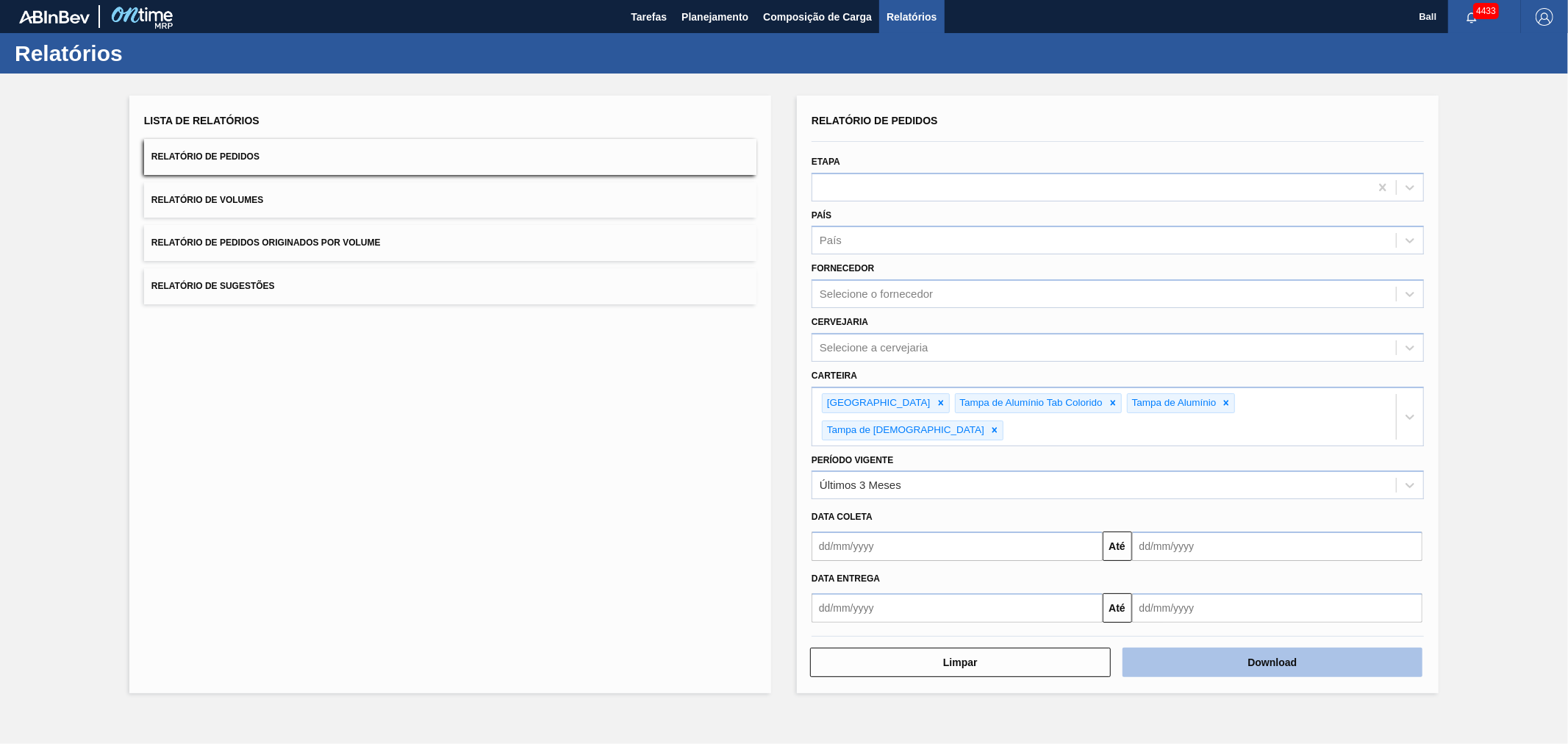
click at [1268, 647] on button "Download" at bounding box center [1273, 662] width 301 height 29
